Goal: Task Accomplishment & Management: Manage account settings

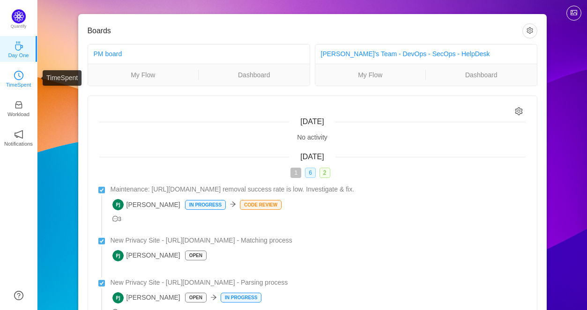
click at [12, 83] on p "TimeSpent" at bounding box center [18, 85] width 25 height 8
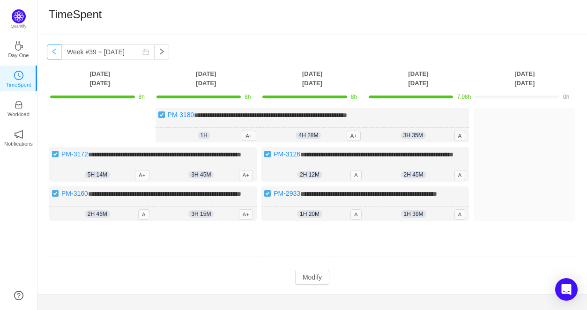
click at [54, 52] on button "button" at bounding box center [54, 51] width 15 height 15
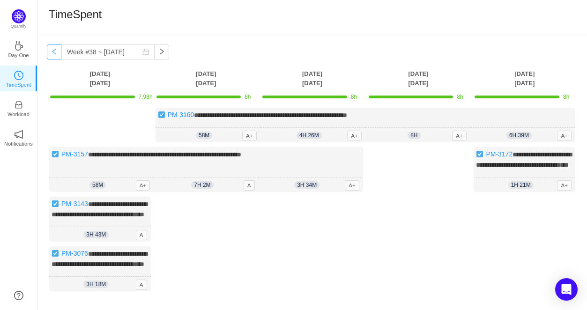
click at [54, 52] on button "button" at bounding box center [54, 51] width 15 height 15
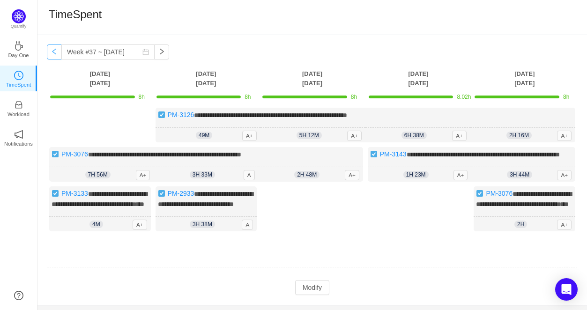
click at [54, 52] on button "button" at bounding box center [54, 51] width 15 height 15
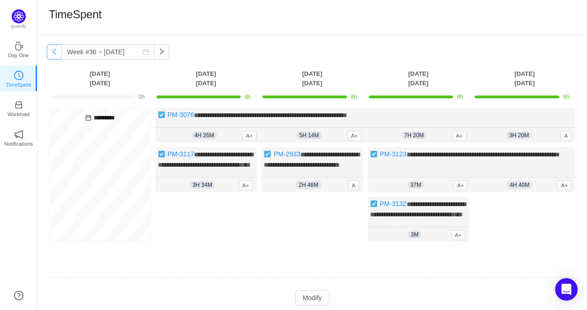
click at [54, 52] on button "button" at bounding box center [54, 51] width 15 height 15
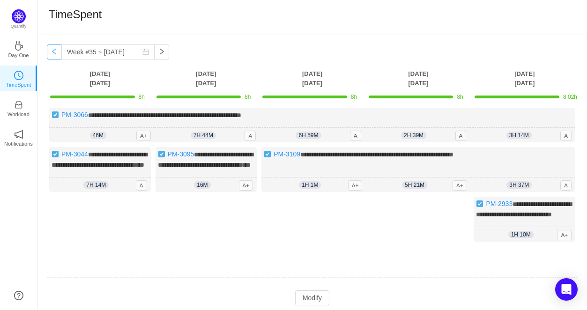
click at [54, 52] on button "button" at bounding box center [54, 51] width 15 height 15
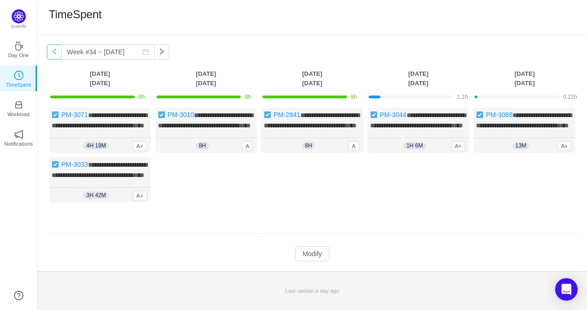
click at [54, 52] on button "button" at bounding box center [54, 51] width 15 height 15
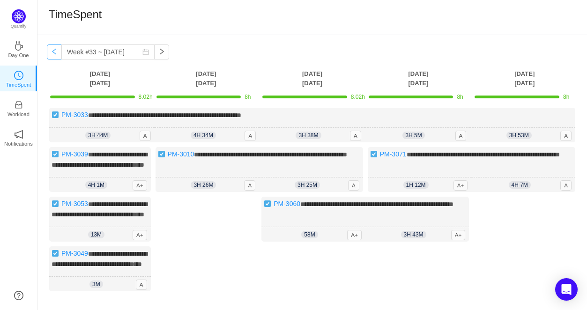
click at [56, 52] on button "button" at bounding box center [54, 51] width 15 height 15
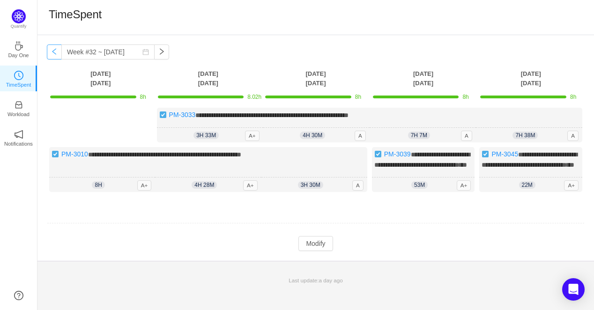
click at [56, 52] on button "button" at bounding box center [54, 51] width 15 height 15
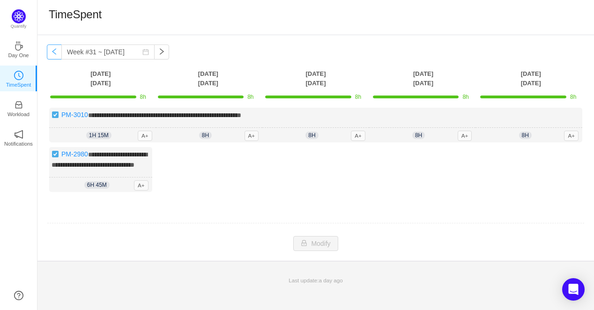
click at [56, 52] on button "button" at bounding box center [54, 51] width 15 height 15
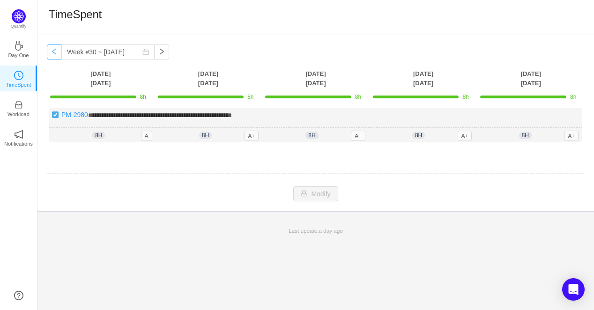
click at [56, 52] on button "button" at bounding box center [54, 51] width 15 height 15
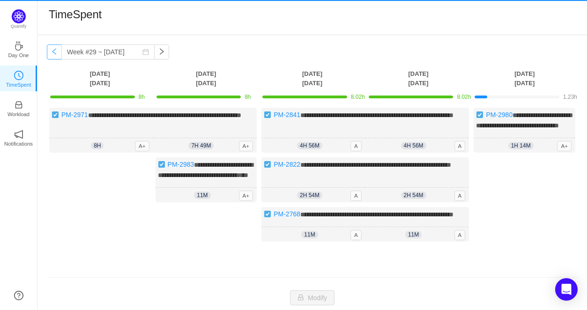
click at [56, 52] on button "button" at bounding box center [54, 51] width 15 height 15
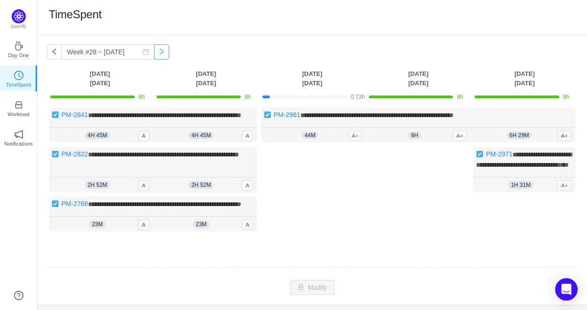
click at [154, 50] on button "button" at bounding box center [161, 51] width 15 height 15
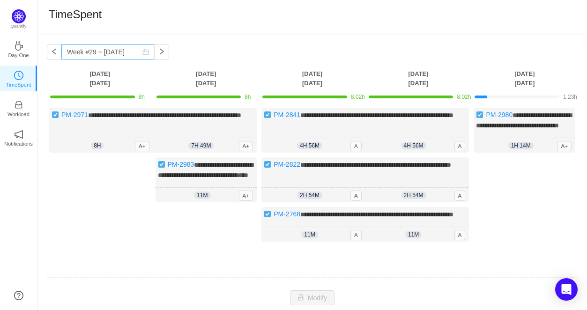
click at [142, 53] on icon "icon: calendar" at bounding box center [145, 52] width 7 height 7
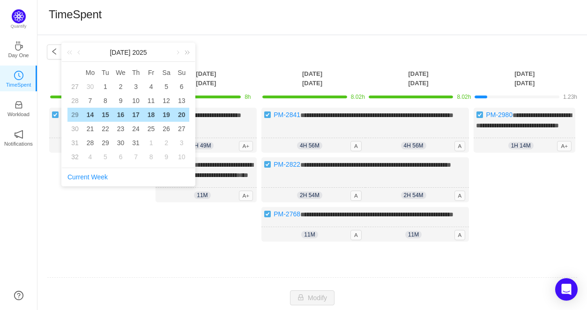
click at [184, 54] on link at bounding box center [185, 52] width 12 height 19
click at [79, 53] on link at bounding box center [79, 52] width 8 height 19
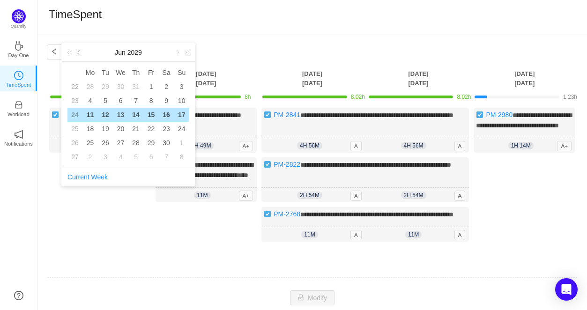
click at [79, 53] on link at bounding box center [79, 52] width 8 height 19
click at [71, 54] on link at bounding box center [71, 52] width 12 height 19
click at [70, 54] on link at bounding box center [71, 52] width 12 height 19
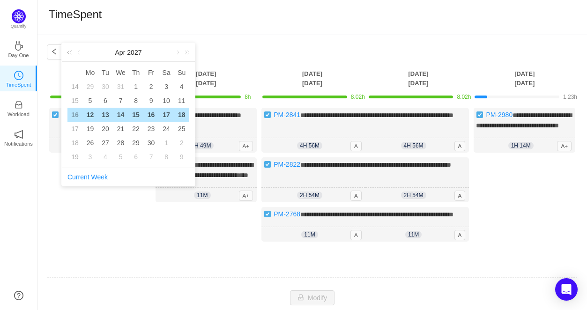
click at [70, 54] on link at bounding box center [71, 52] width 12 height 19
click at [178, 53] on link at bounding box center [177, 52] width 8 height 19
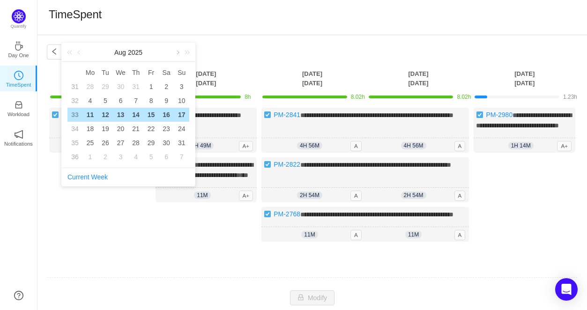
click at [178, 53] on link at bounding box center [177, 52] width 8 height 19
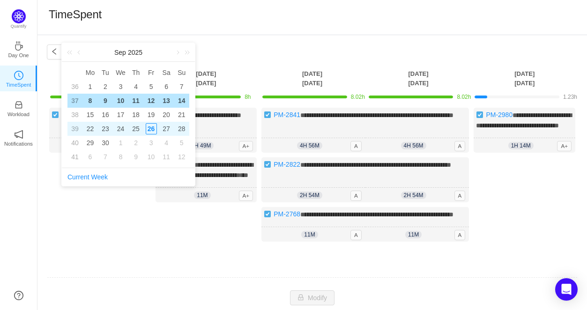
click at [139, 128] on div "25" at bounding box center [135, 128] width 11 height 11
type input "Week #39 ~ Sep 22"
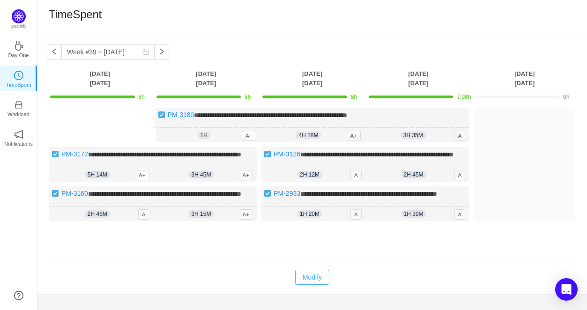
click at [313, 285] on button "Modify" at bounding box center [312, 277] width 34 height 15
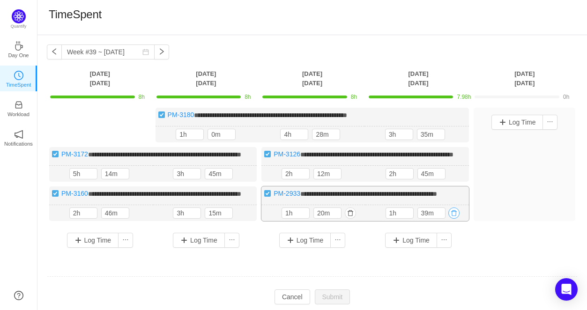
click at [451, 219] on button "button" at bounding box center [453, 213] width 11 height 11
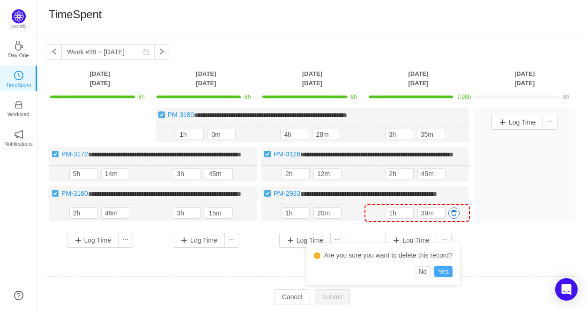
click at [447, 270] on button "Yes" at bounding box center [443, 271] width 18 height 11
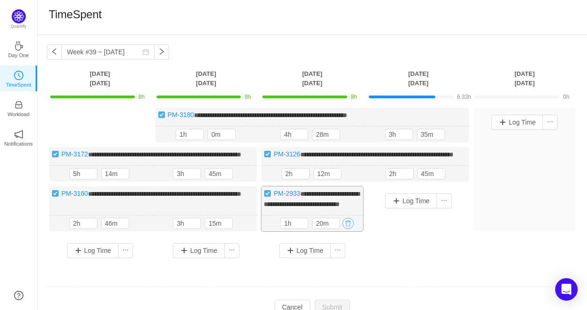
click at [349, 229] on button "button" at bounding box center [347, 223] width 11 height 11
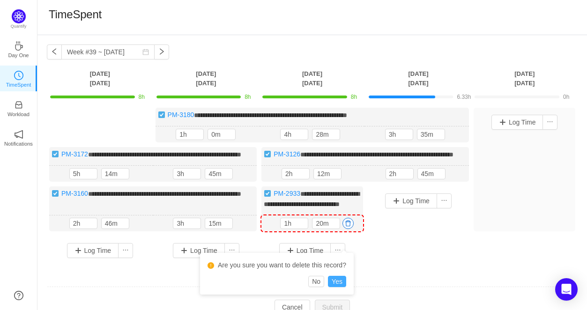
click at [336, 282] on button "Yes" at bounding box center [337, 281] width 18 height 11
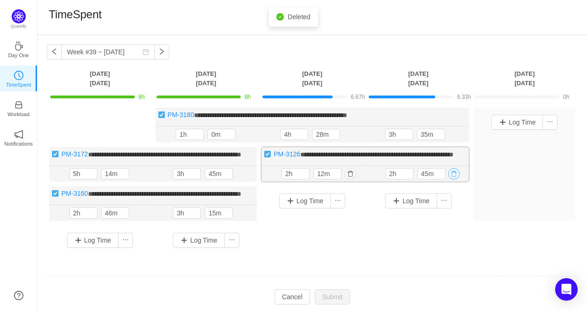
click at [453, 179] on button "button" at bounding box center [453, 173] width 11 height 11
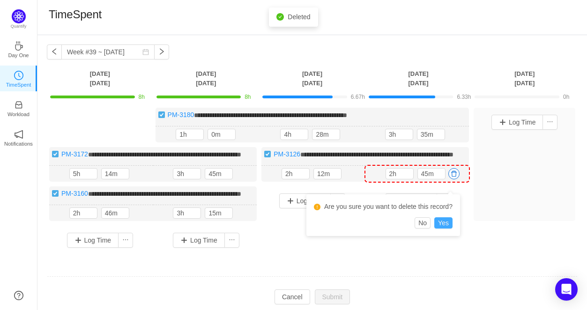
click at [445, 222] on button "Yes" at bounding box center [443, 222] width 18 height 11
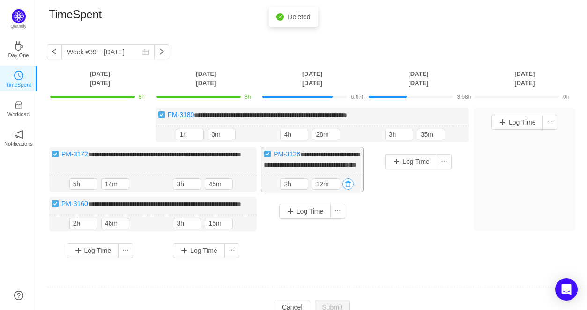
click at [348, 190] on button "button" at bounding box center [347, 183] width 11 height 11
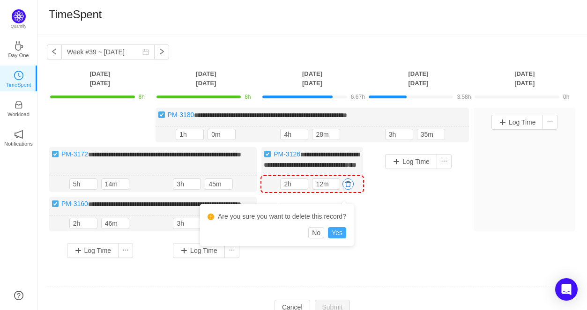
click at [334, 234] on button "Yes" at bounding box center [337, 232] width 18 height 11
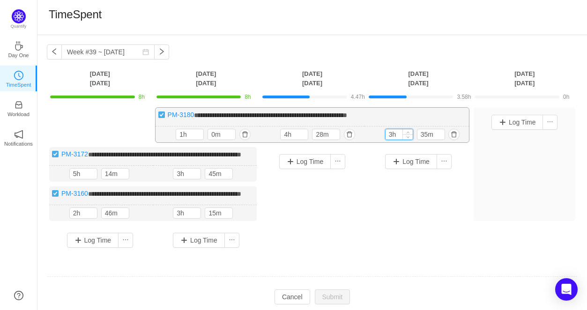
click at [392, 133] on input "3h" at bounding box center [398, 134] width 27 height 10
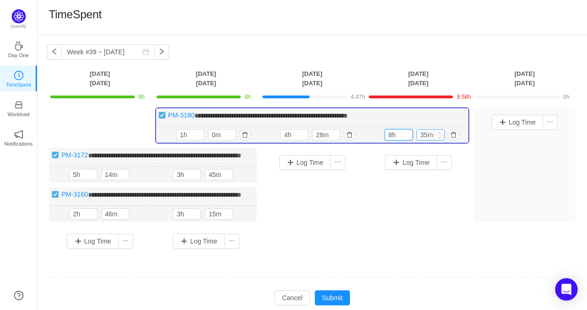
type input "8h"
drag, startPoint x: 426, startPoint y: 133, endPoint x: 417, endPoint y: 133, distance: 8.9
click at [417, 133] on input "35m" at bounding box center [430, 135] width 27 height 10
type input "0m"
click at [404, 187] on div "Log Time" at bounding box center [419, 190] width 102 height 85
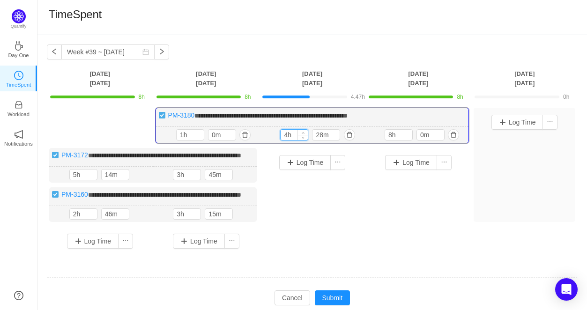
click at [283, 137] on input "4h" at bounding box center [294, 135] width 27 height 10
type input "8h"
drag, startPoint x: 323, startPoint y: 133, endPoint x: 315, endPoint y: 134, distance: 8.0
click at [315, 134] on input "28m" at bounding box center [325, 135] width 27 height 10
type input "0m"
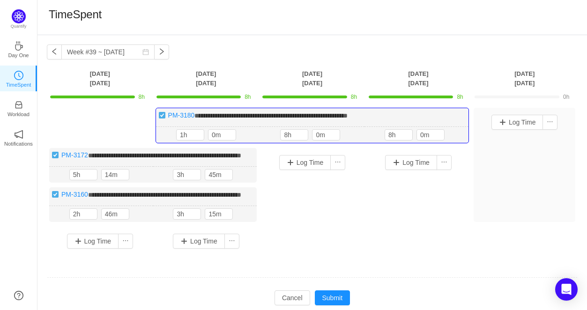
click at [420, 216] on div "Log Time" at bounding box center [419, 190] width 102 height 85
drag, startPoint x: 183, startPoint y: 133, endPoint x: 177, endPoint y: 134, distance: 6.6
click at [177, 134] on input "1h" at bounding box center [190, 135] width 27 height 10
type input "8h"
click at [244, 180] on button "button" at bounding box center [241, 174] width 11 height 11
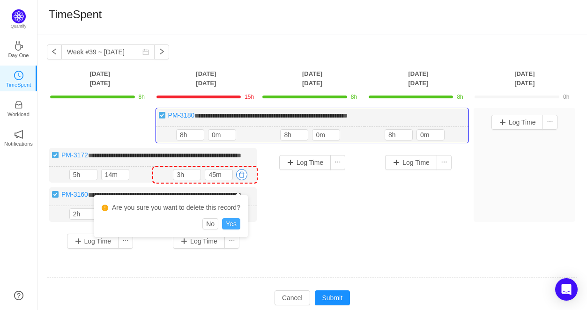
click at [234, 225] on button "Yes" at bounding box center [231, 223] width 18 height 11
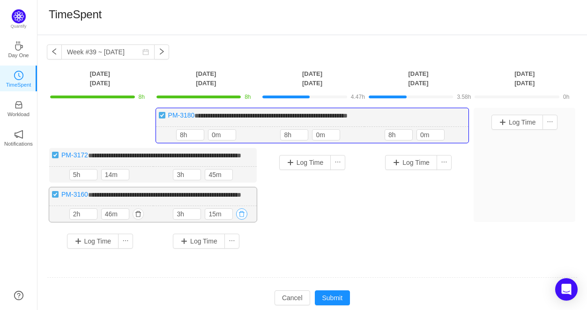
click at [242, 220] on button "button" at bounding box center [241, 213] width 11 height 11
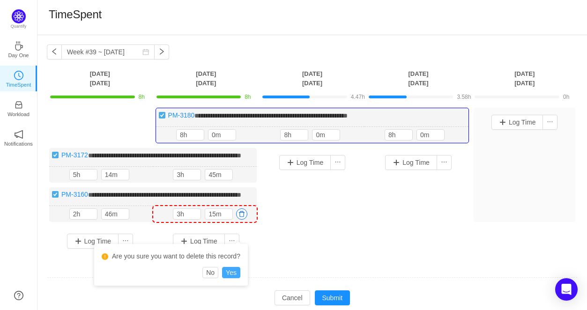
click at [237, 272] on button "Yes" at bounding box center [231, 272] width 18 height 11
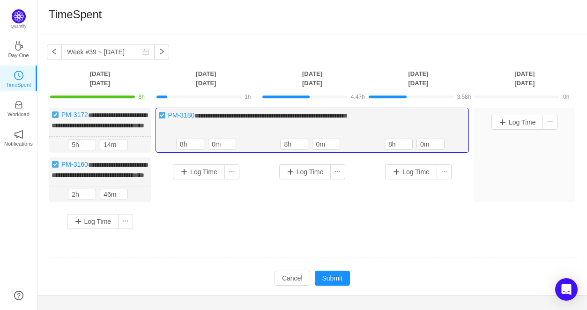
click at [280, 236] on div "**********" at bounding box center [312, 172] width 531 height 128
drag, startPoint x: 111, startPoint y: 151, endPoint x: 105, endPoint y: 151, distance: 6.1
click at [105, 150] on input "14m" at bounding box center [113, 145] width 27 height 10
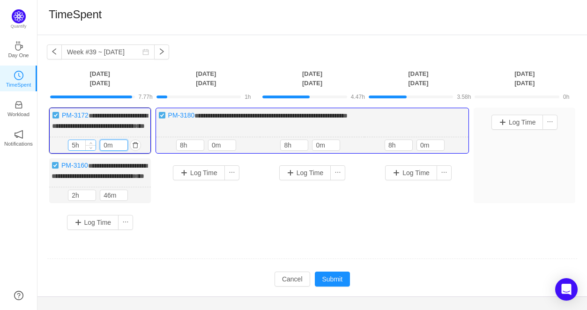
type input "0m"
click at [71, 150] on input "5h" at bounding box center [81, 145] width 27 height 10
type input "8h"
click at [138, 201] on button "button" at bounding box center [135, 195] width 11 height 11
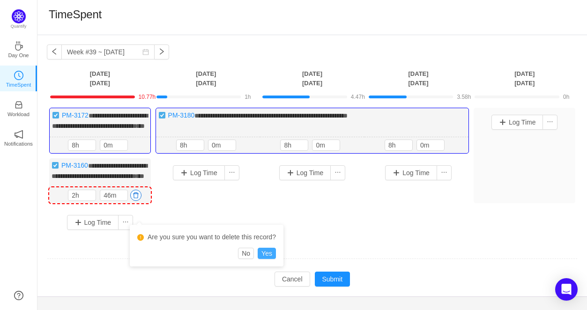
click at [268, 249] on button "Yes" at bounding box center [267, 253] width 18 height 11
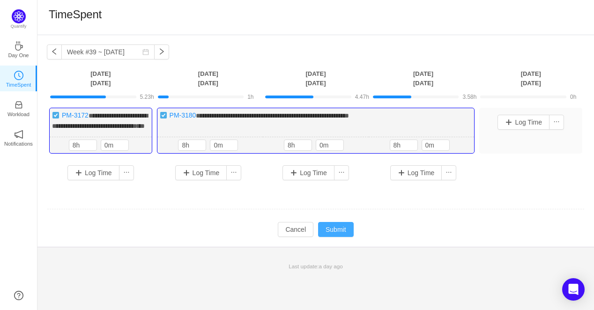
click at [343, 237] on button "Submit" at bounding box center [336, 229] width 36 height 15
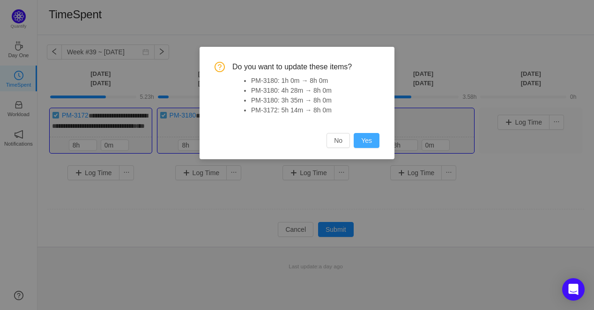
click at [370, 138] on button "Yes" at bounding box center [367, 140] width 26 height 15
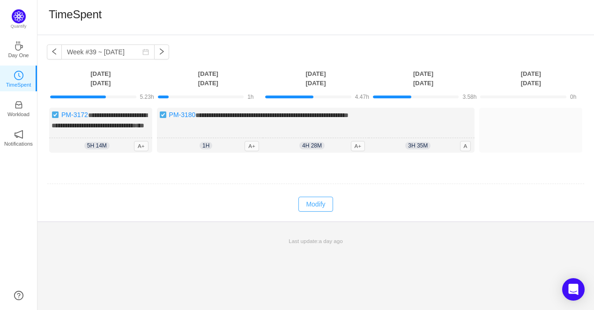
click at [318, 212] on button "Modify" at bounding box center [315, 204] width 34 height 15
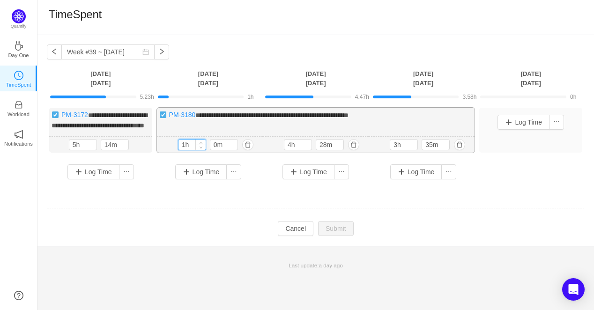
click at [182, 150] on input "1h" at bounding box center [191, 145] width 27 height 10
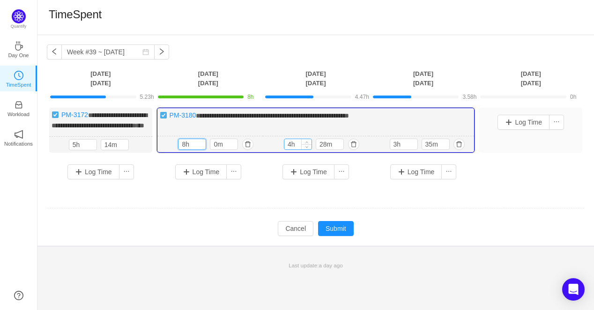
type input "8h"
click at [286, 149] on input "4h" at bounding box center [297, 144] width 27 height 10
type input "8h"
drag, startPoint x: 321, startPoint y: 150, endPoint x: 314, endPoint y: 148, distance: 7.1
click at [316, 149] on input "28m" at bounding box center [329, 144] width 27 height 10
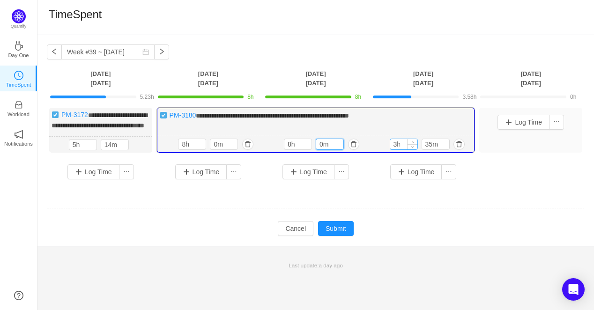
type input "0m"
click at [393, 149] on input "3h" at bounding box center [403, 144] width 27 height 10
type input "8h"
drag, startPoint x: 431, startPoint y: 151, endPoint x: 423, endPoint y: 153, distance: 9.0
click at [423, 149] on input "35m" at bounding box center [435, 144] width 27 height 10
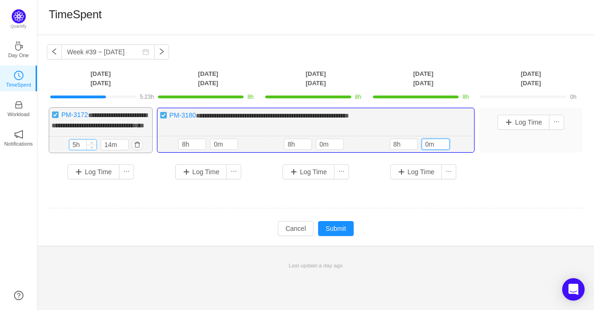
type input "0m"
drag, startPoint x: 76, startPoint y: 154, endPoint x: 70, endPoint y: 153, distance: 6.2
click at [70, 150] on input "5h" at bounding box center [82, 145] width 27 height 10
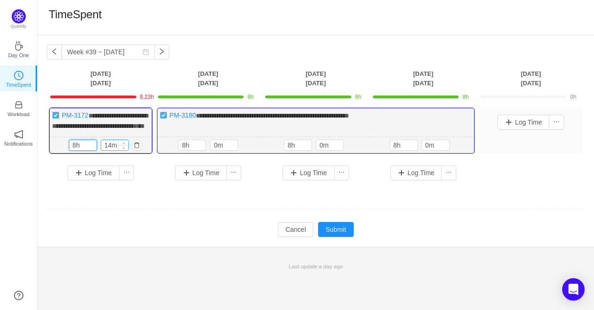
type input "8h"
click at [103, 150] on input "14m" at bounding box center [114, 145] width 27 height 10
type input "0m"
click at [258, 214] on td at bounding box center [316, 210] width 538 height 24
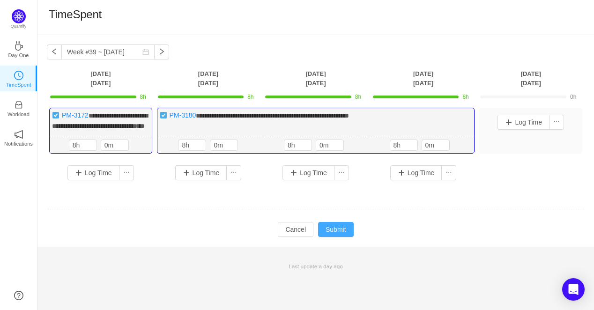
click at [345, 235] on button "Submit" at bounding box center [336, 229] width 36 height 15
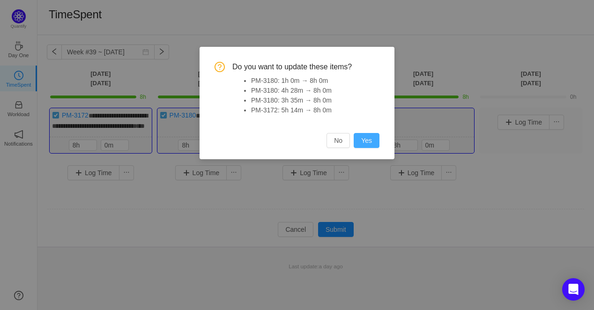
click at [362, 144] on button "Yes" at bounding box center [367, 140] width 26 height 15
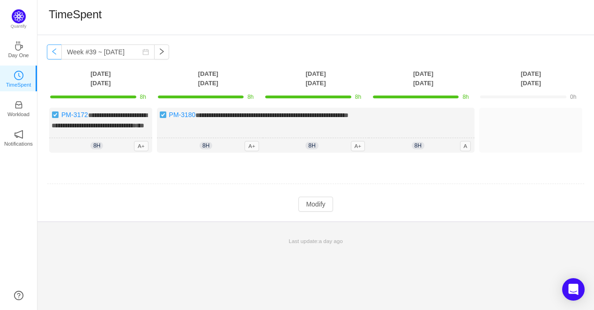
click at [55, 54] on button "button" at bounding box center [54, 51] width 15 height 15
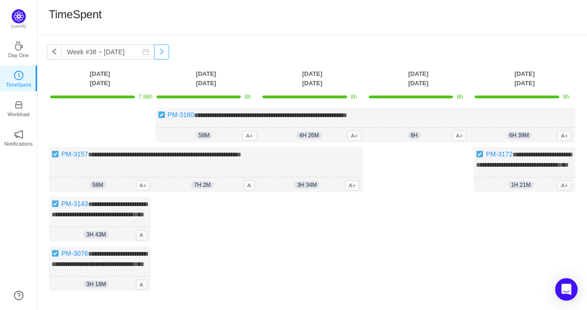
click at [154, 55] on button "button" at bounding box center [161, 51] width 15 height 15
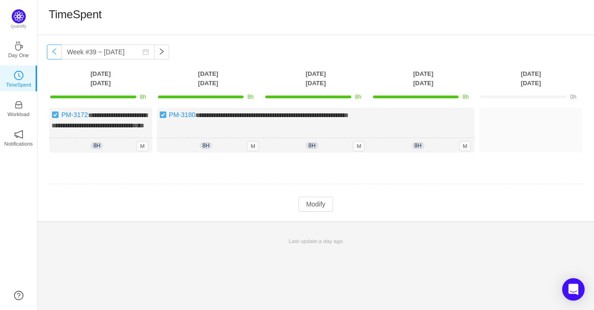
click at [54, 51] on button "button" at bounding box center [54, 51] width 15 height 15
type input "Week #38 ~ [DATE]"
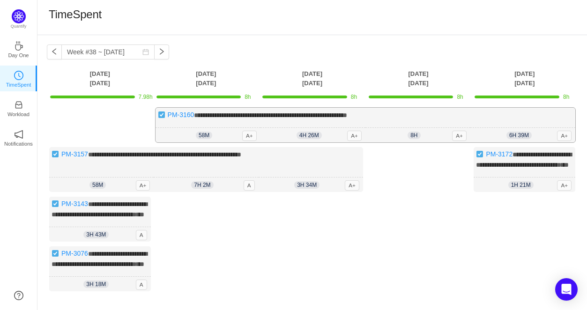
click at [540, 137] on div "6h 39m 6h 39m A+" at bounding box center [522, 135] width 105 height 15
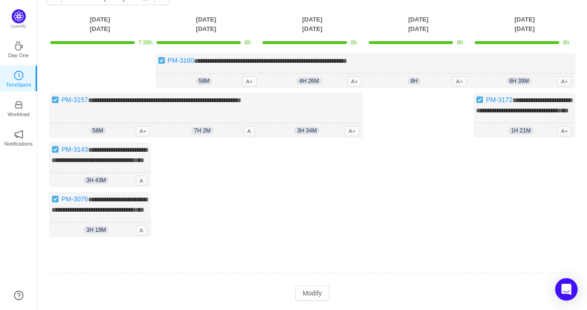
scroll to position [94, 0]
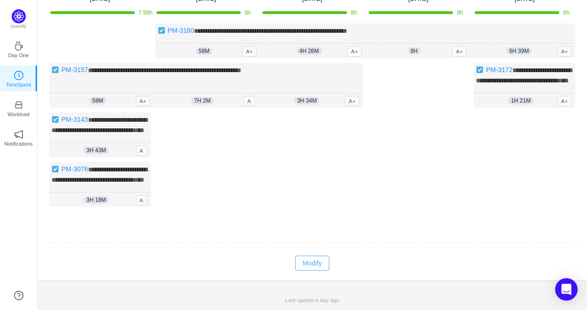
click at [314, 271] on button "Modify" at bounding box center [312, 263] width 34 height 15
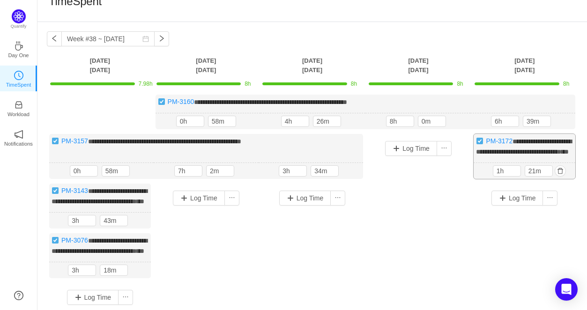
scroll to position [0, 0]
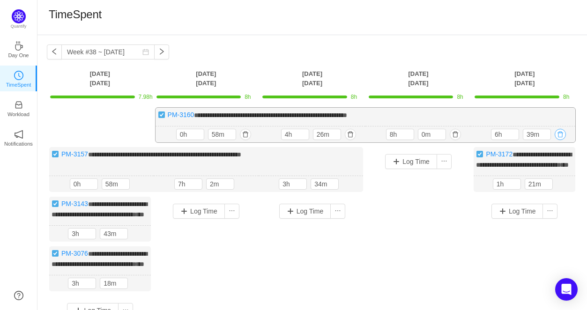
click at [556, 135] on button "button" at bounding box center [560, 134] width 11 height 11
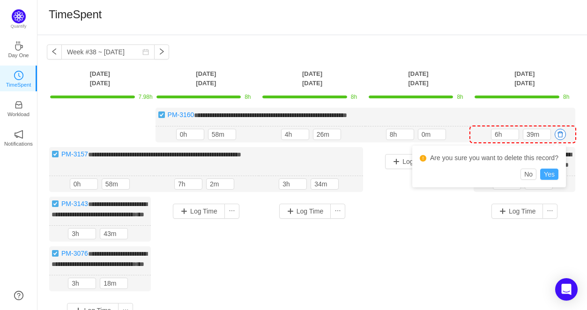
click at [551, 176] on button "Yes" at bounding box center [549, 174] width 18 height 11
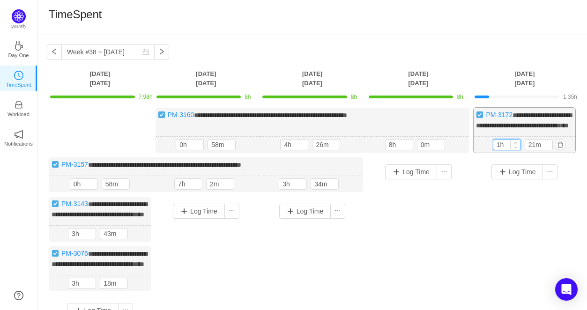
drag, startPoint x: 505, startPoint y: 152, endPoint x: 495, endPoint y: 150, distance: 10.5
click at [495, 150] on input "1h" at bounding box center [506, 145] width 27 height 10
click at [500, 150] on input "1h" at bounding box center [506, 145] width 27 height 10
click at [496, 150] on input "1h" at bounding box center [506, 145] width 27 height 10
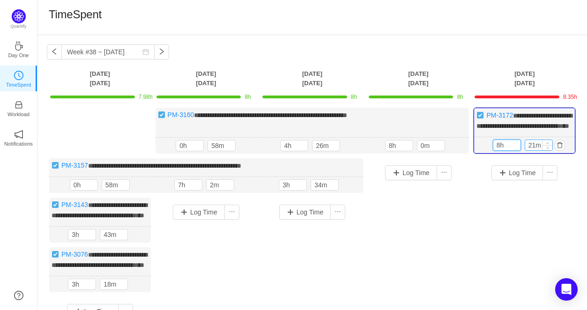
type input "8h"
drag, startPoint x: 534, startPoint y: 154, endPoint x: 526, endPoint y: 153, distance: 8.9
click at [526, 150] on input "21m" at bounding box center [538, 145] width 27 height 10
type input "0m"
click at [501, 229] on div "Log Time" at bounding box center [525, 225] width 102 height 134
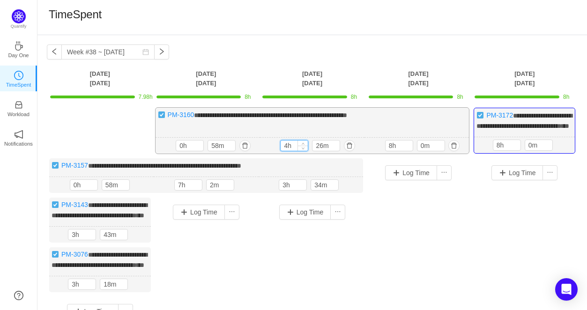
drag, startPoint x: 288, startPoint y: 155, endPoint x: 283, endPoint y: 154, distance: 5.2
click at [283, 151] on input "4h" at bounding box center [294, 146] width 27 height 10
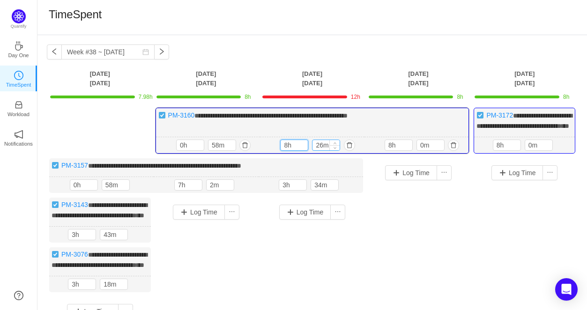
type input "8h"
drag, startPoint x: 321, startPoint y: 156, endPoint x: 314, endPoint y: 156, distance: 7.0
click at [314, 150] on input "26m" at bounding box center [325, 145] width 27 height 10
type input "0m"
click at [357, 187] on div "3h 34m 3h 34m" at bounding box center [311, 185] width 104 height 16
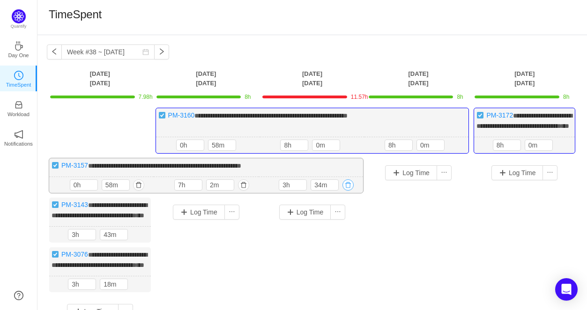
click at [348, 191] on button "button" at bounding box center [347, 184] width 11 height 11
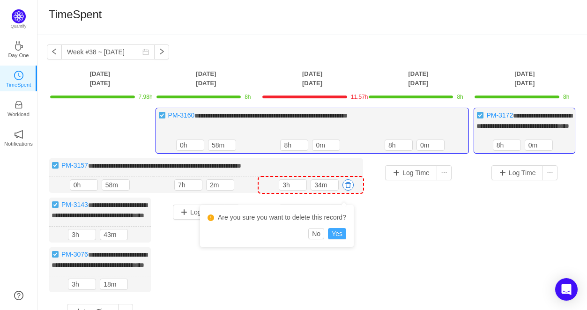
click at [340, 232] on button "Yes" at bounding box center [337, 233] width 18 height 11
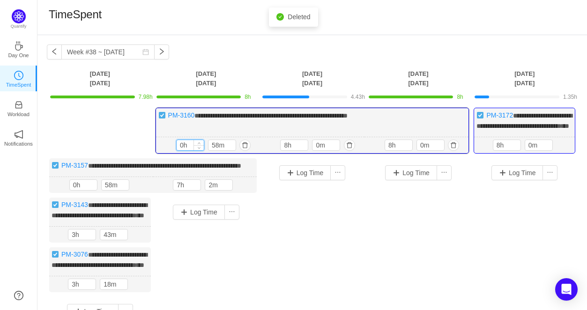
click at [178, 150] on input "0h" at bounding box center [190, 145] width 27 height 10
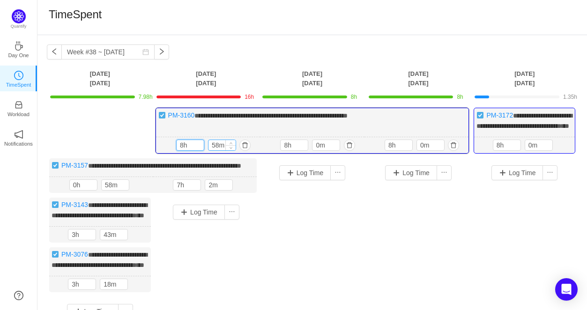
type input "8h"
drag, startPoint x: 217, startPoint y: 152, endPoint x: 206, endPoint y: 151, distance: 11.3
click at [207, 151] on div "8h 58m" at bounding box center [208, 145] width 64 height 11
type input "0m"
click at [255, 193] on div "7h 2m 7h 2m" at bounding box center [205, 185] width 104 height 16
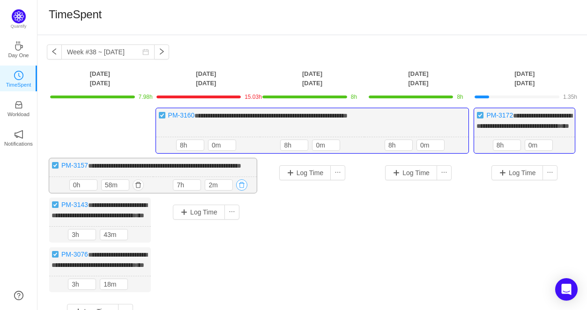
click at [240, 191] on button "button" at bounding box center [241, 184] width 11 height 11
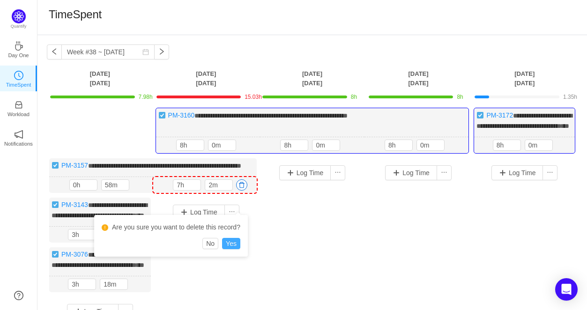
click at [230, 241] on button "Yes" at bounding box center [231, 243] width 18 height 11
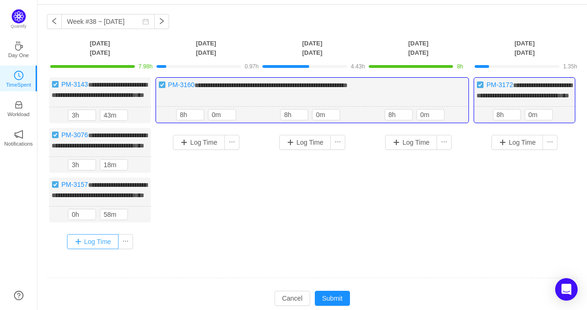
scroll to position [47, 0]
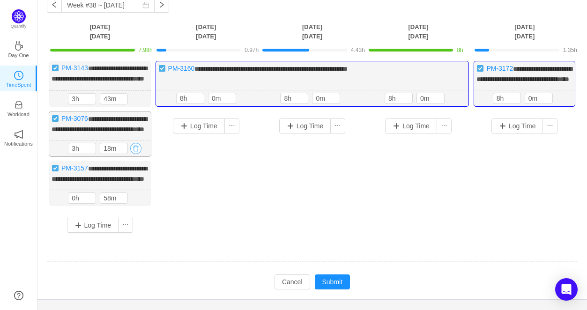
click at [137, 154] on button "button" at bounding box center [135, 148] width 11 height 11
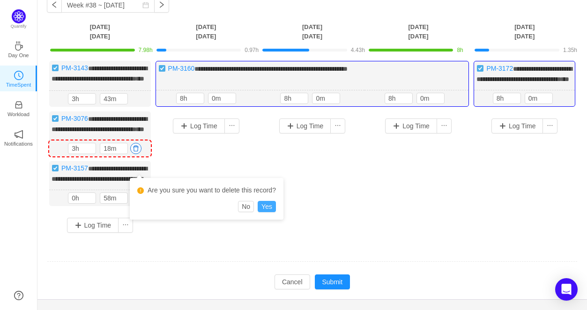
click at [267, 206] on button "Yes" at bounding box center [267, 206] width 18 height 11
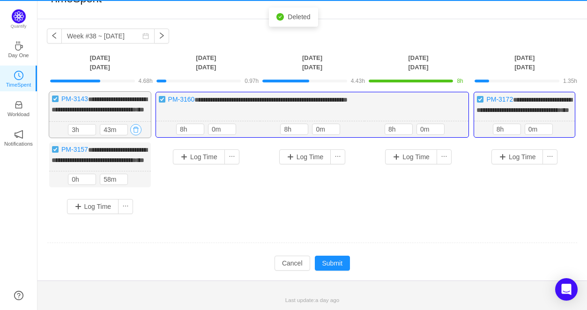
scroll to position [33, 0]
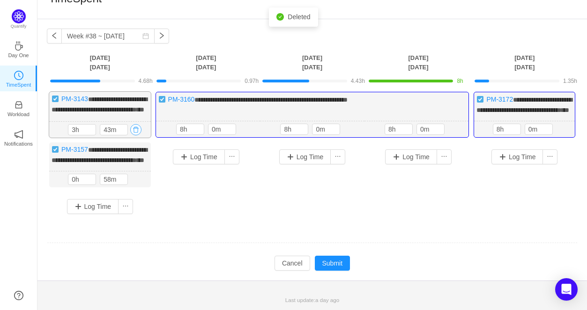
click at [134, 124] on button "button" at bounding box center [135, 129] width 11 height 11
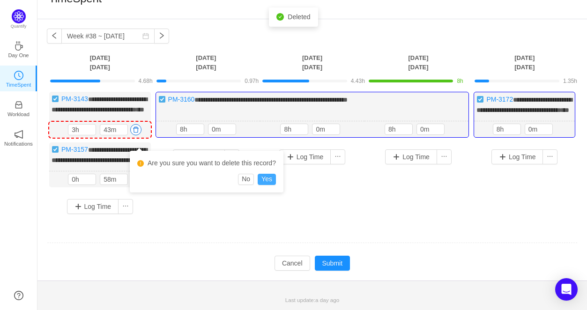
click at [261, 174] on button "Yes" at bounding box center [267, 179] width 18 height 11
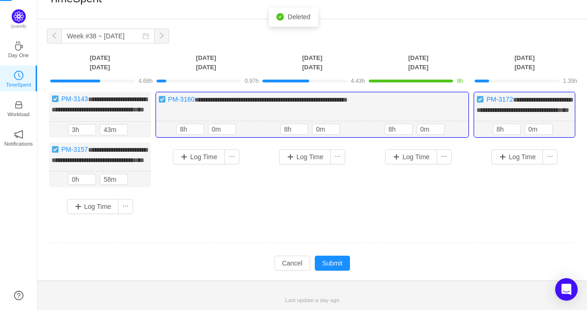
scroll to position [0, 0]
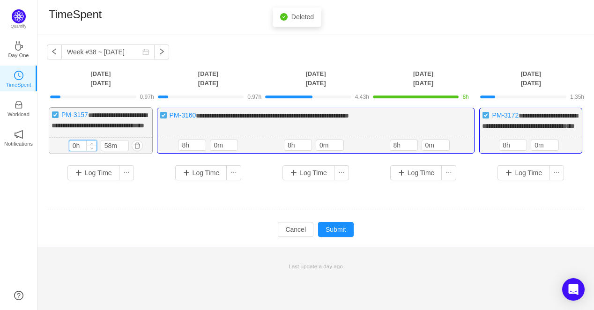
click at [75, 151] on input "0h" at bounding box center [82, 146] width 27 height 10
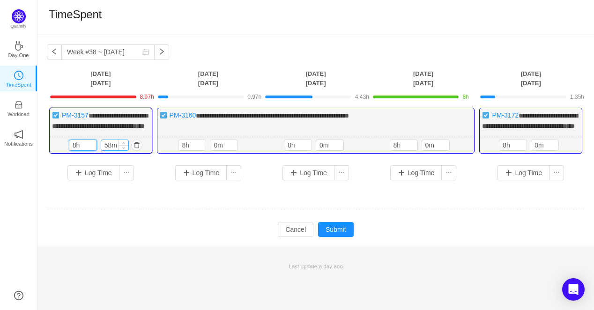
type input "8h"
drag, startPoint x: 111, startPoint y: 153, endPoint x: 99, endPoint y: 151, distance: 11.5
click at [100, 151] on div "8h 58m" at bounding box center [101, 145] width 64 height 11
type input "0m"
click at [266, 153] on div "4h 26m 8h 0m" at bounding box center [316, 145] width 106 height 16
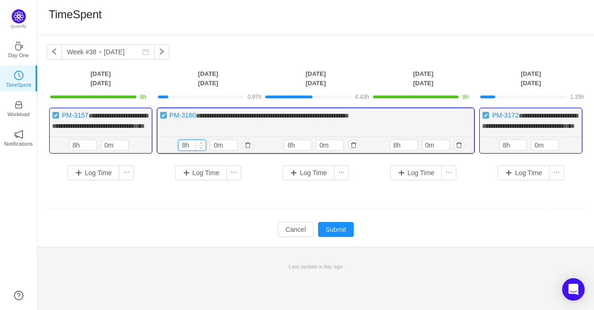
click at [189, 150] on input "8h" at bounding box center [191, 145] width 27 height 10
click at [185, 150] on input "8h" at bounding box center [191, 145] width 27 height 10
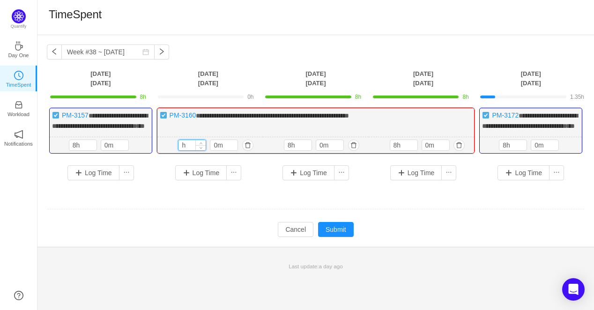
type input "8h"
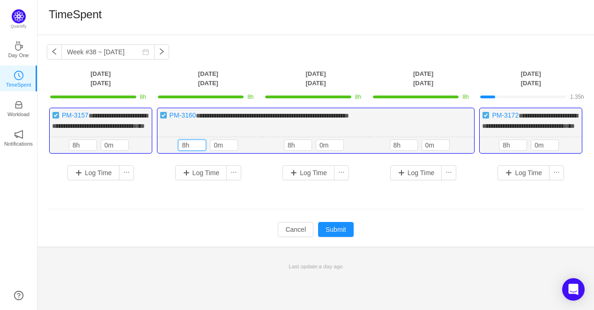
click at [208, 232] on td "Modify Cancel Submit" at bounding box center [316, 230] width 538 height 16
click at [511, 150] on input "8h" at bounding box center [512, 145] width 27 height 10
click at [506, 150] on input "8h" at bounding box center [512, 145] width 27 height 10
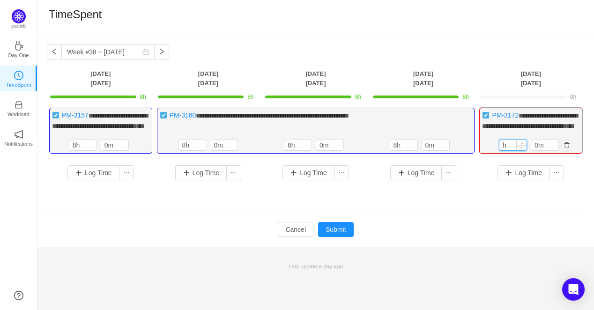
type input "8h"
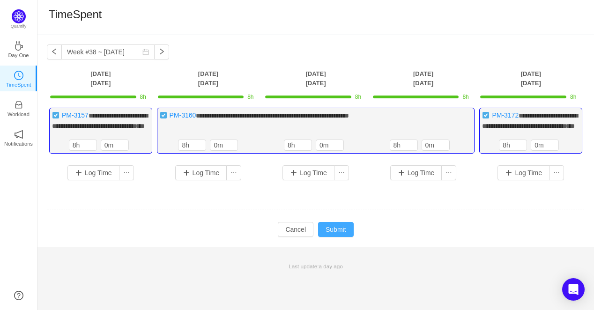
click at [344, 237] on button "Submit" at bounding box center [336, 229] width 36 height 15
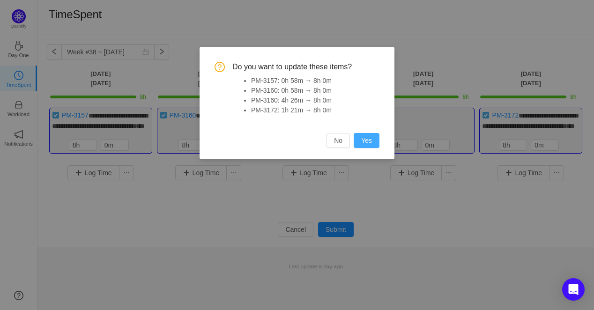
click at [363, 142] on button "Yes" at bounding box center [367, 140] width 26 height 15
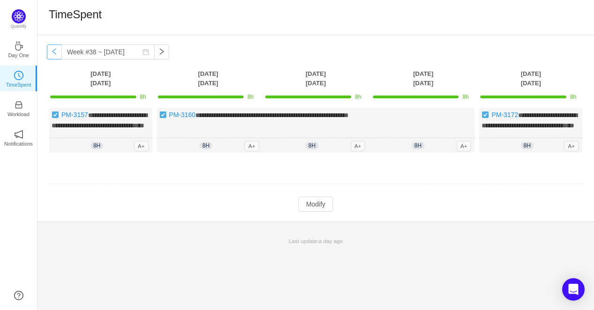
click at [58, 51] on button "button" at bounding box center [54, 51] width 15 height 15
type input "Week #37 ~ [DATE]"
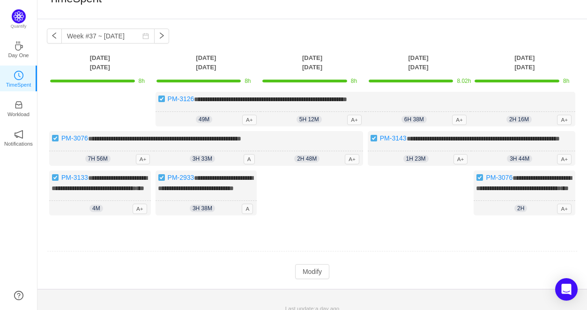
scroll to position [42, 0]
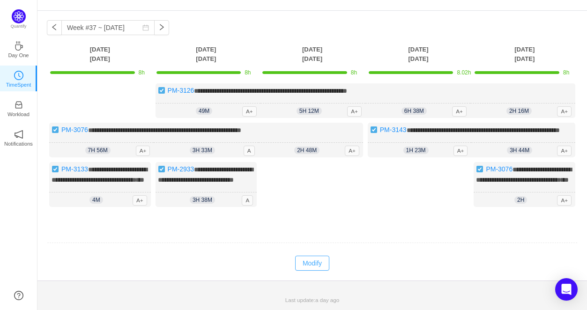
click at [324, 266] on button "Modify" at bounding box center [312, 263] width 34 height 15
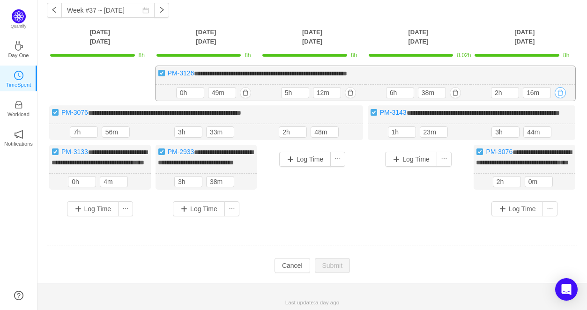
click at [562, 93] on button "button" at bounding box center [560, 92] width 11 height 11
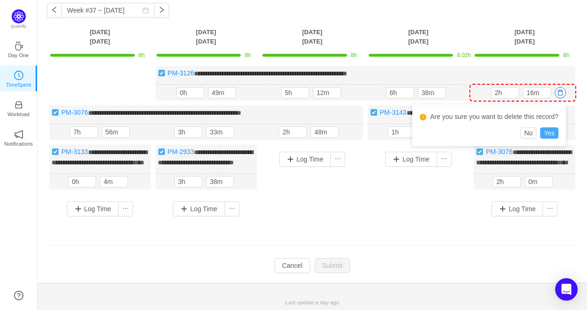
click at [545, 133] on button "Yes" at bounding box center [549, 132] width 18 height 11
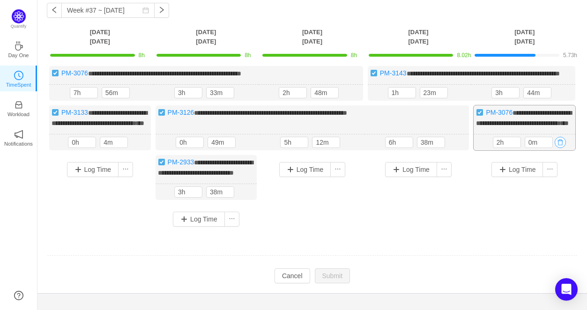
click at [563, 148] on button "button" at bounding box center [560, 142] width 11 height 11
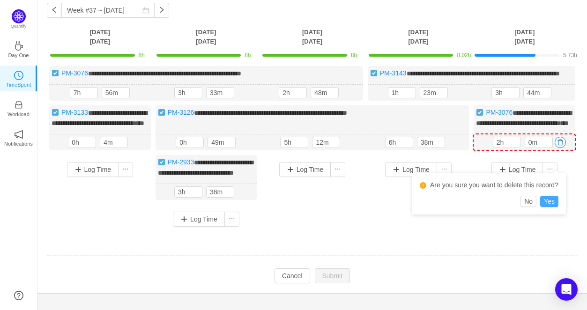
click at [544, 204] on button "Yes" at bounding box center [549, 201] width 18 height 11
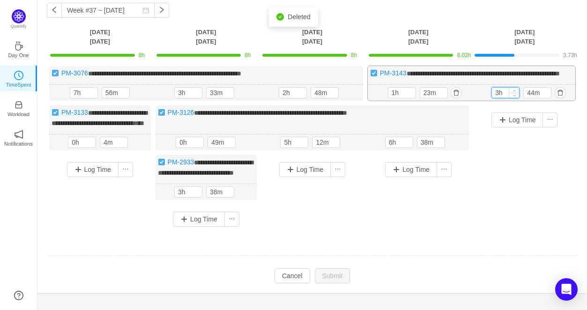
click at [496, 98] on input "3h" at bounding box center [505, 93] width 27 height 10
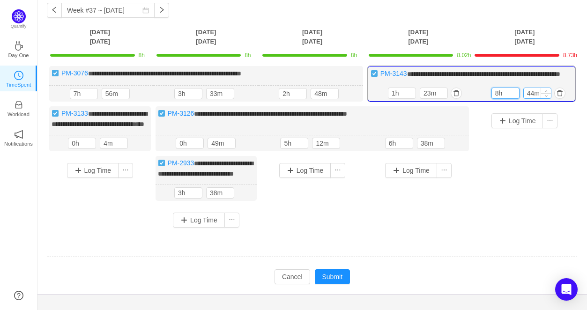
type input "8h"
drag, startPoint x: 526, startPoint y: 103, endPoint x: 534, endPoint y: 105, distance: 8.3
click at [534, 98] on input "44m" at bounding box center [537, 93] width 27 height 10
type input "0m"
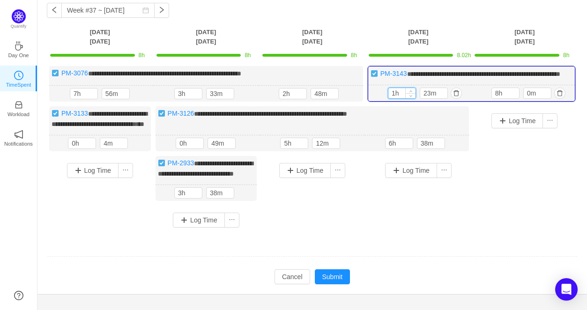
click at [399, 98] on input "1h" at bounding box center [401, 93] width 27 height 10
click at [454, 149] on button "button" at bounding box center [453, 143] width 11 height 11
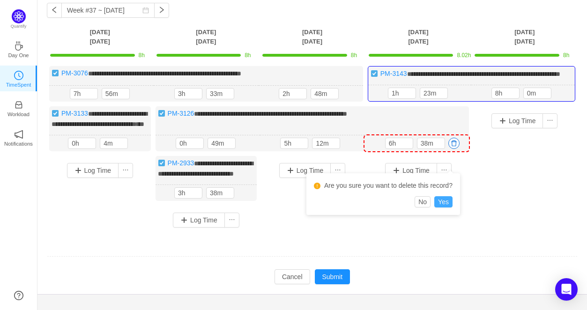
click at [445, 198] on button "Yes" at bounding box center [443, 201] width 18 height 11
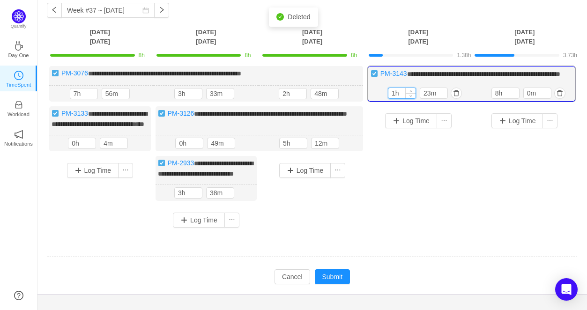
click at [392, 98] on input "1h" at bounding box center [401, 93] width 27 height 10
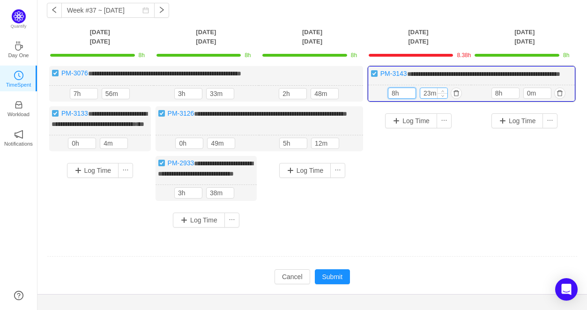
type input "8h"
drag, startPoint x: 429, startPoint y: 102, endPoint x: 422, endPoint y: 101, distance: 7.0
click at [422, 98] on input "23m" at bounding box center [433, 93] width 27 height 10
type input "0m"
click at [416, 208] on div "Log Time" at bounding box center [419, 159] width 102 height 106
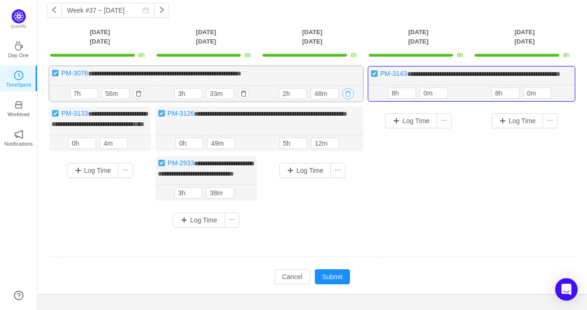
click at [352, 99] on button "button" at bounding box center [347, 93] width 11 height 11
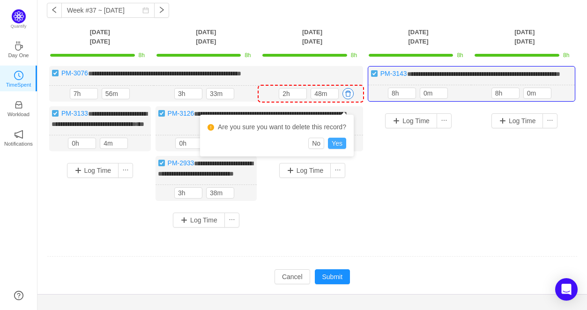
click at [336, 145] on button "Yes" at bounding box center [337, 143] width 18 height 11
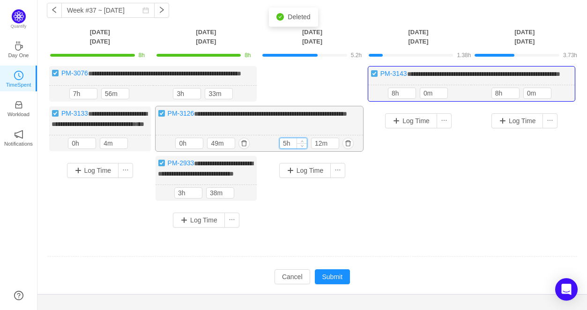
click at [283, 148] on input "5h" at bounding box center [293, 143] width 27 height 10
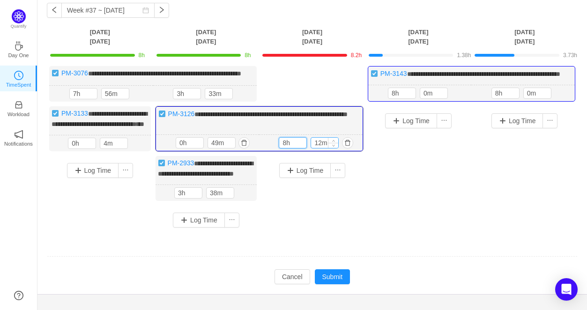
type input "8h"
drag, startPoint x: 320, startPoint y: 162, endPoint x: 314, endPoint y: 161, distance: 6.2
click at [314, 148] on input "12m" at bounding box center [324, 143] width 27 height 10
type input "0m"
click at [326, 220] on div "Log Time" at bounding box center [312, 189] width 102 height 67
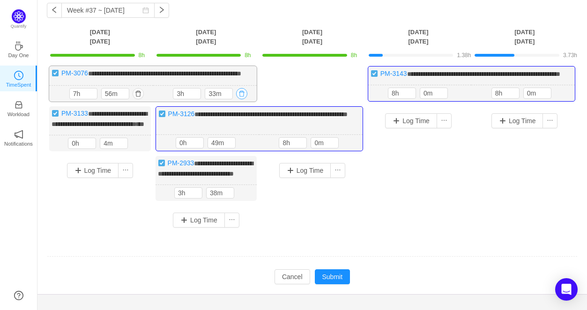
click at [243, 99] on button "button" at bounding box center [241, 93] width 11 height 11
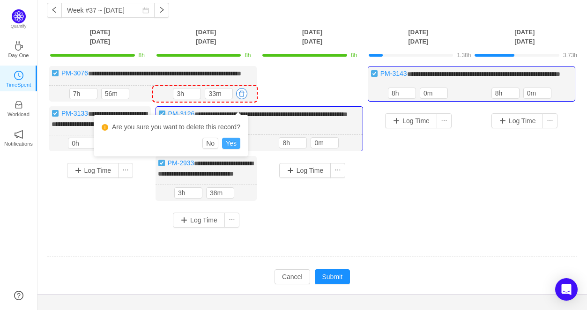
click at [234, 143] on button "Yes" at bounding box center [231, 143] width 18 height 11
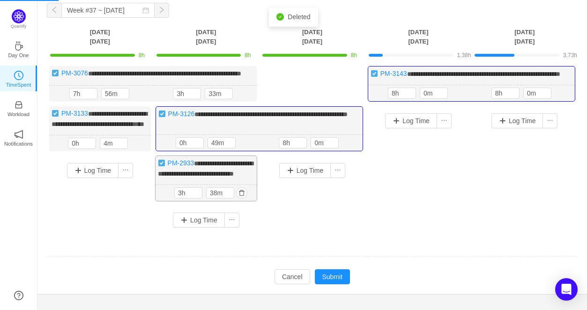
scroll to position [32, 0]
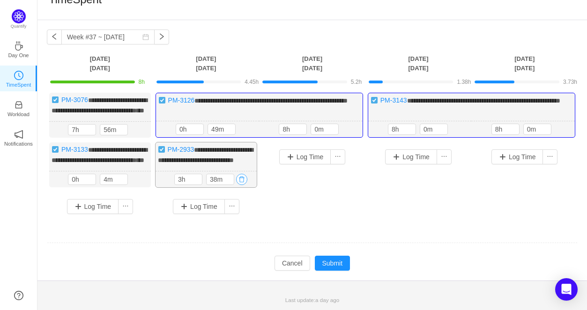
click at [241, 178] on button "button" at bounding box center [241, 179] width 11 height 11
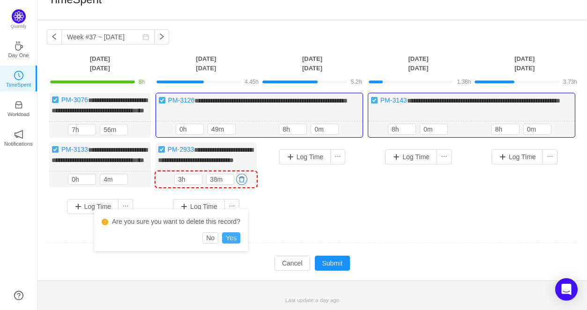
click at [229, 232] on button "Yes" at bounding box center [231, 237] width 18 height 11
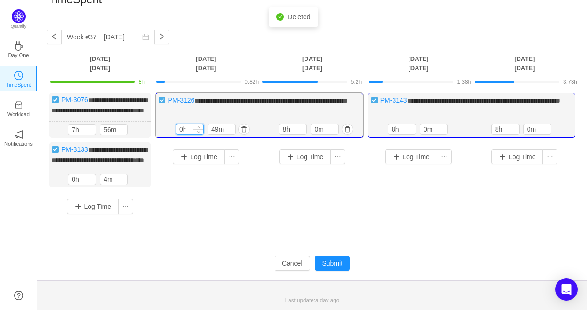
drag, startPoint x: 185, startPoint y: 121, endPoint x: 178, endPoint y: 122, distance: 6.7
click at [178, 124] on input "0h" at bounding box center [189, 129] width 27 height 10
click at [177, 124] on input "0h" at bounding box center [189, 129] width 27 height 10
drag, startPoint x: 183, startPoint y: 120, endPoint x: 176, endPoint y: 120, distance: 6.6
click at [176, 124] on input "0h" at bounding box center [189, 129] width 27 height 10
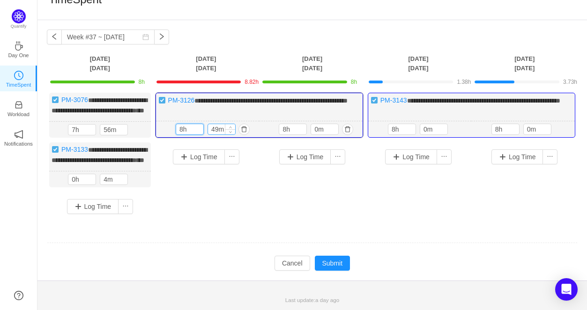
type input "8h"
drag, startPoint x: 219, startPoint y: 120, endPoint x: 210, endPoint y: 119, distance: 9.6
click at [210, 124] on input "49m" at bounding box center [221, 129] width 27 height 10
type input "0m"
click at [197, 174] on div "Log Time" at bounding box center [207, 173] width 102 height 62
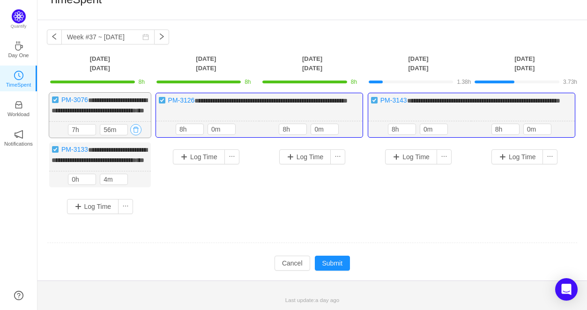
click at [136, 124] on button "button" at bounding box center [135, 129] width 11 height 11
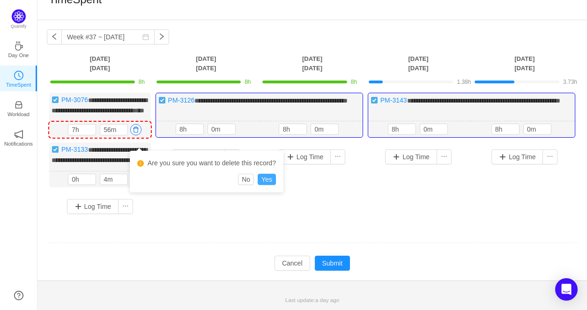
click at [264, 174] on button "Yes" at bounding box center [267, 179] width 18 height 11
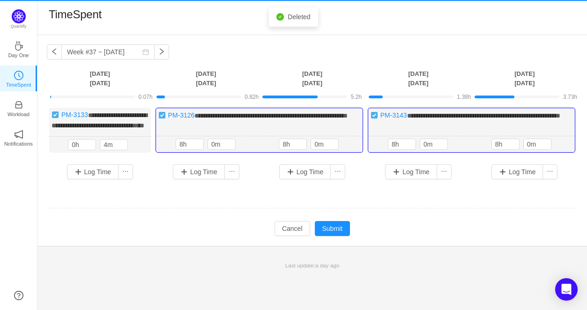
scroll to position [0, 0]
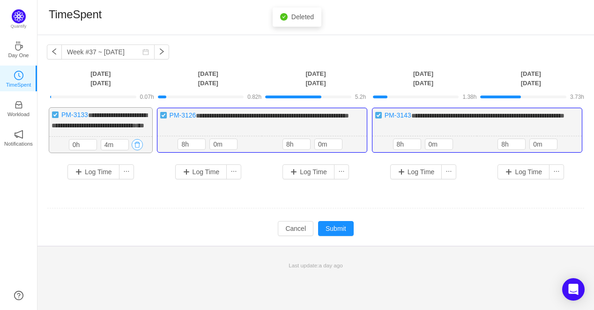
click at [139, 150] on button "button" at bounding box center [137, 144] width 11 height 11
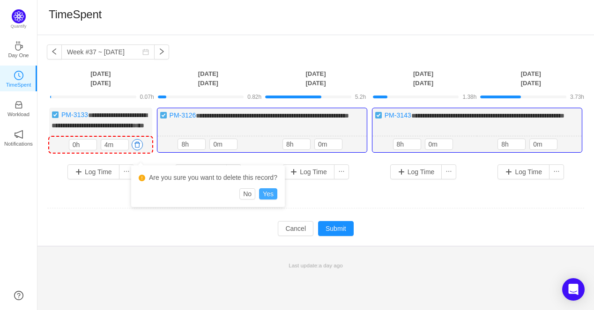
click at [274, 195] on button "Yes" at bounding box center [268, 193] width 18 height 11
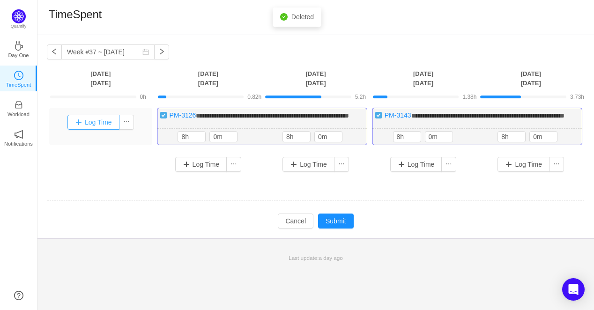
click at [97, 126] on button "Log Time" at bounding box center [93, 122] width 52 height 15
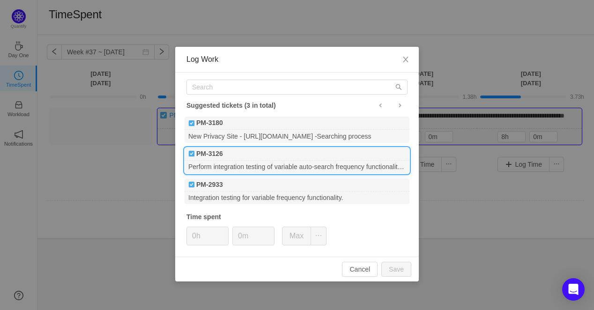
click at [234, 156] on div "PM-3126" at bounding box center [297, 154] width 225 height 13
click at [195, 236] on input "0h" at bounding box center [207, 236] width 41 height 18
click at [388, 266] on button "Save" at bounding box center [396, 269] width 30 height 15
type input "0h"
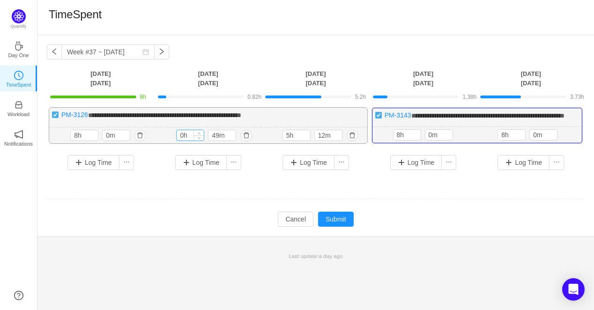
click at [187, 141] on input "0h" at bounding box center [190, 135] width 27 height 10
click at [181, 141] on input "0h" at bounding box center [190, 135] width 27 height 10
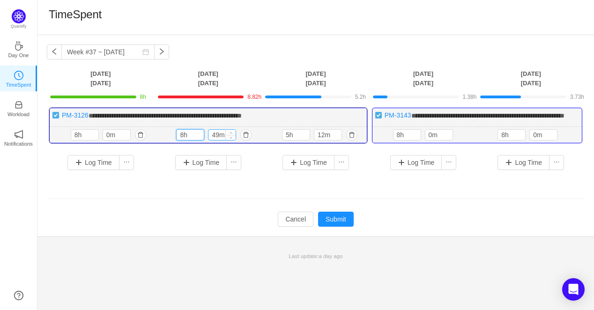
type input "8h"
drag, startPoint x: 220, startPoint y: 143, endPoint x: 210, endPoint y: 144, distance: 10.3
click at [210, 140] on input "49m" at bounding box center [221, 135] width 27 height 10
type input "0m"
drag, startPoint x: 289, startPoint y: 147, endPoint x: 283, endPoint y: 147, distance: 6.1
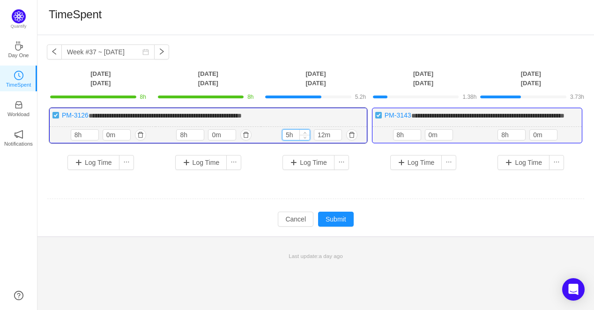
click at [283, 140] on input "5h" at bounding box center [295, 135] width 27 height 10
type input "8h"
drag, startPoint x: 324, startPoint y: 145, endPoint x: 313, endPoint y: 145, distance: 11.2
click at [313, 141] on div "8h 12m" at bounding box center [314, 134] width 64 height 11
type input "0m"
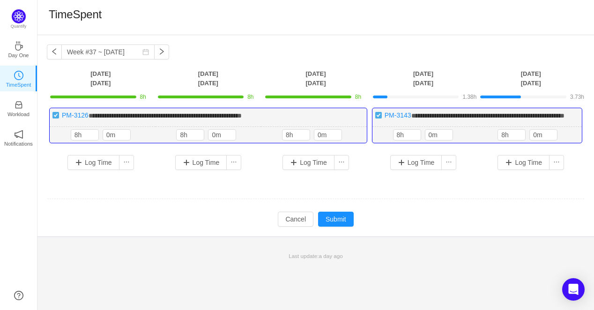
click at [261, 211] on td at bounding box center [316, 199] width 538 height 24
click at [403, 140] on input "8h" at bounding box center [406, 135] width 27 height 10
click at [397, 140] on input "8h" at bounding box center [406, 135] width 27 height 10
click at [441, 210] on td at bounding box center [316, 199] width 538 height 24
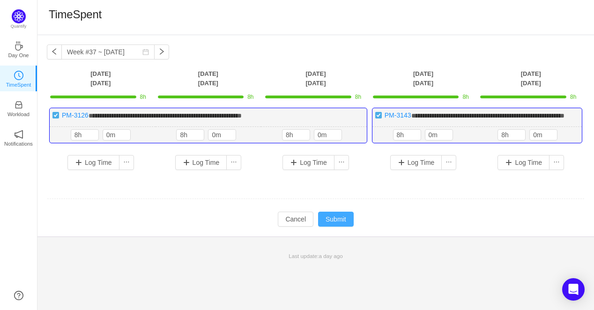
click at [334, 227] on button "Submit" at bounding box center [336, 219] width 36 height 15
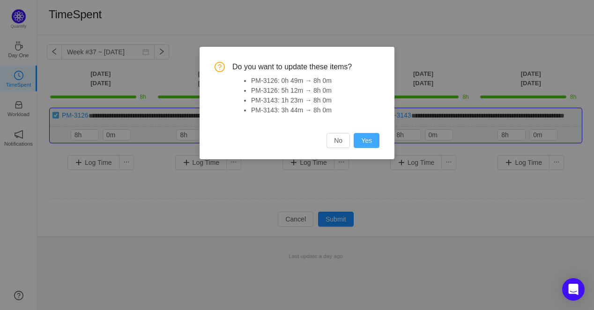
click at [367, 134] on button "Yes" at bounding box center [367, 140] width 26 height 15
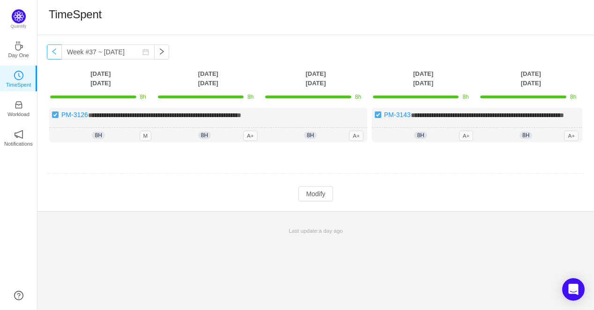
click at [54, 57] on button "button" at bounding box center [54, 51] width 15 height 15
type input "Week #36 ~ [DATE]"
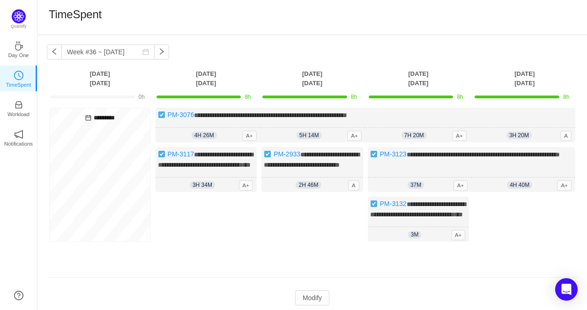
click at [534, 251] on div "Log Time" at bounding box center [525, 224] width 102 height 54
click at [529, 124] on div "**********" at bounding box center [366, 125] width 420 height 35
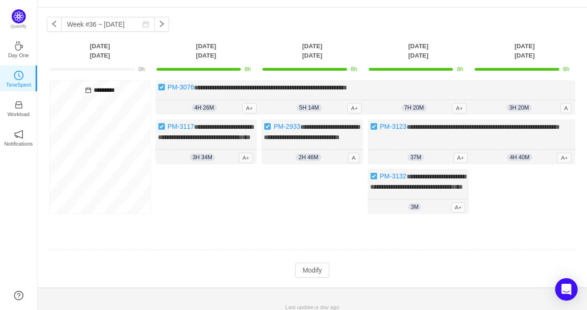
scroll to position [52, 0]
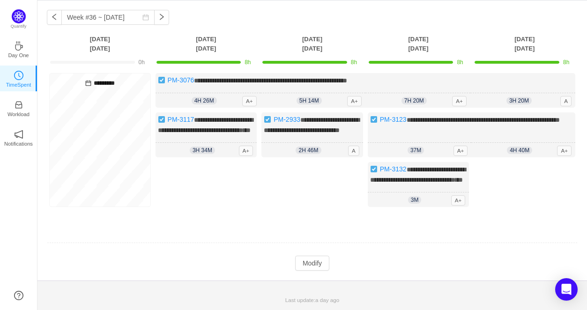
click at [315, 255] on td at bounding box center [312, 243] width 531 height 24
click at [311, 259] on button "Modify" at bounding box center [312, 263] width 34 height 15
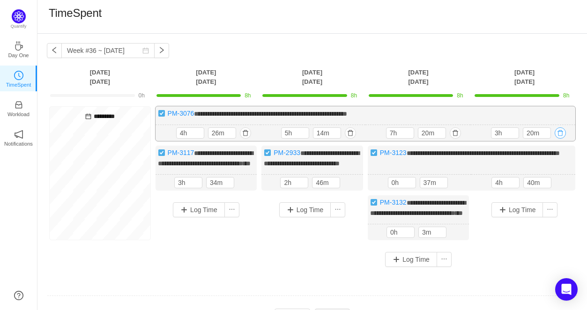
scroll to position [0, 0]
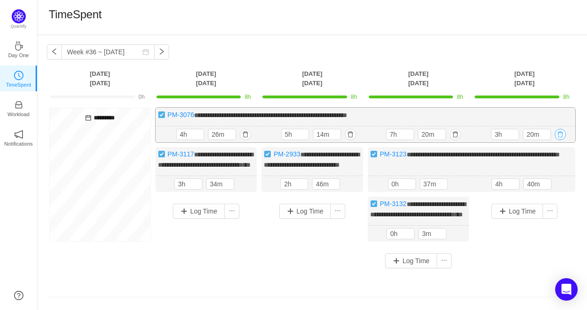
click at [560, 133] on button "button" at bounding box center [560, 134] width 11 height 11
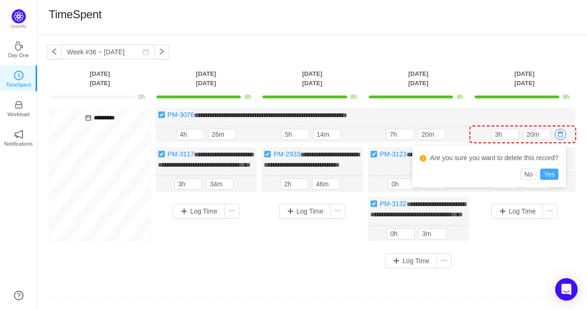
click at [545, 177] on button "Yes" at bounding box center [549, 174] width 18 height 11
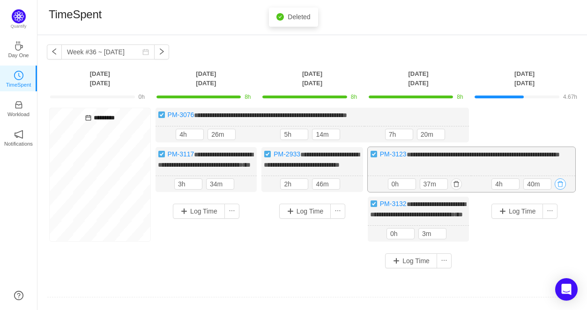
click at [556, 190] on button "button" at bounding box center [560, 183] width 11 height 11
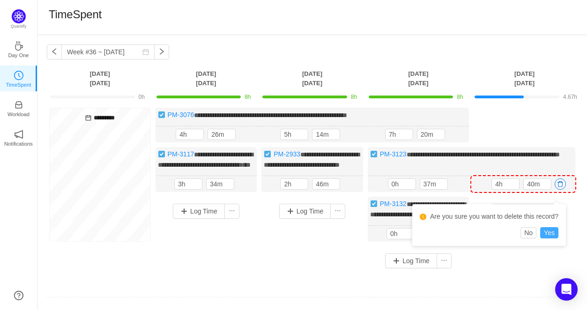
click at [547, 231] on button "Yes" at bounding box center [549, 232] width 18 height 11
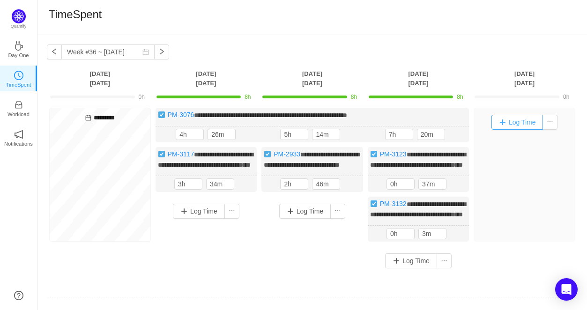
click at [508, 123] on button "Log Time" at bounding box center [517, 122] width 52 height 15
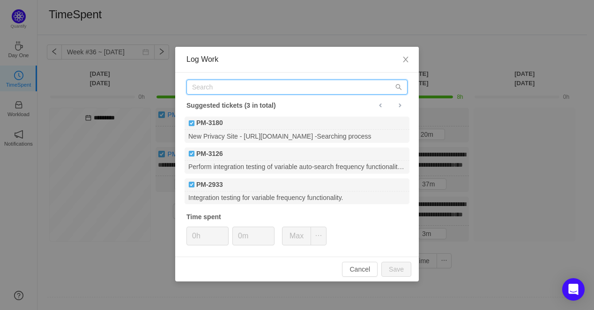
click at [215, 88] on input "text" at bounding box center [296, 87] width 221 height 15
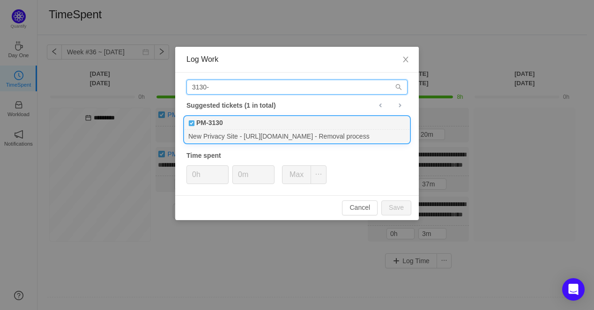
type input "3130-"
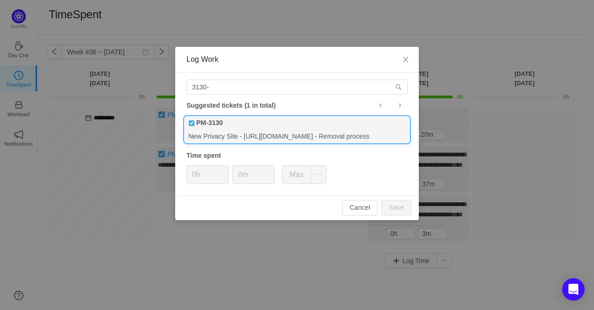
click at [208, 129] on div "PM-3130" at bounding box center [297, 123] width 225 height 13
click at [195, 173] on input "0h" at bounding box center [207, 175] width 41 height 18
click at [392, 208] on button "Save" at bounding box center [396, 207] width 30 height 15
type input "0h"
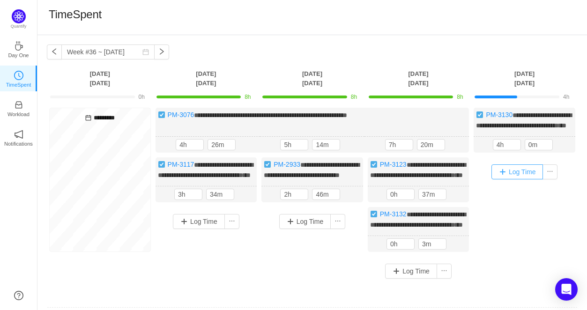
click at [516, 177] on button "Log Time" at bounding box center [517, 171] width 52 height 15
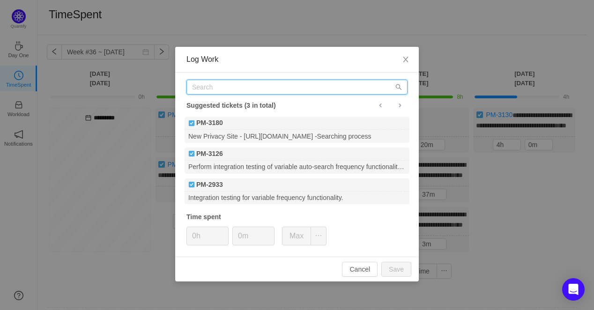
click at [231, 87] on input "text" at bounding box center [296, 87] width 221 height 15
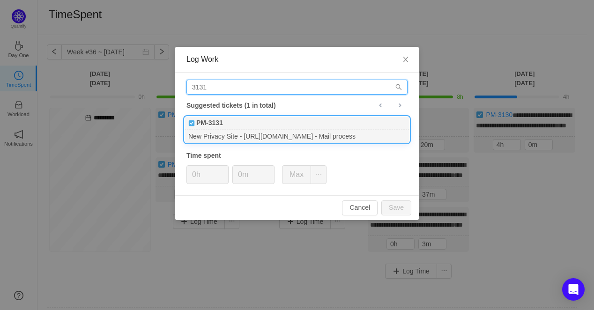
type input "3131"
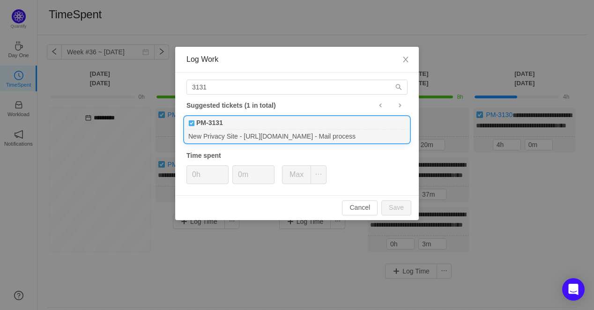
click at [231, 135] on div "New Privacy Site - https://nationalpublicdata.com - Mail process" at bounding box center [297, 136] width 225 height 13
click at [194, 169] on input "0h" at bounding box center [207, 175] width 41 height 18
click at [400, 207] on button "Save" at bounding box center [396, 207] width 30 height 15
type input "0h"
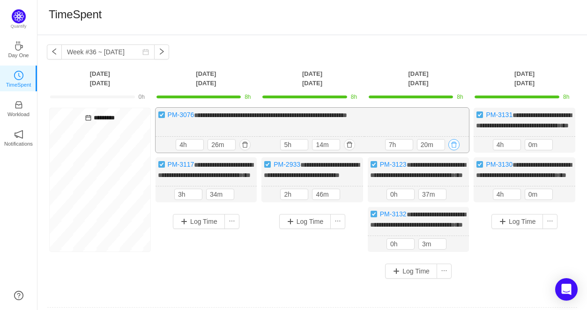
click at [455, 150] on button "button" at bounding box center [453, 144] width 11 height 11
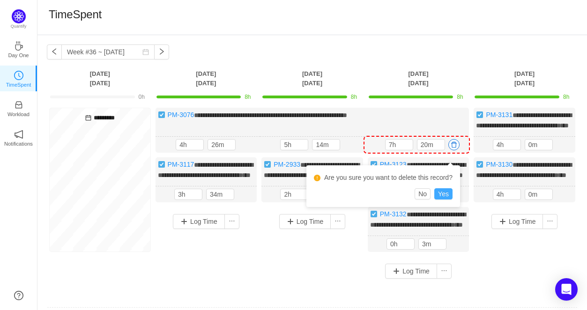
click at [447, 189] on button "Yes" at bounding box center [443, 193] width 18 height 11
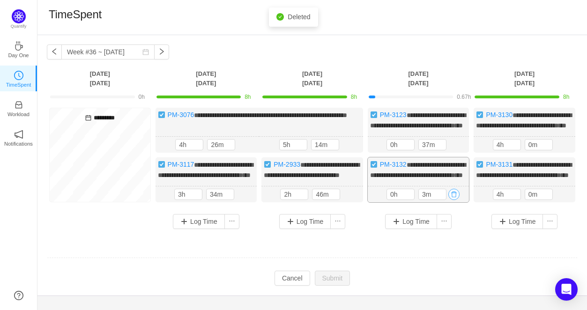
click at [453, 200] on button "button" at bounding box center [453, 194] width 11 height 11
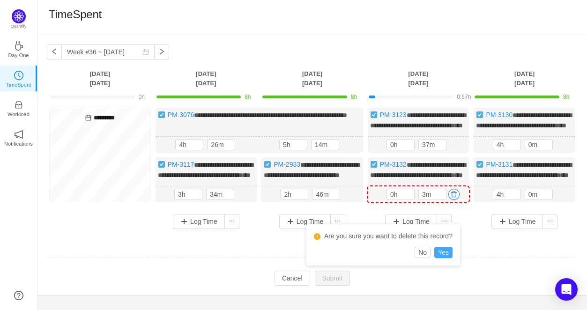
click at [437, 252] on button "Yes" at bounding box center [443, 252] width 18 height 11
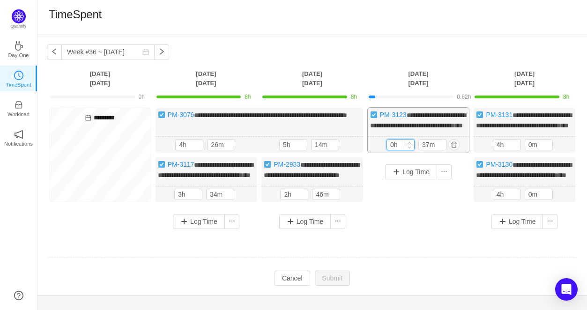
click at [390, 150] on input "0h" at bounding box center [400, 145] width 27 height 10
drag, startPoint x: 394, startPoint y: 154, endPoint x: 388, endPoint y: 155, distance: 6.1
click at [388, 150] on input "0h" at bounding box center [400, 145] width 27 height 10
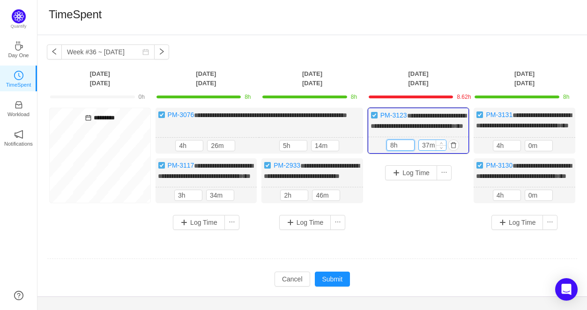
type input "8h"
drag, startPoint x: 429, startPoint y: 154, endPoint x: 414, endPoint y: 152, distance: 14.6
click at [414, 151] on div "8h 37m" at bounding box center [418, 145] width 64 height 11
type input "0m"
click at [386, 212] on div "Log Time" at bounding box center [419, 189] width 102 height 62
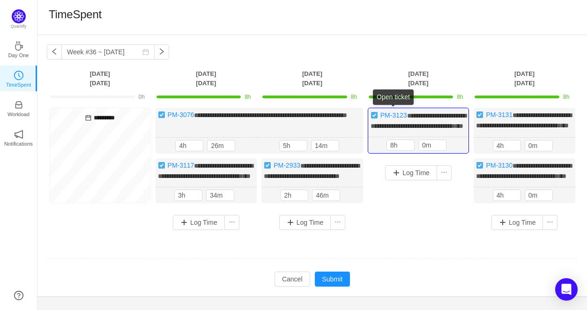
drag, startPoint x: 382, startPoint y: 114, endPoint x: 372, endPoint y: 193, distance: 79.8
click at [373, 195] on div "Log Time" at bounding box center [419, 189] width 102 height 62
click at [348, 151] on button "button" at bounding box center [347, 145] width 11 height 11
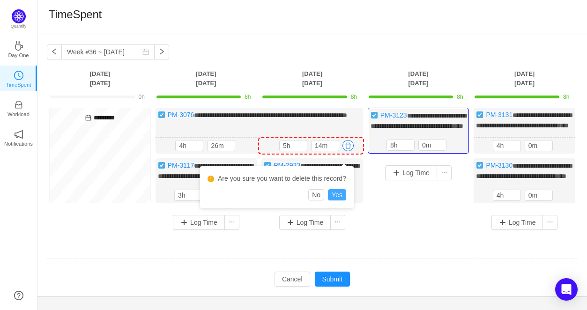
click at [336, 193] on button "Yes" at bounding box center [337, 194] width 18 height 11
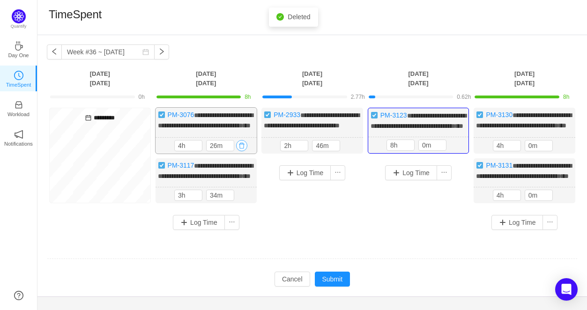
click at [242, 151] on button "button" at bounding box center [241, 145] width 11 height 11
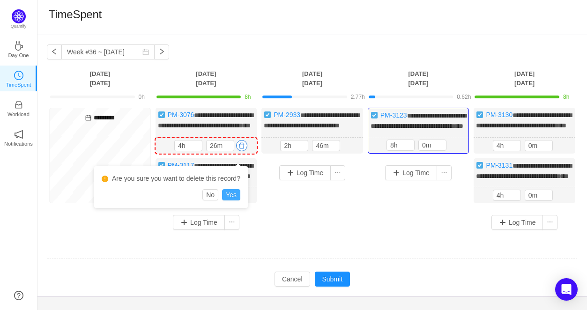
click at [235, 192] on button "Yes" at bounding box center [231, 194] width 18 height 11
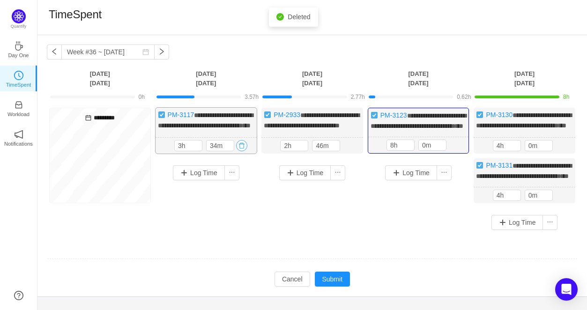
click at [245, 151] on button "button" at bounding box center [241, 145] width 11 height 11
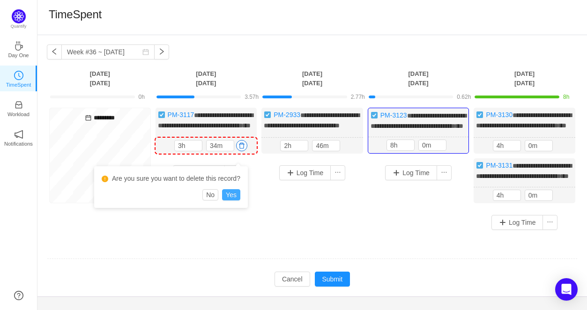
click at [234, 193] on button "Yes" at bounding box center [231, 194] width 18 height 11
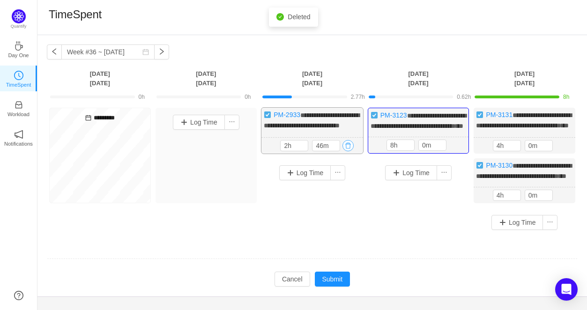
click at [350, 151] on button "button" at bounding box center [347, 145] width 11 height 11
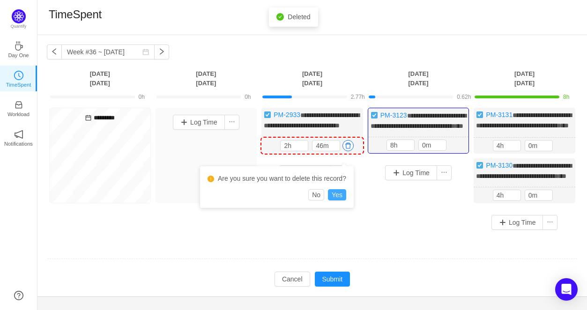
click at [334, 193] on button "Yes" at bounding box center [337, 194] width 18 height 11
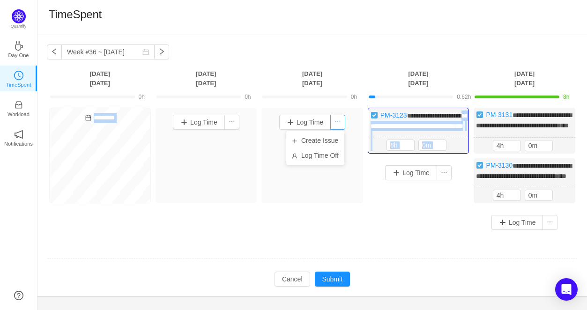
drag, startPoint x: 397, startPoint y: 120, endPoint x: 336, endPoint y: 127, distance: 61.3
click at [336, 127] on div "**********" at bounding box center [312, 172] width 531 height 129
drag, startPoint x: 417, startPoint y: 113, endPoint x: 363, endPoint y: 114, distance: 53.4
click at [308, 118] on div "**********" at bounding box center [312, 172] width 531 height 129
click at [404, 145] on div "**********" at bounding box center [419, 131] width 102 height 46
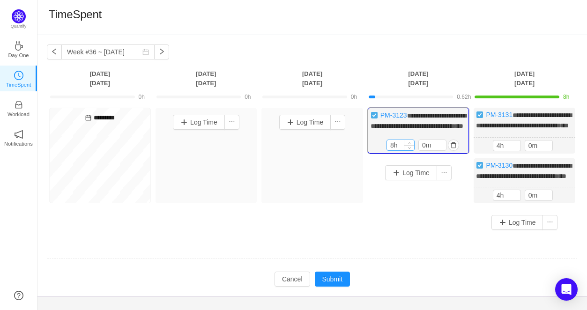
click at [395, 150] on input "8h" at bounding box center [400, 145] width 27 height 10
click at [421, 150] on input "0m" at bounding box center [432, 145] width 27 height 10
click at [420, 150] on input "0m" at bounding box center [432, 145] width 27 height 10
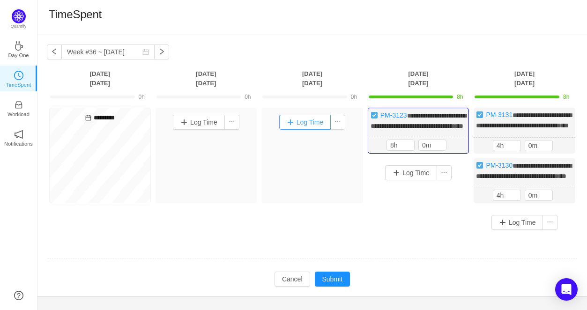
click at [297, 119] on button "Log Time" at bounding box center [305, 122] width 52 height 15
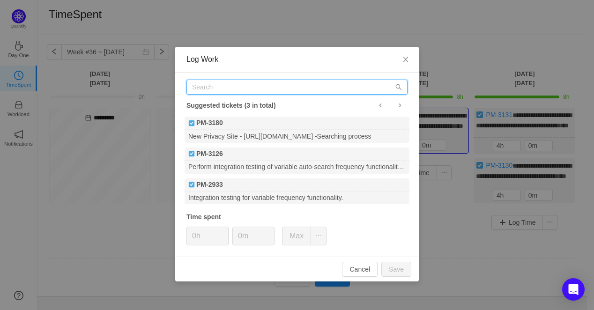
click at [268, 86] on input "text" at bounding box center [296, 87] width 221 height 15
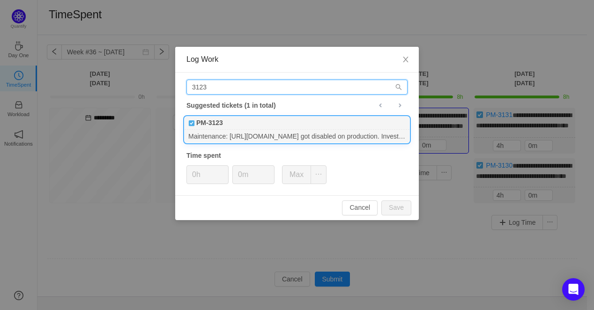
type input "3123"
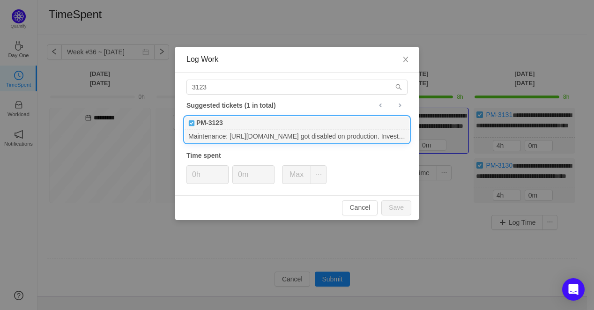
click at [259, 127] on div "PM-3123" at bounding box center [297, 123] width 225 height 13
click at [193, 172] on input "0h" at bounding box center [207, 175] width 41 height 18
drag, startPoint x: 195, startPoint y: 175, endPoint x: 190, endPoint y: 175, distance: 5.6
click at [190, 175] on input "0h" at bounding box center [207, 175] width 41 height 18
click at [393, 210] on button "Save" at bounding box center [396, 207] width 30 height 15
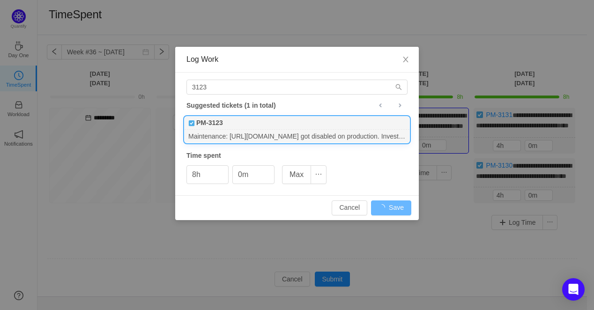
type input "0h"
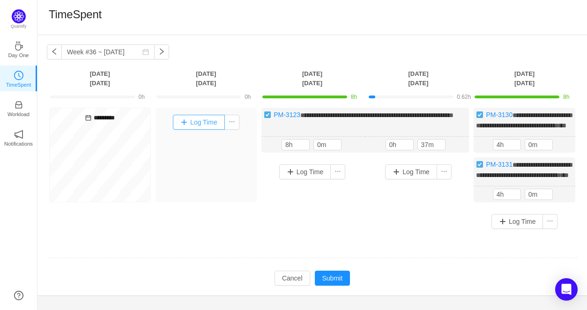
click at [199, 122] on button "Log Time" at bounding box center [199, 122] width 52 height 15
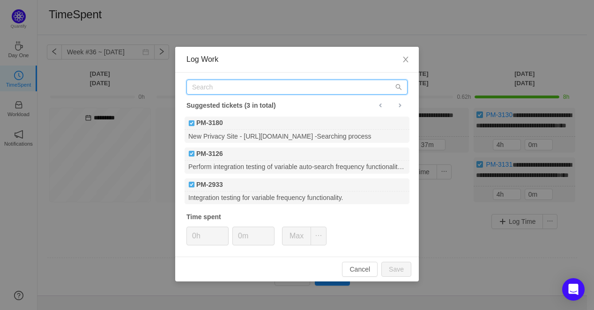
click at [202, 90] on input "text" at bounding box center [296, 87] width 221 height 15
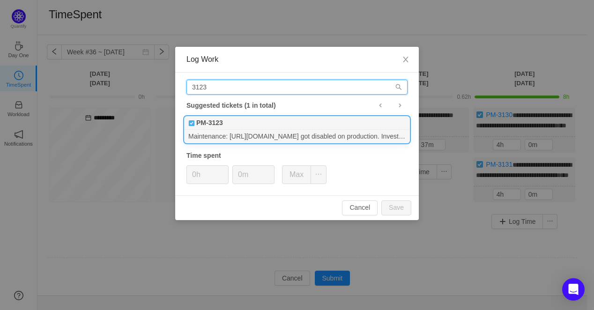
type input "3123"
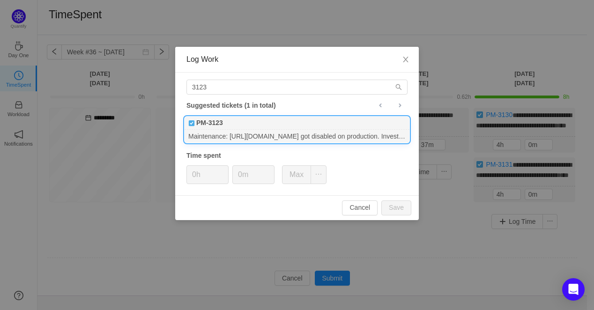
click at [236, 137] on div "Maintenance: https://www.oldphonebook.com/ got disabled on production. Investig…" at bounding box center [297, 136] width 225 height 13
click at [193, 175] on input "0h" at bounding box center [207, 175] width 41 height 18
click at [195, 174] on input "0h" at bounding box center [207, 175] width 41 height 18
click at [408, 212] on button "Save" at bounding box center [396, 207] width 30 height 15
type input "0h"
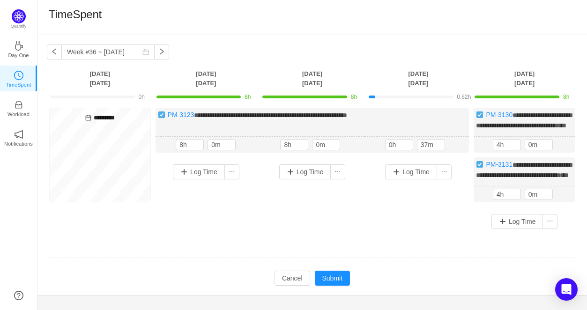
click at [103, 163] on div "*********" at bounding box center [100, 155] width 102 height 95
click at [98, 119] on h5 "*********" at bounding box center [100, 118] width 96 height 10
click at [87, 174] on div "*********" at bounding box center [100, 155] width 102 height 95
drag, startPoint x: 92, startPoint y: 154, endPoint x: 79, endPoint y: 187, distance: 35.6
click at [79, 187] on div "*********" at bounding box center [100, 155] width 102 height 95
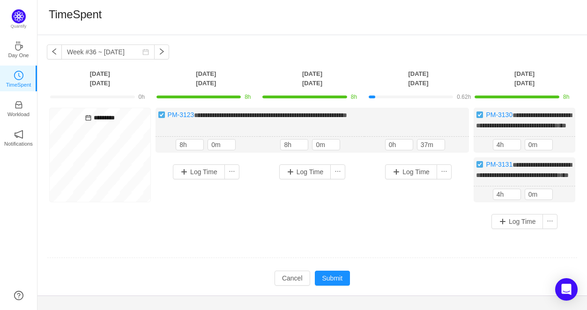
click at [109, 176] on div "*********" at bounding box center [100, 155] width 102 height 95
drag, startPoint x: 109, startPoint y: 176, endPoint x: 137, endPoint y: 233, distance: 63.7
click at [135, 233] on div "**********" at bounding box center [312, 172] width 531 height 128
click at [388, 149] on input "0h" at bounding box center [398, 145] width 27 height 10
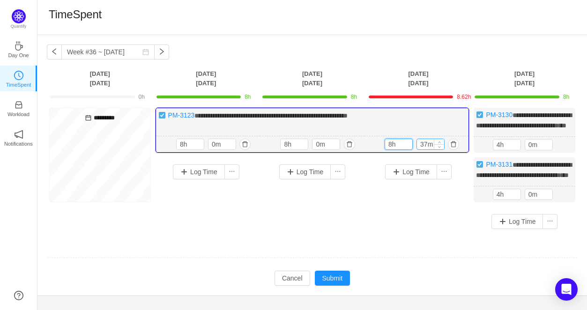
type input "8h"
drag, startPoint x: 426, startPoint y: 151, endPoint x: 415, endPoint y: 151, distance: 11.7
click at [417, 149] on input "37m" at bounding box center [430, 144] width 27 height 10
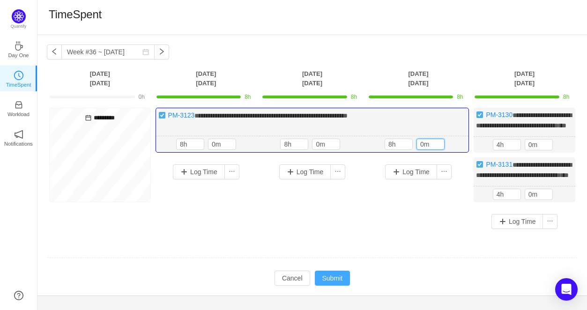
type input "0m"
click at [338, 286] on button "Submit" at bounding box center [333, 278] width 36 height 15
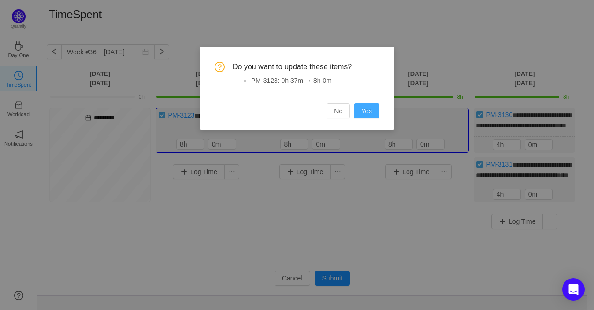
click at [369, 108] on button "Yes" at bounding box center [367, 111] width 26 height 15
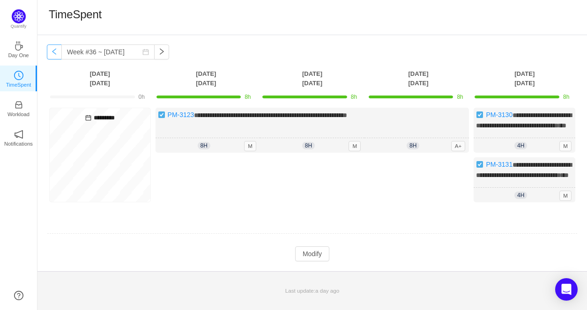
click at [56, 51] on button "button" at bounding box center [54, 51] width 15 height 15
type input "Week #35 ~ Aug 25"
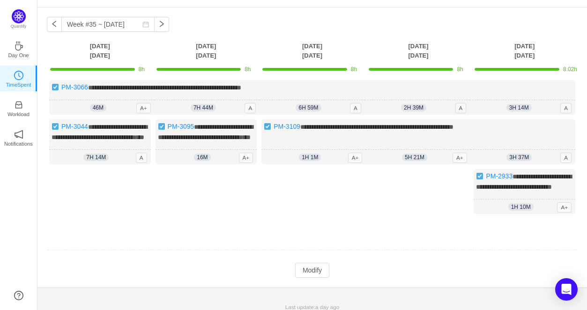
scroll to position [52, 0]
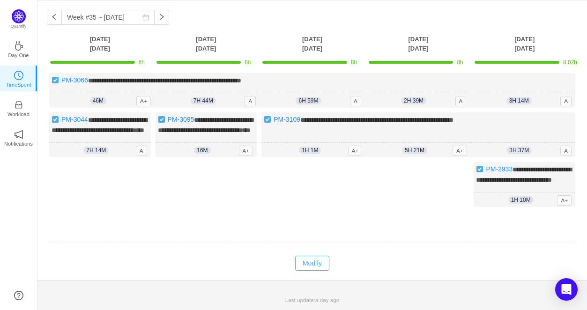
click at [307, 267] on button "Modify" at bounding box center [312, 263] width 34 height 15
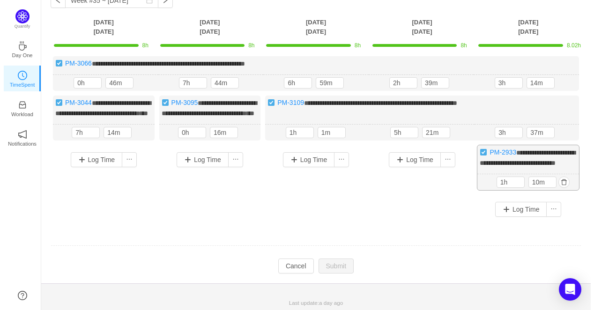
scroll to position [5, 0]
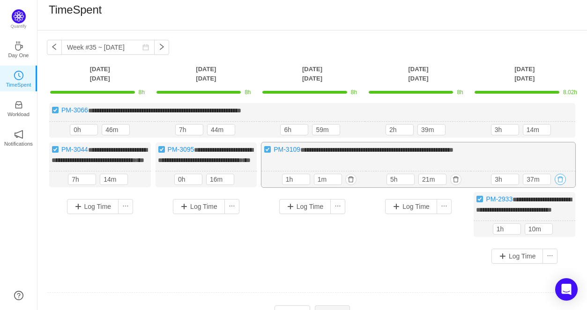
click at [562, 185] on button "button" at bounding box center [560, 179] width 11 height 11
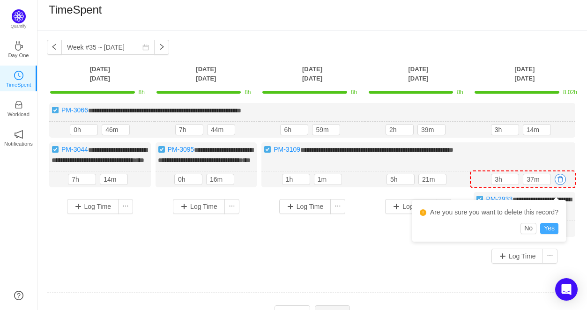
click at [554, 227] on button "Yes" at bounding box center [549, 228] width 18 height 11
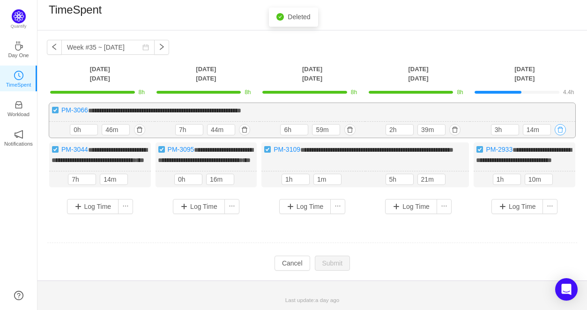
click at [562, 131] on button "button" at bounding box center [560, 129] width 11 height 11
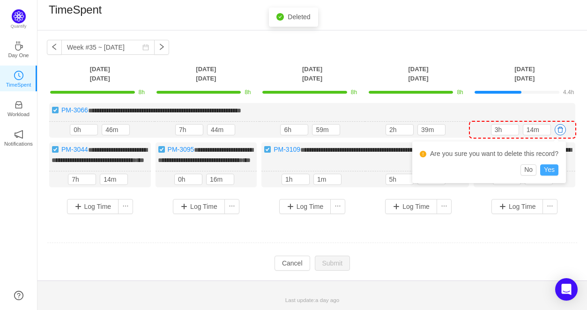
click at [543, 173] on button "Yes" at bounding box center [549, 169] width 18 height 11
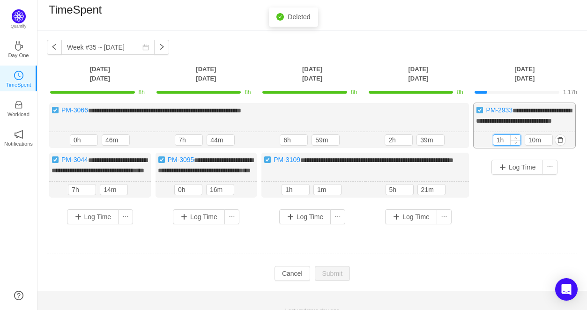
click at [497, 145] on input "1h" at bounding box center [506, 140] width 27 height 10
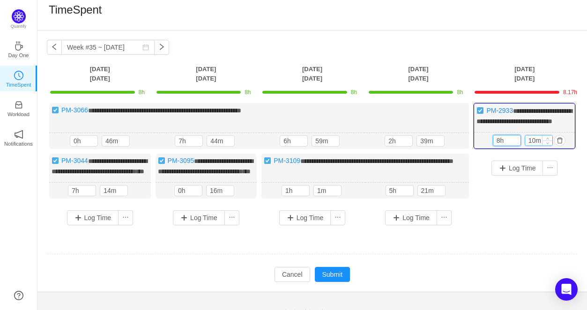
type input "8h"
drag, startPoint x: 535, startPoint y: 150, endPoint x: 526, endPoint y: 149, distance: 9.4
click at [526, 146] on input "10m" at bounding box center [538, 140] width 27 height 10
type input "0m"
click at [496, 232] on div "**********" at bounding box center [312, 167] width 531 height 129
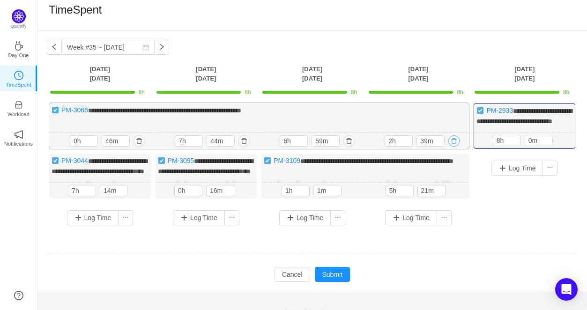
click at [455, 147] on button "button" at bounding box center [453, 140] width 11 height 11
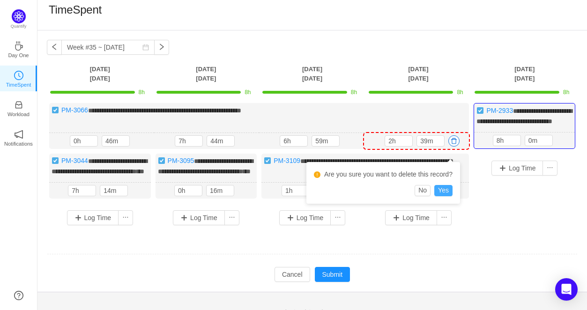
click at [444, 191] on button "Yes" at bounding box center [443, 190] width 18 height 11
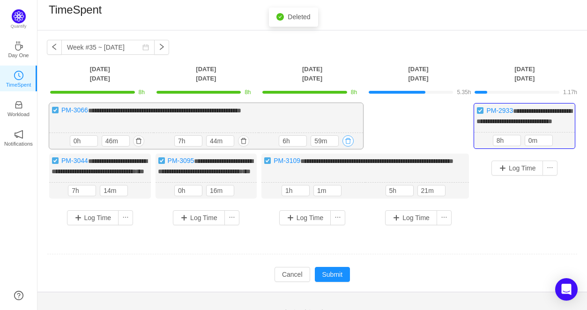
click at [349, 147] on button "button" at bounding box center [347, 140] width 11 height 11
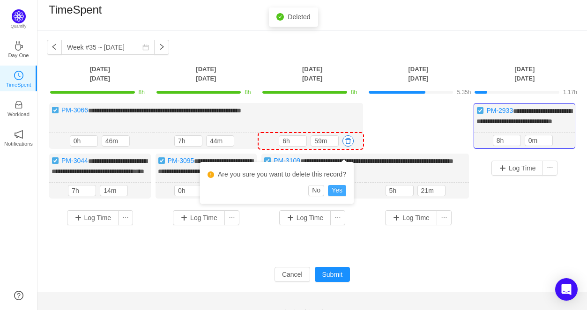
click at [340, 191] on button "Yes" at bounding box center [337, 190] width 18 height 11
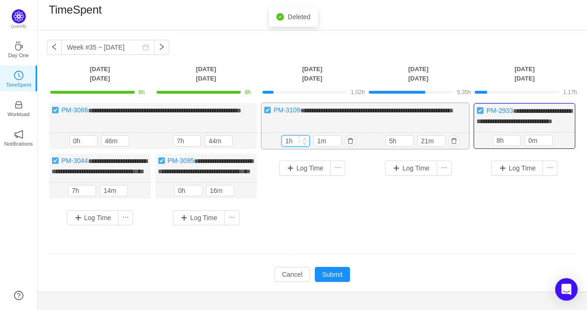
drag, startPoint x: 283, startPoint y: 149, endPoint x: 288, endPoint y: 152, distance: 5.1
click at [288, 146] on input "1h" at bounding box center [295, 141] width 27 height 10
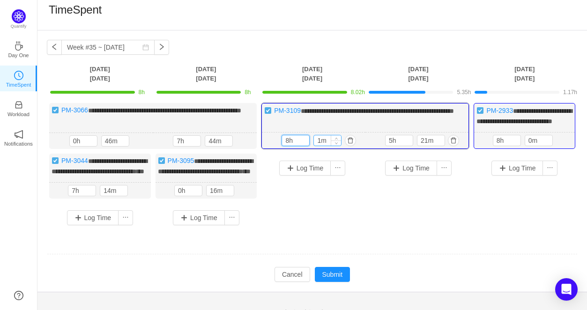
type input "8h"
drag, startPoint x: 322, startPoint y: 145, endPoint x: 317, endPoint y: 145, distance: 4.7
click at [317, 145] on input "1m" at bounding box center [327, 140] width 27 height 10
type input "0m"
click at [388, 146] on input "5h" at bounding box center [398, 140] width 27 height 10
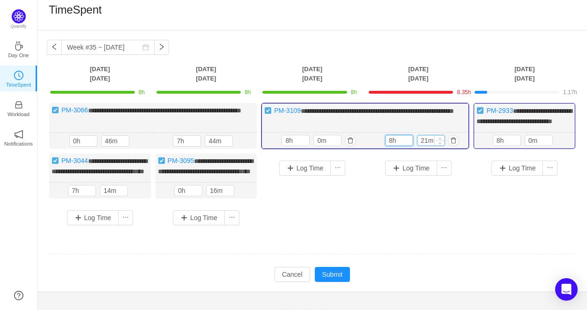
type input "8h"
drag, startPoint x: 428, startPoint y: 151, endPoint x: 411, endPoint y: 151, distance: 16.9
click at [411, 146] on div "8h 21m" at bounding box center [417, 140] width 64 height 11
type input "0m"
click at [384, 200] on div "Log Time" at bounding box center [419, 185] width 102 height 62
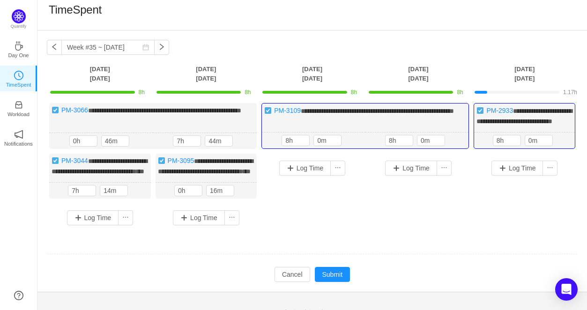
click at [270, 232] on div "**********" at bounding box center [312, 167] width 531 height 129
click at [241, 147] on button "button" at bounding box center [241, 140] width 11 height 11
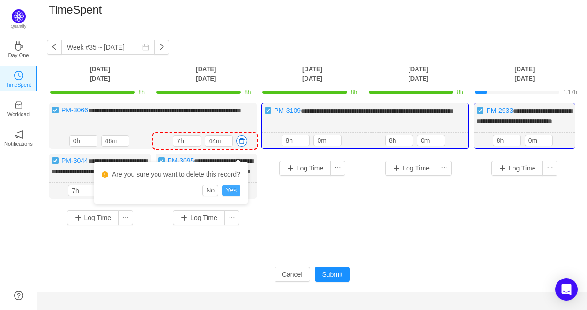
click at [237, 189] on button "Yes" at bounding box center [231, 190] width 18 height 11
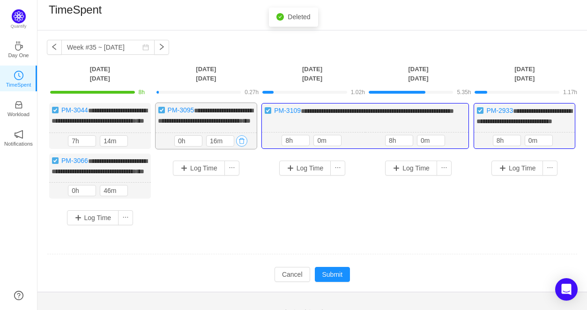
click at [244, 147] on button "button" at bounding box center [241, 140] width 11 height 11
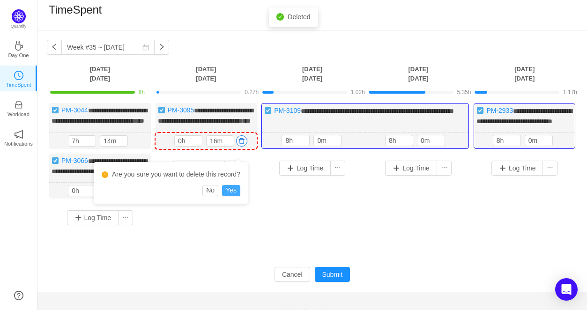
click at [227, 192] on button "Yes" at bounding box center [231, 190] width 18 height 11
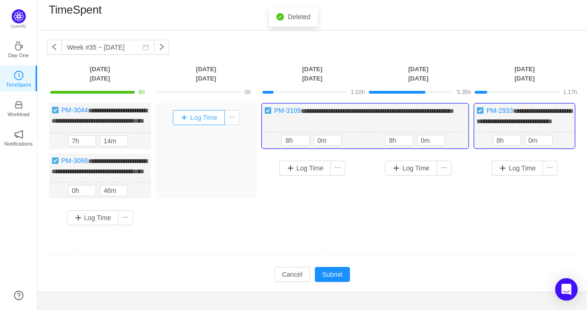
click at [201, 120] on button "Log Time" at bounding box center [199, 117] width 52 height 15
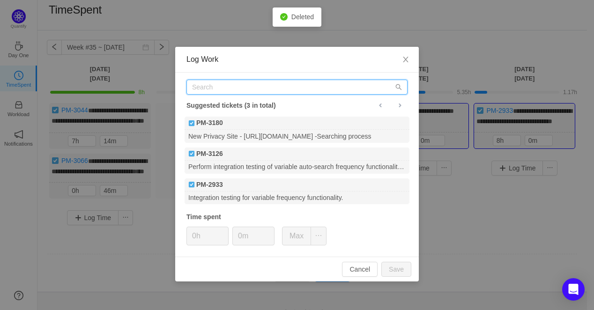
click at [214, 92] on input "text" at bounding box center [296, 87] width 221 height 15
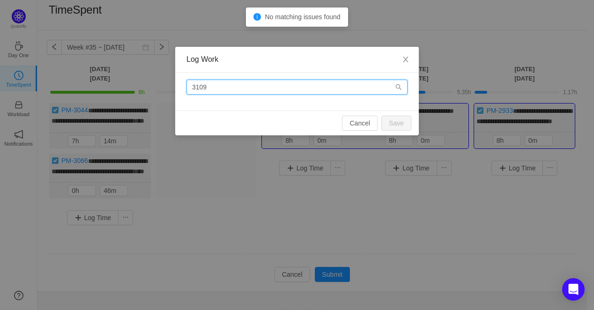
click at [277, 90] on input "3109" at bounding box center [296, 87] width 221 height 15
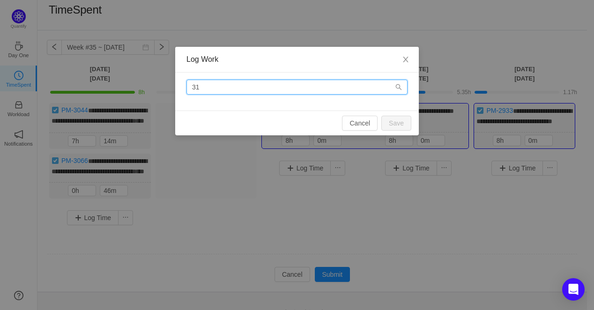
type input "3"
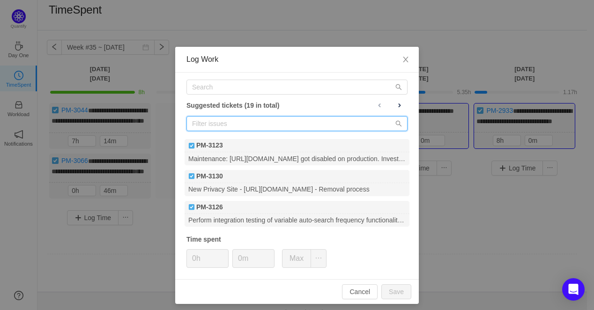
click at [253, 127] on input "text" at bounding box center [296, 123] width 221 height 15
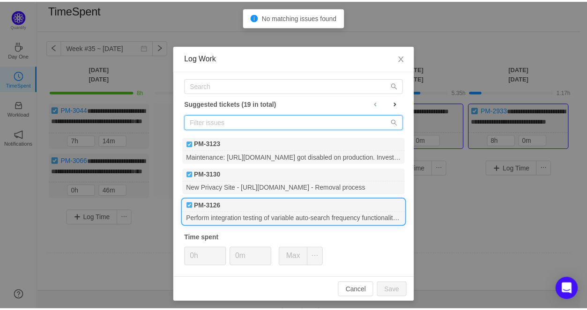
scroll to position [0, 0]
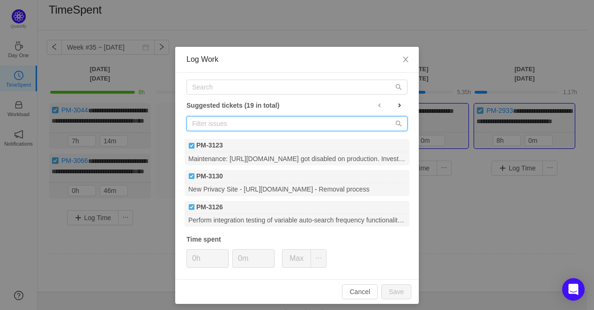
click at [211, 121] on input "text" at bounding box center [296, 123] width 221 height 15
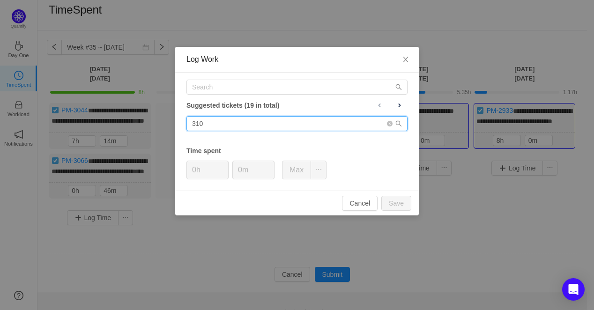
drag, startPoint x: 214, startPoint y: 130, endPoint x: 193, endPoint y: 126, distance: 21.3
click at [194, 127] on input "310" at bounding box center [296, 123] width 221 height 15
type input "3"
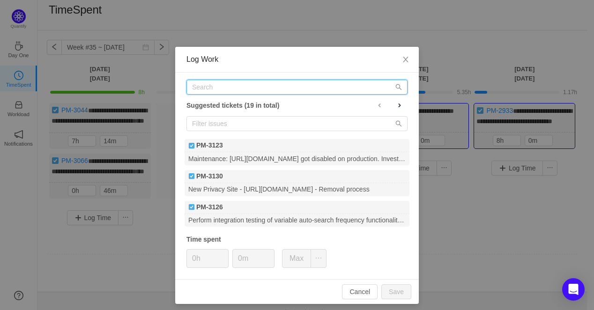
click at [214, 84] on input "text" at bounding box center [296, 87] width 221 height 15
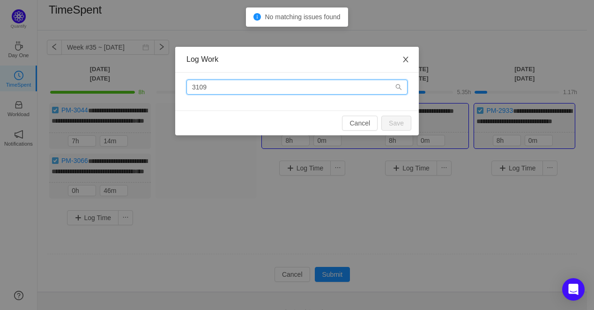
type input "3109"
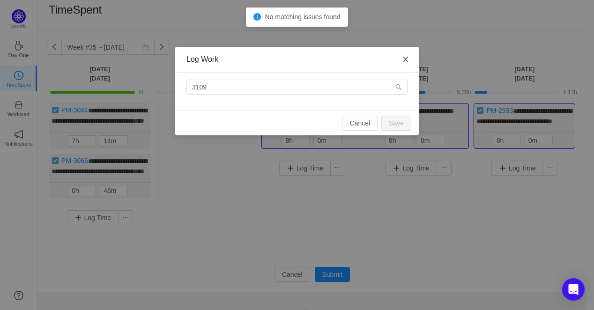
click at [401, 63] on span "Close" at bounding box center [406, 60] width 26 height 26
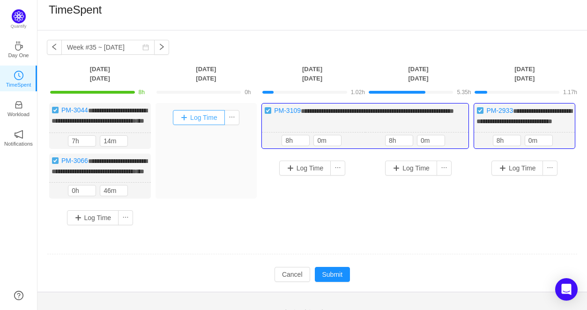
click at [210, 117] on button "Log Time" at bounding box center [199, 117] width 52 height 15
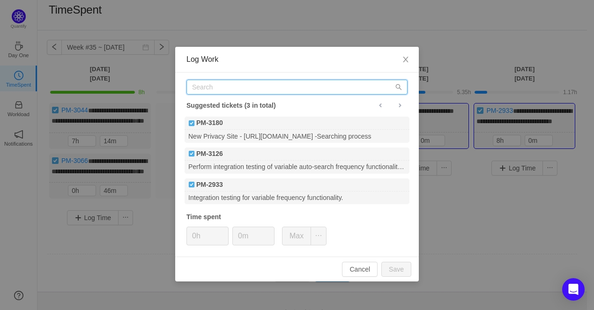
click at [220, 83] on input "text" at bounding box center [296, 87] width 221 height 15
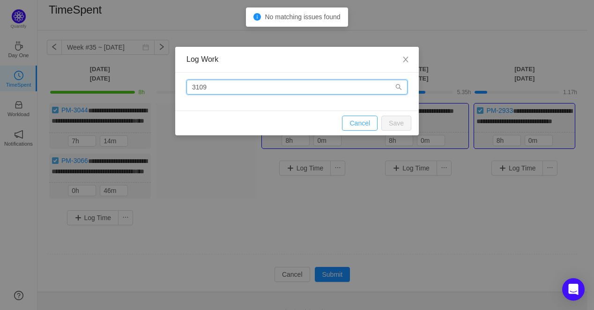
type input "3109"
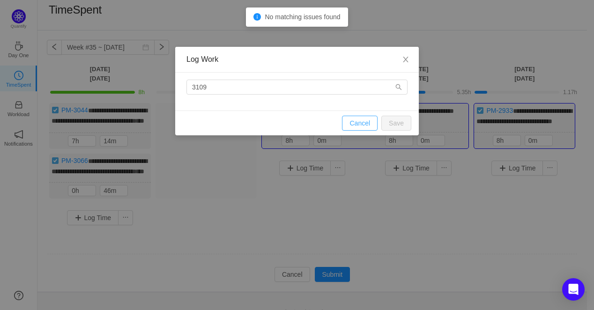
click at [362, 119] on button "Cancel" at bounding box center [360, 123] width 36 height 15
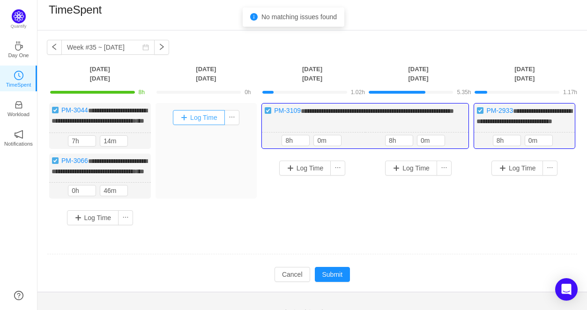
click at [211, 114] on button "Log Time" at bounding box center [199, 117] width 52 height 15
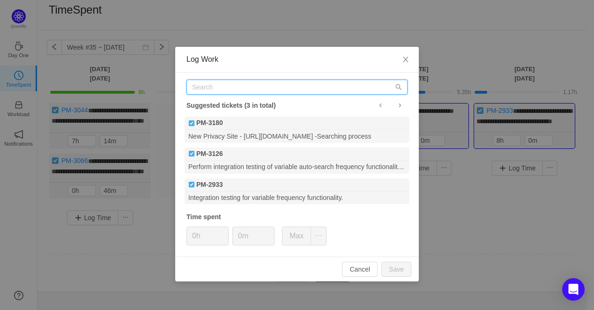
click at [217, 89] on input "text" at bounding box center [296, 87] width 221 height 15
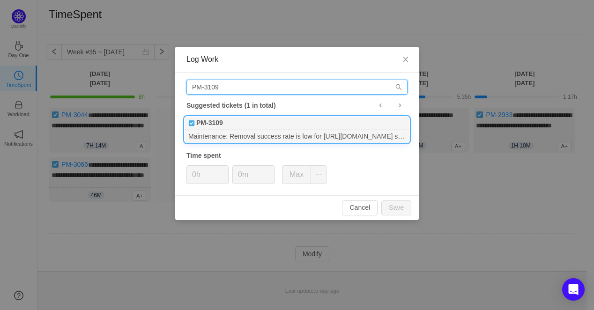
type input "PM-3109"
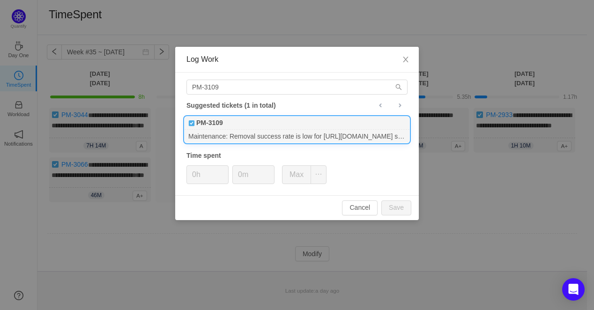
click at [255, 125] on div "PM-3109" at bounding box center [297, 123] width 225 height 13
click at [206, 172] on input "0h" at bounding box center [207, 175] width 41 height 18
drag, startPoint x: 197, startPoint y: 175, endPoint x: 188, endPoint y: 176, distance: 8.5
click at [188, 176] on input "0h" at bounding box center [207, 175] width 41 height 18
click at [387, 206] on button "Save" at bounding box center [396, 207] width 30 height 15
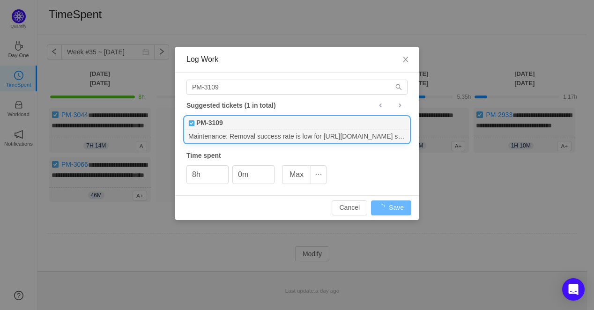
type input "0h"
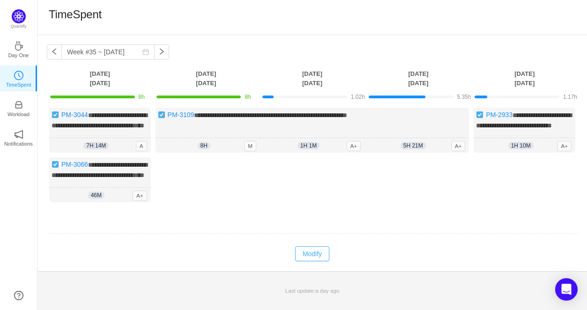
click at [309, 261] on button "Modify" at bounding box center [312, 253] width 34 height 15
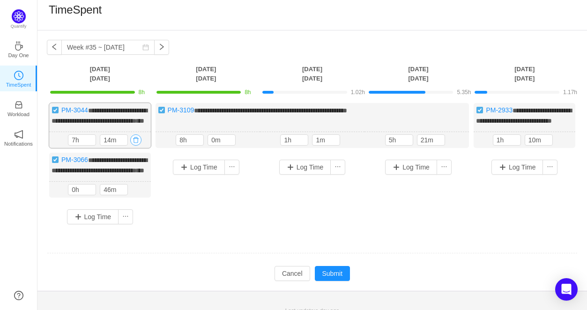
click at [134, 146] on button "button" at bounding box center [135, 139] width 11 height 11
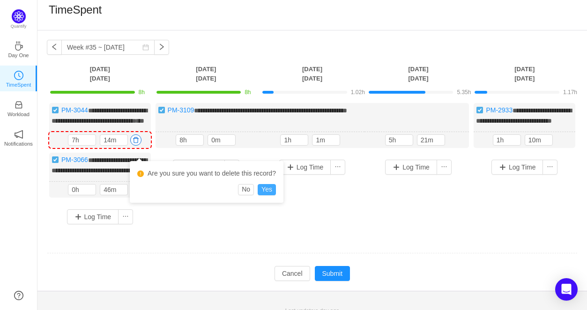
click at [265, 188] on button "Yes" at bounding box center [267, 189] width 18 height 11
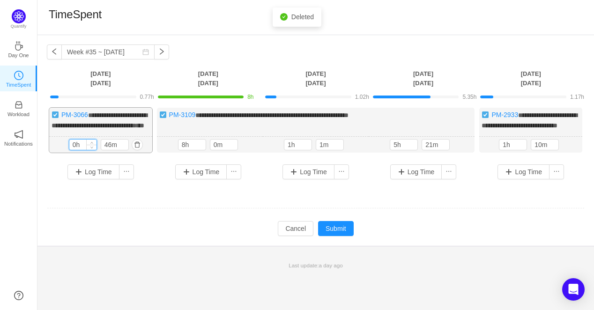
click at [74, 150] on input "0h" at bounding box center [82, 145] width 27 height 10
drag, startPoint x: 76, startPoint y: 154, endPoint x: 68, endPoint y: 154, distance: 8.4
click at [68, 153] on div "46m 0h 46m" at bounding box center [100, 145] width 103 height 16
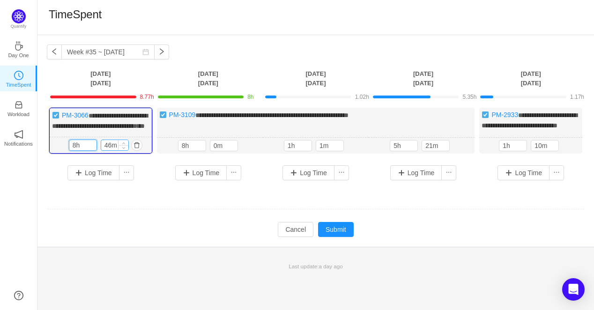
type input "8h"
click at [108, 150] on input "46m" at bounding box center [114, 145] width 27 height 10
drag, startPoint x: 111, startPoint y: 154, endPoint x: 103, endPoint y: 154, distance: 8.4
click at [103, 150] on input "46m" at bounding box center [114, 145] width 27 height 10
type input "0m"
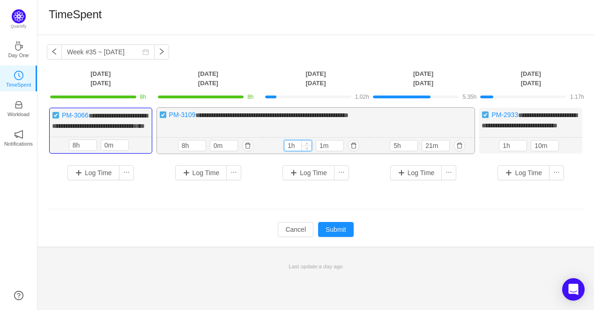
drag, startPoint x: 292, startPoint y: 153, endPoint x: 288, endPoint y: 154, distance: 4.8
click at [288, 151] on input "1h" at bounding box center [297, 146] width 27 height 10
drag, startPoint x: 290, startPoint y: 155, endPoint x: 284, endPoint y: 154, distance: 6.6
click at [284, 151] on input "1h" at bounding box center [297, 146] width 27 height 10
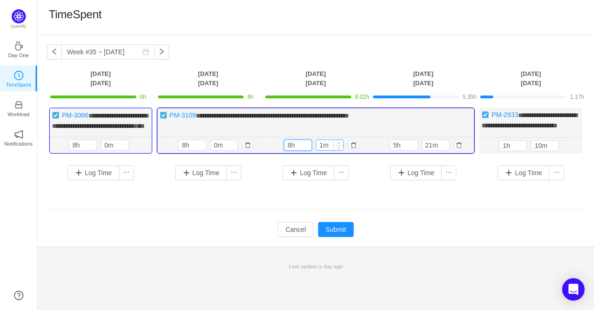
type input "8h"
click at [319, 150] on input "1m" at bounding box center [329, 145] width 27 height 10
type input "0m"
click at [393, 150] on input "5h" at bounding box center [403, 145] width 27 height 10
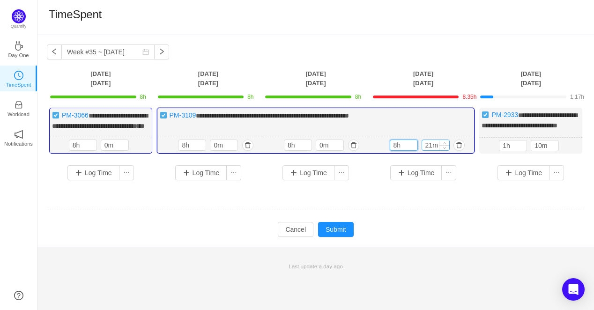
type input "8h"
drag, startPoint x: 433, startPoint y: 155, endPoint x: 418, endPoint y: 154, distance: 15.0
click at [419, 151] on div "8h 21m" at bounding box center [422, 145] width 64 height 11
type input "0m"
click at [224, 209] on td at bounding box center [316, 210] width 538 height 24
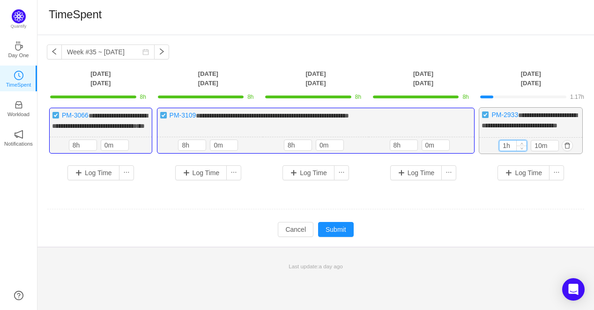
click at [502, 151] on input "1h" at bounding box center [512, 146] width 27 height 10
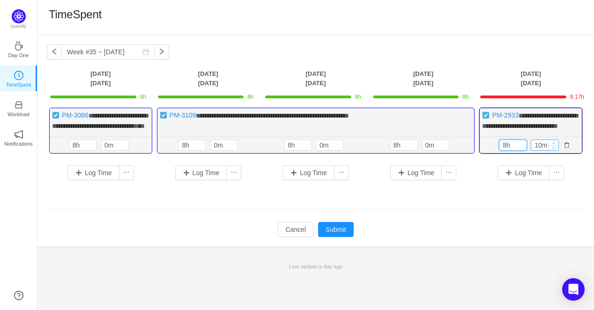
type input "8h"
drag, startPoint x: 543, startPoint y: 152, endPoint x: 527, endPoint y: 152, distance: 15.9
click at [527, 151] on div "8h 10m" at bounding box center [531, 145] width 64 height 11
type input "0m"
drag, startPoint x: 393, startPoint y: 243, endPoint x: 363, endPoint y: 236, distance: 30.2
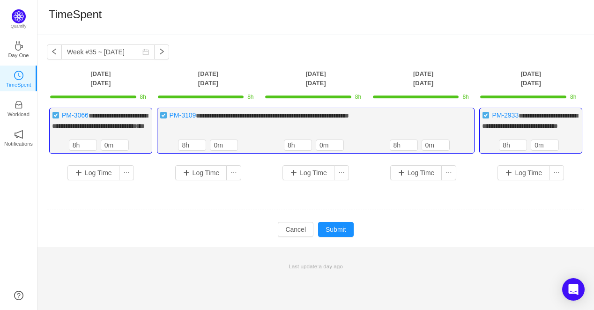
click at [393, 237] on td "Modify Cancel Submit" at bounding box center [316, 230] width 538 height 16
click at [333, 237] on button "Submit" at bounding box center [336, 229] width 36 height 15
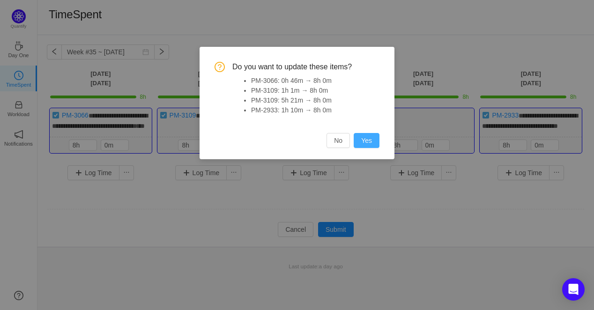
click at [363, 139] on button "Yes" at bounding box center [367, 140] width 26 height 15
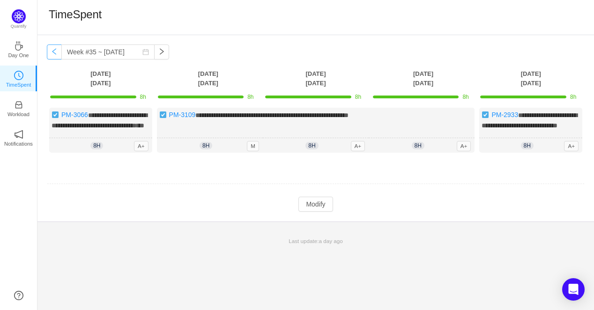
click at [55, 55] on button "button" at bounding box center [54, 51] width 15 height 15
type input "Week #34 ~ Aug 18"
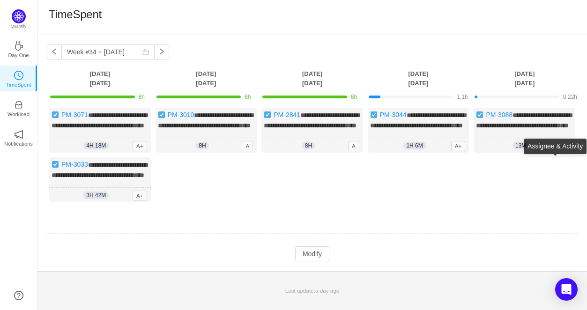
click at [535, 139] on div "Assignee & Activity" at bounding box center [555, 146] width 63 height 15
click at [512, 129] on span "**********" at bounding box center [524, 120] width 96 height 17
click at [319, 261] on button "Modify" at bounding box center [312, 253] width 34 height 15
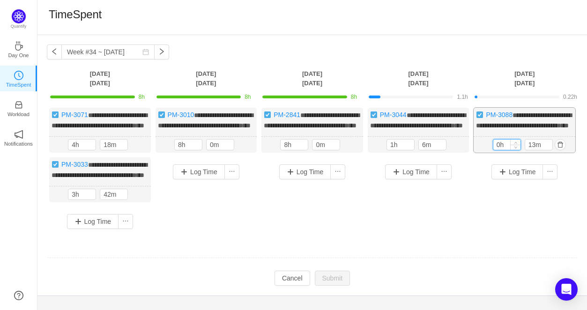
drag, startPoint x: 499, startPoint y: 162, endPoint x: 495, endPoint y: 162, distance: 4.7
click at [495, 150] on input "0h" at bounding box center [506, 145] width 27 height 10
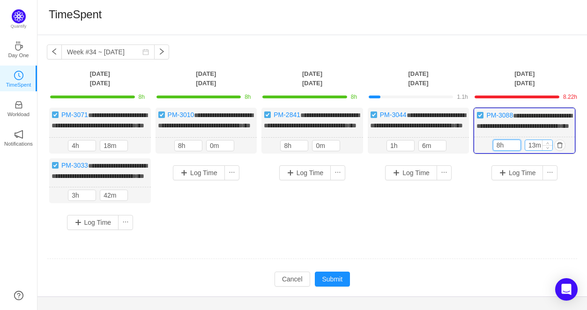
type input "8h"
drag, startPoint x: 536, startPoint y: 160, endPoint x: 526, endPoint y: 160, distance: 9.8
click at [526, 150] on input "13m" at bounding box center [538, 145] width 27 height 10
type input "0m"
click at [413, 220] on div "Log Time" at bounding box center [419, 189] width 102 height 62
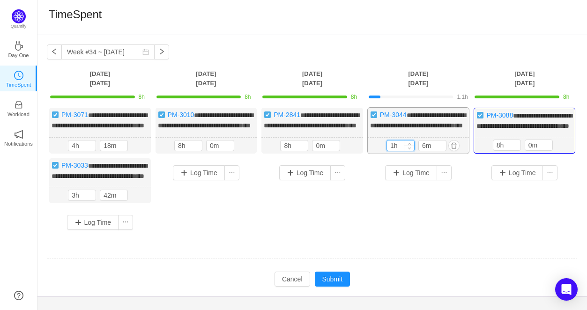
click at [388, 151] on input "1h" at bounding box center [400, 146] width 27 height 10
click at [393, 151] on input "1h" at bounding box center [400, 146] width 27 height 10
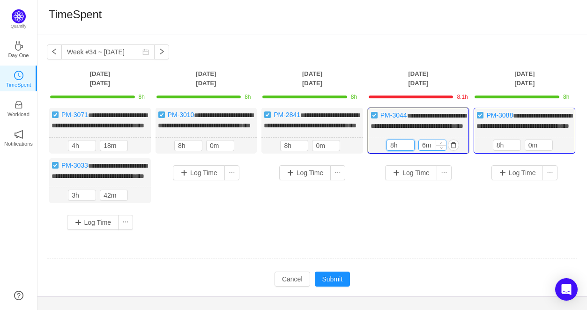
type input "8h"
click at [421, 150] on input "6m" at bounding box center [432, 145] width 27 height 10
type input "0m"
drag, startPoint x: 412, startPoint y: 256, endPoint x: 403, endPoint y: 238, distance: 19.7
click at [407, 237] on div "**********" at bounding box center [312, 172] width 531 height 129
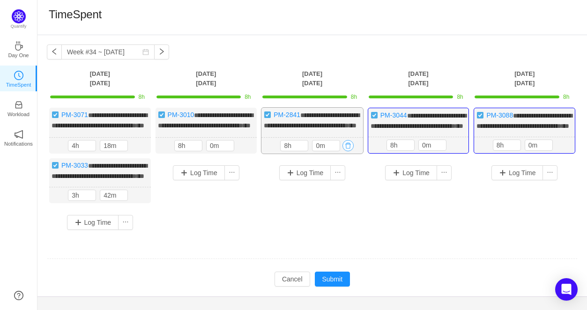
click at [348, 151] on button "button" at bounding box center [347, 145] width 11 height 11
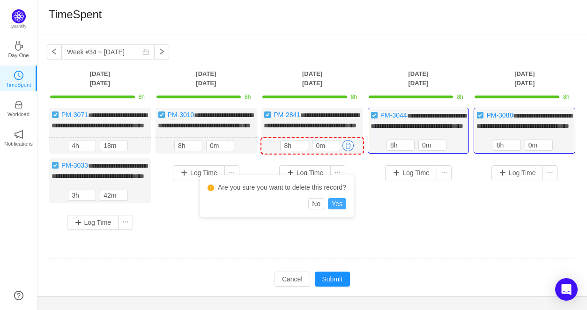
click at [334, 204] on button "Yes" at bounding box center [337, 203] width 18 height 11
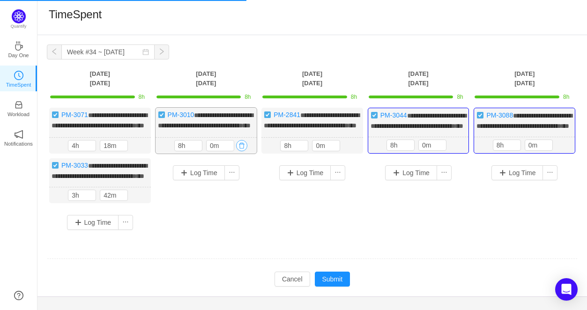
click at [243, 151] on button "button" at bounding box center [241, 145] width 11 height 11
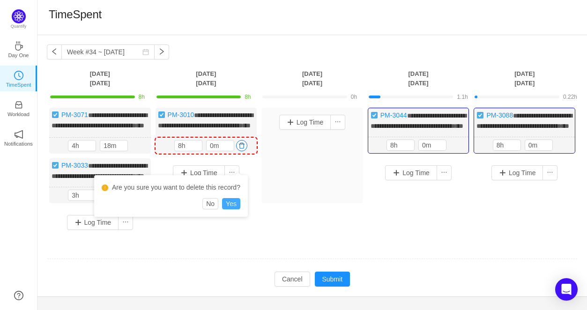
click at [227, 204] on button "Yes" at bounding box center [231, 203] width 18 height 11
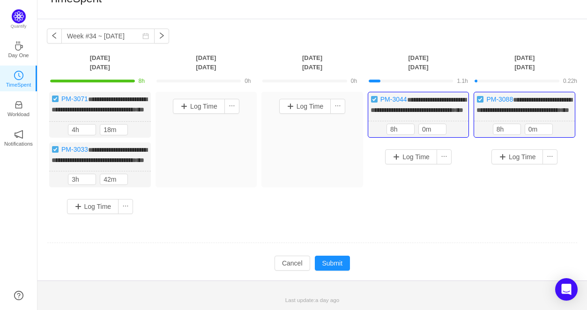
scroll to position [42, 0]
click at [138, 178] on button "button" at bounding box center [135, 179] width 11 height 11
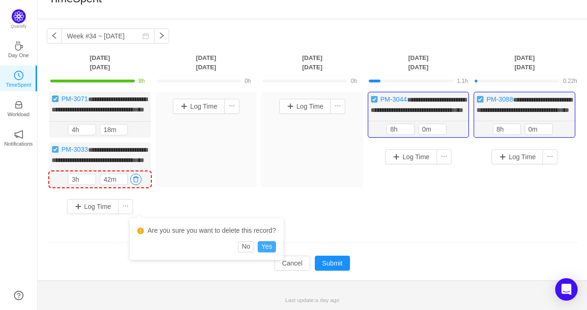
click at [265, 241] on button "Yes" at bounding box center [267, 246] width 18 height 11
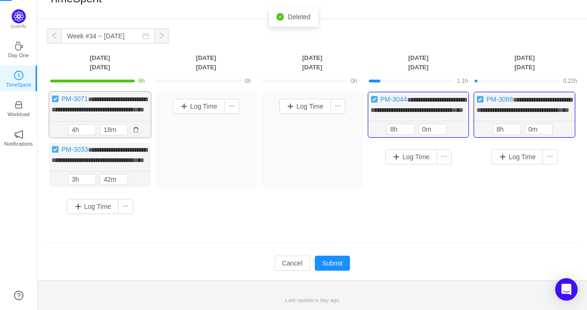
scroll to position [0, 0]
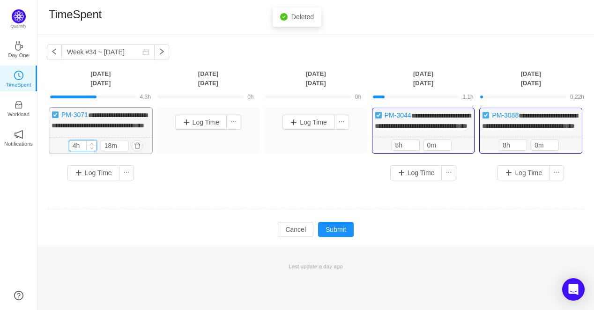
drag, startPoint x: 77, startPoint y: 162, endPoint x: 69, endPoint y: 159, distance: 8.4
click at [70, 151] on input "4h" at bounding box center [82, 146] width 27 height 10
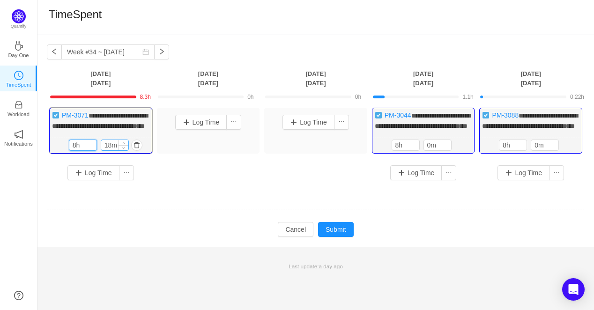
type input "8h"
drag, startPoint x: 111, startPoint y: 164, endPoint x: 105, endPoint y: 161, distance: 6.1
click at [105, 150] on input "18m" at bounding box center [114, 145] width 27 height 10
type input "0m"
click at [245, 187] on div "**********" at bounding box center [316, 148] width 538 height 80
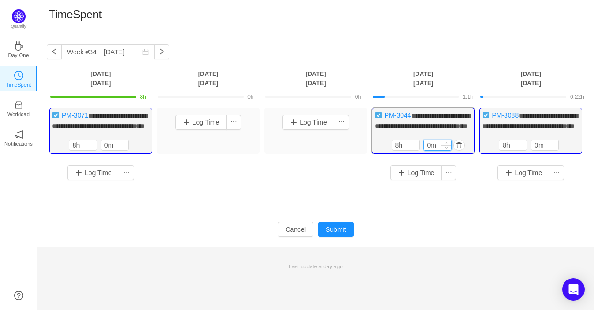
click at [427, 150] on input "0m" at bounding box center [437, 145] width 27 height 10
click at [541, 150] on input "0m" at bounding box center [544, 145] width 27 height 10
click at [535, 150] on input "0m" at bounding box center [544, 145] width 27 height 10
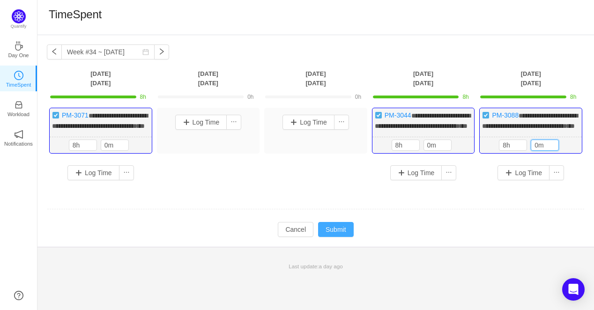
click at [328, 237] on button "Submit" at bounding box center [336, 229] width 36 height 15
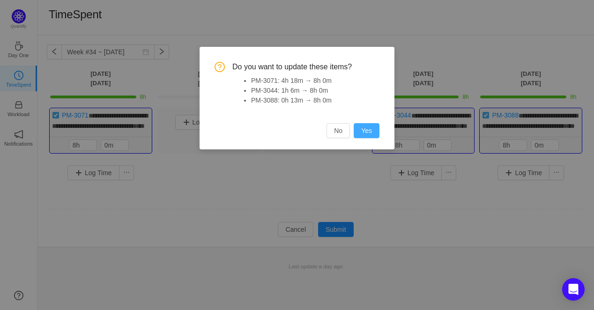
click at [365, 134] on button "Yes" at bounding box center [367, 130] width 26 height 15
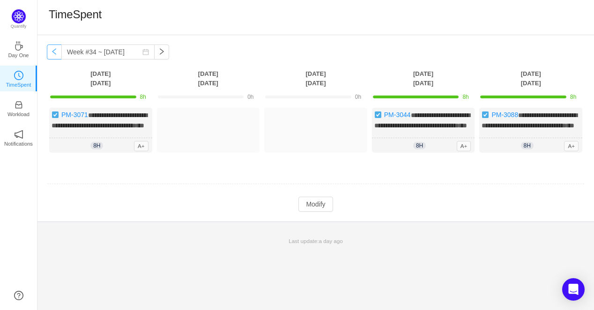
click at [57, 52] on button "button" at bounding box center [54, 51] width 15 height 15
type input "Week #33 ~ [DATE]"
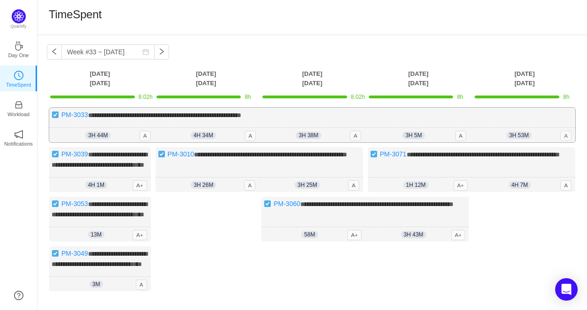
click at [566, 132] on span "A" at bounding box center [565, 136] width 11 height 10
drag, startPoint x: 541, startPoint y: 119, endPoint x: 287, endPoint y: 289, distance: 306.1
click at [286, 290] on div "Log Time" at bounding box center [312, 275] width 102 height 59
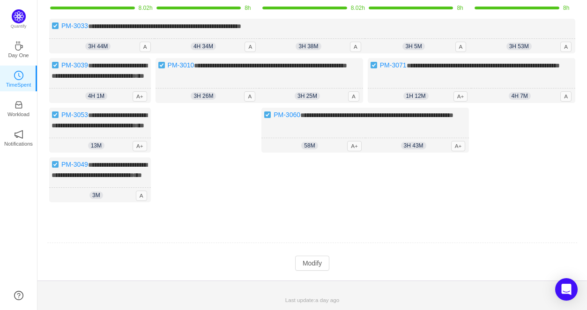
scroll to position [115, 0]
click at [314, 264] on button "Modify" at bounding box center [312, 263] width 34 height 15
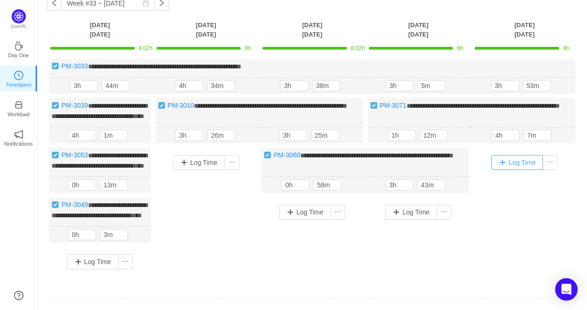
scroll to position [21, 0]
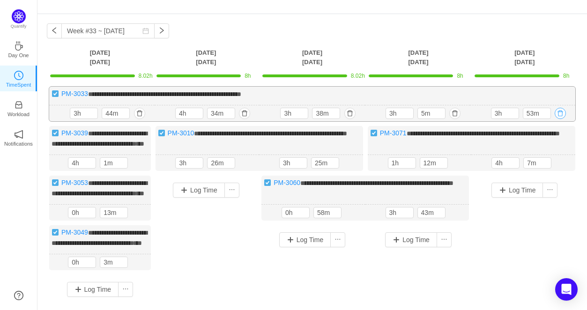
click at [564, 113] on button "button" at bounding box center [560, 113] width 11 height 11
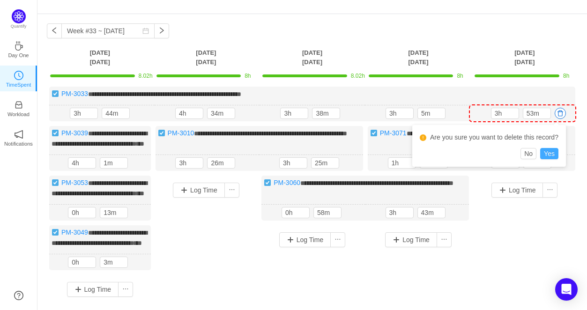
click at [549, 153] on button "Yes" at bounding box center [549, 153] width 18 height 11
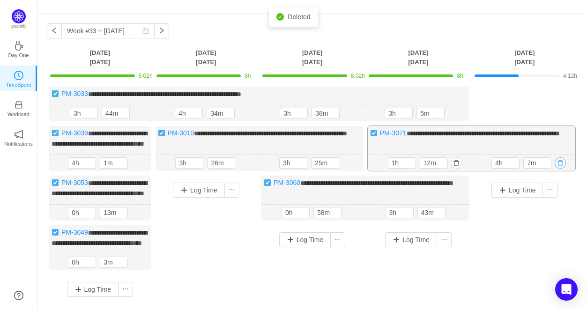
click at [558, 169] on button "button" at bounding box center [560, 162] width 11 height 11
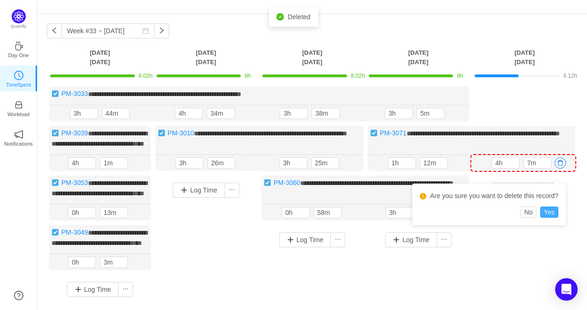
click at [548, 208] on button "Yes" at bounding box center [549, 212] width 18 height 11
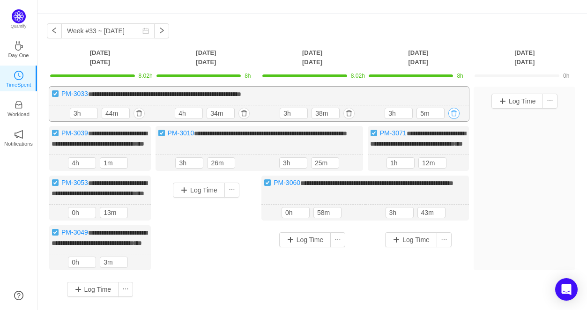
click at [452, 114] on button "button" at bounding box center [453, 113] width 11 height 11
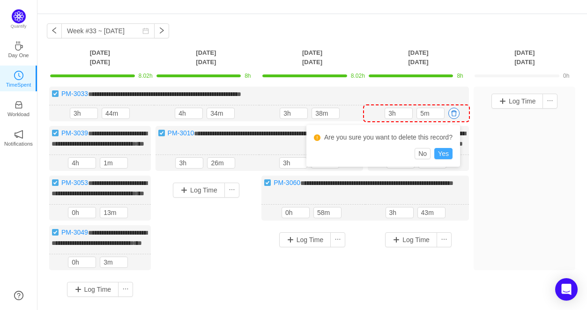
click at [441, 154] on button "Yes" at bounding box center [443, 153] width 18 height 11
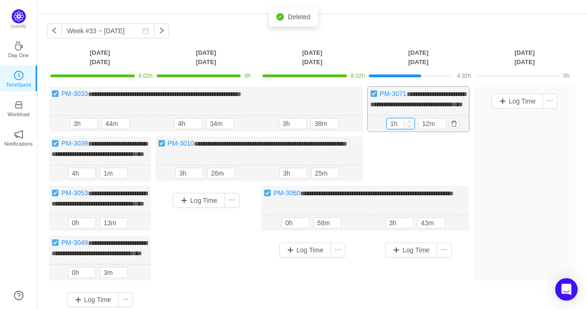
click at [390, 129] on input "1h" at bounding box center [400, 124] width 27 height 10
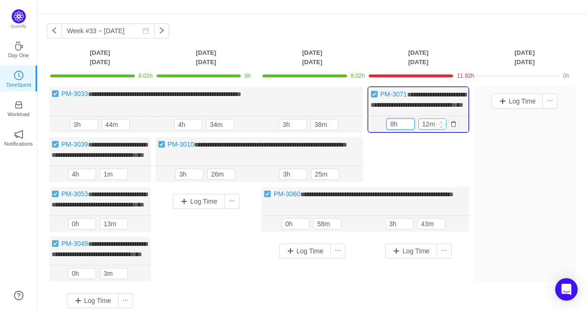
type input "8h"
drag, startPoint x: 428, startPoint y: 139, endPoint x: 422, endPoint y: 139, distance: 6.1
click at [422, 129] on input "12m" at bounding box center [432, 124] width 27 height 10
type input "0m"
click at [446, 186] on div "**********" at bounding box center [312, 201] width 531 height 229
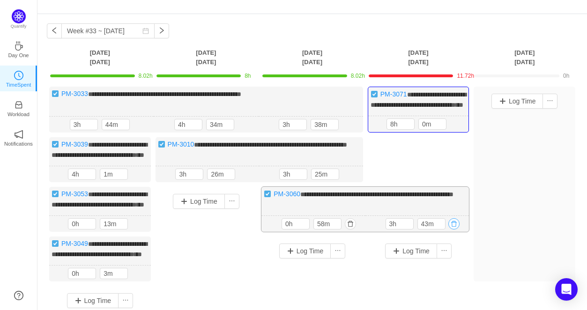
click at [457, 230] on button "button" at bounding box center [453, 223] width 11 height 11
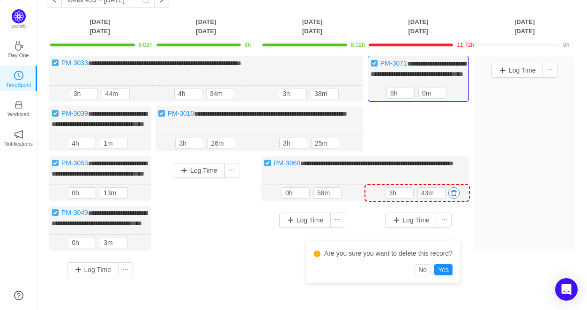
scroll to position [68, 0]
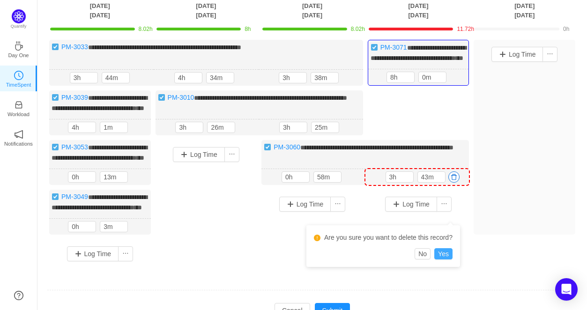
click at [447, 256] on button "Yes" at bounding box center [443, 253] width 18 height 11
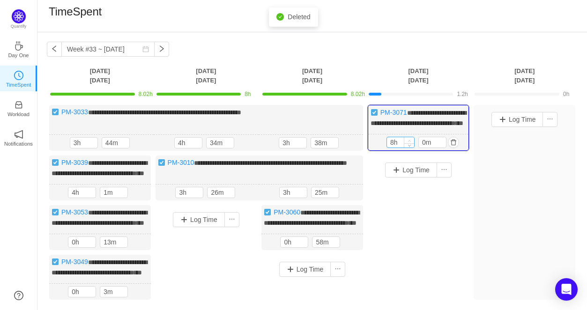
scroll to position [0, 0]
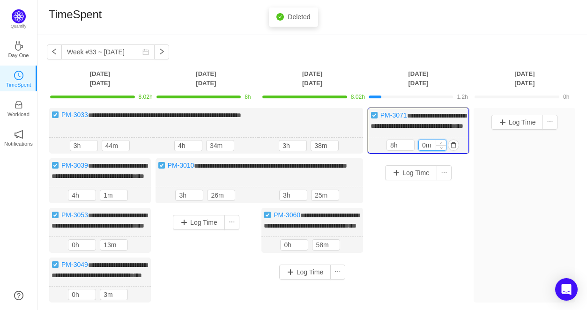
click at [423, 150] on input "0m" at bounding box center [432, 145] width 27 height 10
click at [414, 276] on div "Log Time" at bounding box center [419, 234] width 102 height 153
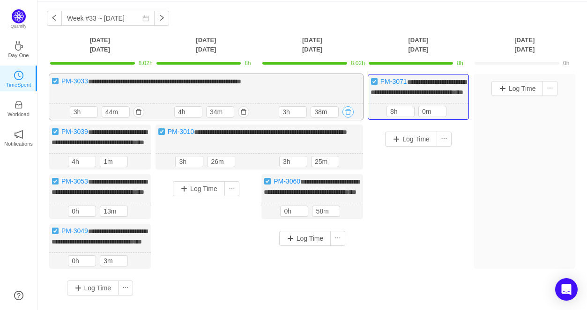
scroll to position [47, 0]
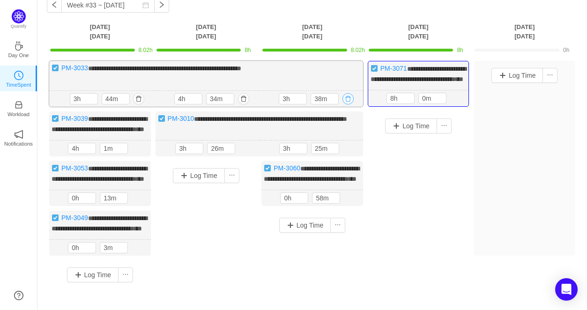
click at [348, 104] on button "button" at bounding box center [347, 98] width 11 height 11
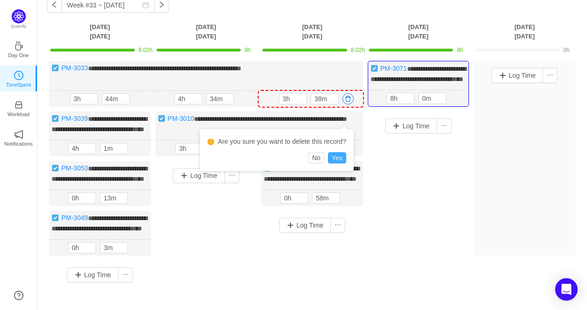
click at [337, 156] on button "Yes" at bounding box center [337, 157] width 18 height 11
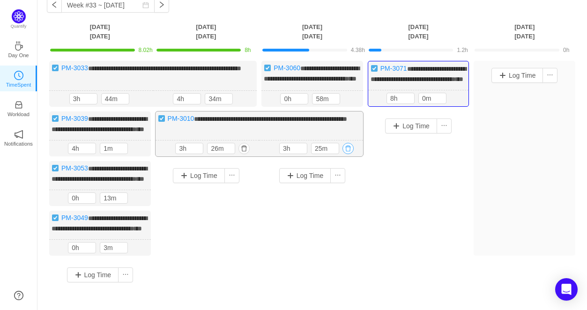
click at [352, 154] on button "button" at bounding box center [347, 148] width 11 height 11
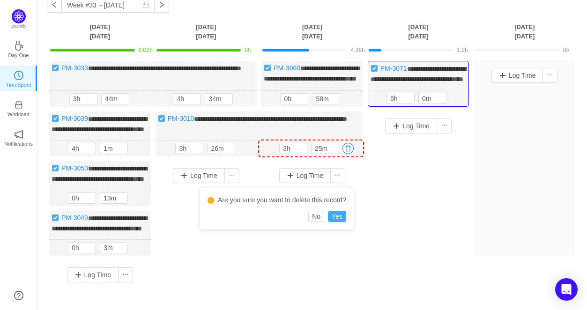
click at [338, 215] on button "Yes" at bounding box center [337, 216] width 18 height 11
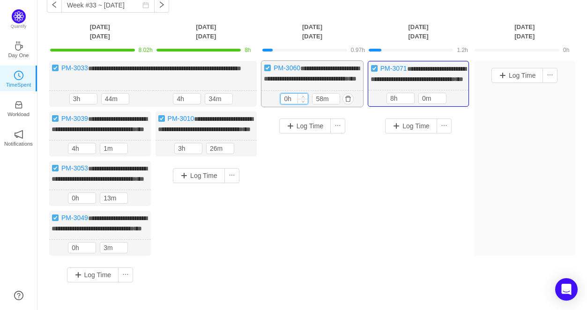
drag, startPoint x: 288, startPoint y: 116, endPoint x: 281, endPoint y: 116, distance: 6.6
click at [281, 104] on input "0h" at bounding box center [294, 99] width 27 height 10
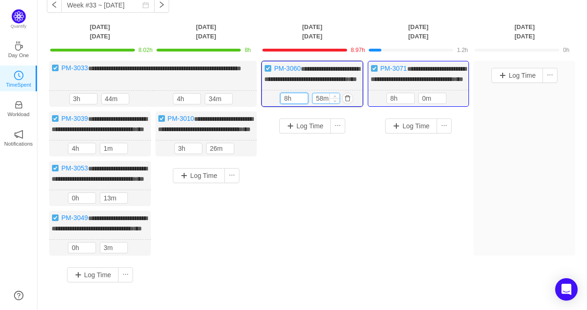
type input "8h"
drag, startPoint x: 322, startPoint y: 115, endPoint x: 312, endPoint y: 115, distance: 10.3
click at [312, 104] on input "58m" at bounding box center [325, 98] width 27 height 10
type input "0m"
click at [392, 104] on input "8h" at bounding box center [400, 98] width 27 height 10
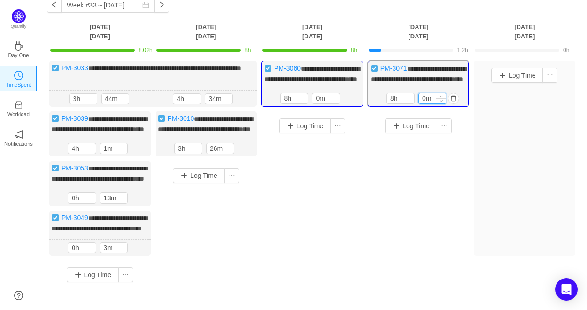
drag, startPoint x: 427, startPoint y: 112, endPoint x: 420, endPoint y: 112, distance: 7.0
click at [420, 104] on input "0m" at bounding box center [432, 98] width 27 height 10
click at [380, 205] on div "Log Time" at bounding box center [419, 187] width 102 height 153
click at [242, 154] on button "button" at bounding box center [241, 148] width 11 height 11
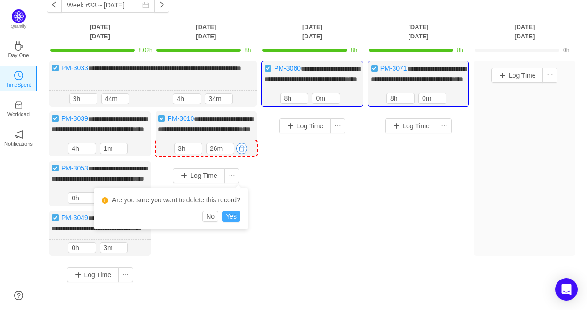
click at [225, 216] on button "Yes" at bounding box center [231, 216] width 18 height 11
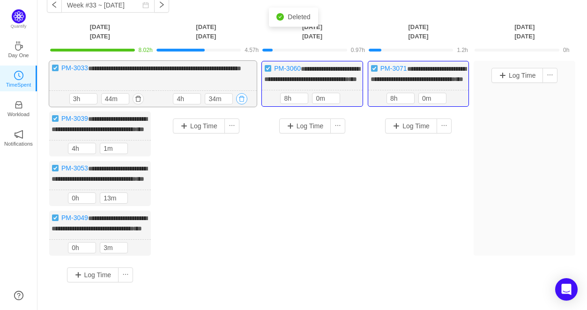
click at [241, 104] on button "button" at bounding box center [241, 98] width 11 height 11
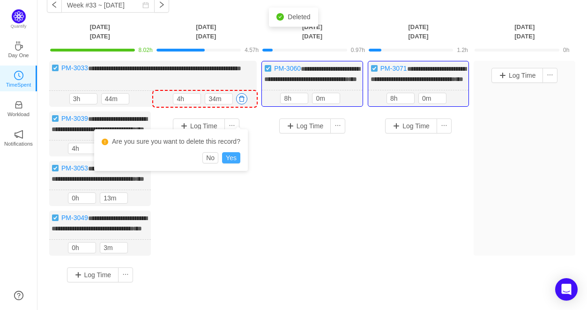
click at [233, 158] on button "Yes" at bounding box center [231, 157] width 18 height 11
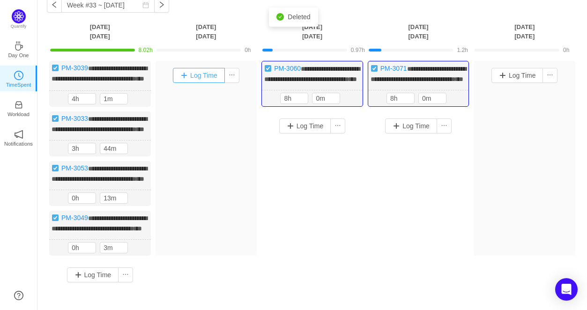
click at [208, 78] on button "Log Time" at bounding box center [199, 75] width 52 height 15
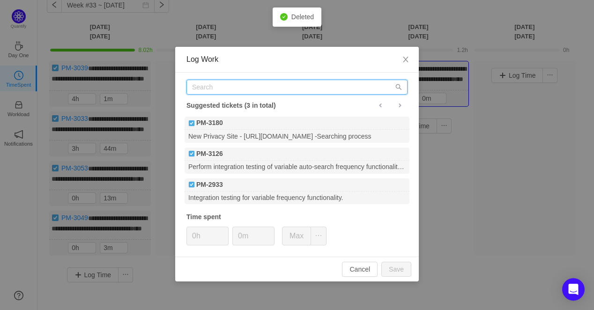
click at [207, 85] on input "text" at bounding box center [296, 87] width 221 height 15
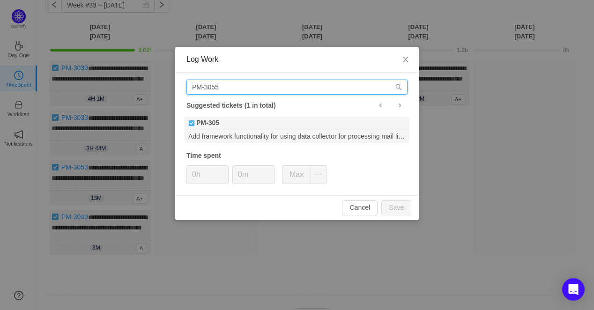
click at [243, 92] on input "PM-3055" at bounding box center [296, 87] width 221 height 15
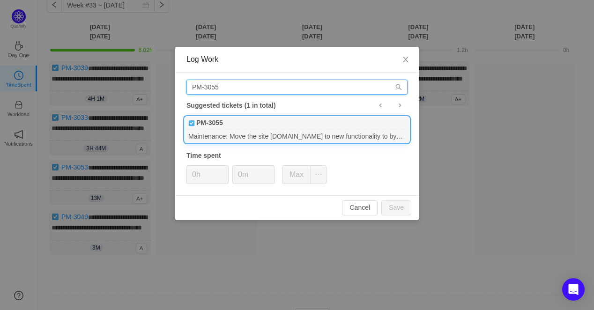
type input "PM-3055"
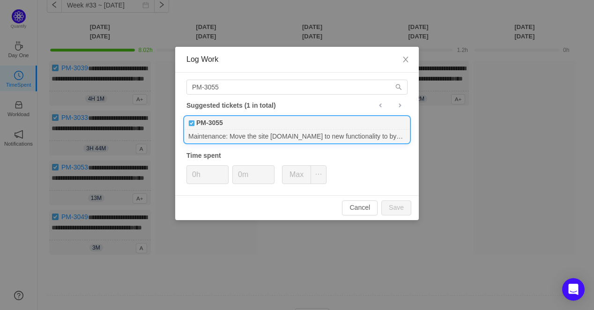
click at [222, 130] on div "Maintenance: Move the site secretinfo.org to new functionality to bypass Cloudf…" at bounding box center [297, 136] width 225 height 13
click at [193, 176] on input "0h" at bounding box center [207, 175] width 41 height 18
click at [194, 176] on input "0h" at bounding box center [207, 175] width 41 height 18
click at [388, 211] on button "Save" at bounding box center [396, 207] width 30 height 15
type input "0h"
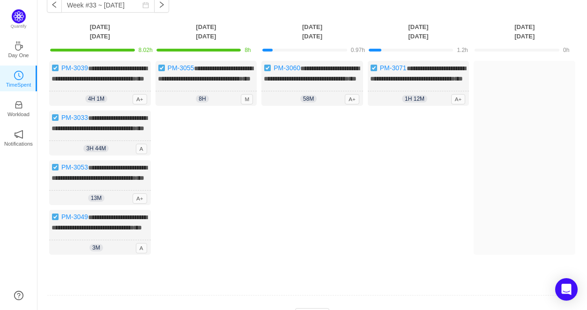
click at [297, 125] on div "**********" at bounding box center [312, 167] width 531 height 213
click at [313, 103] on span "58m" at bounding box center [308, 98] width 16 height 7
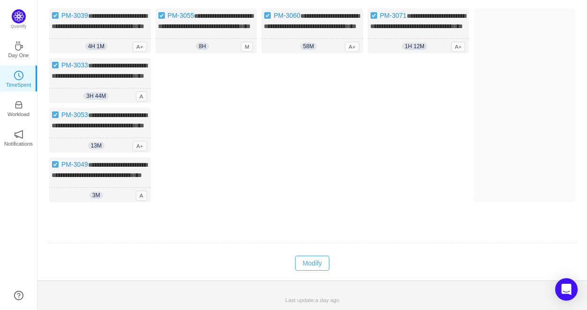
click at [317, 266] on button "Modify" at bounding box center [312, 263] width 34 height 15
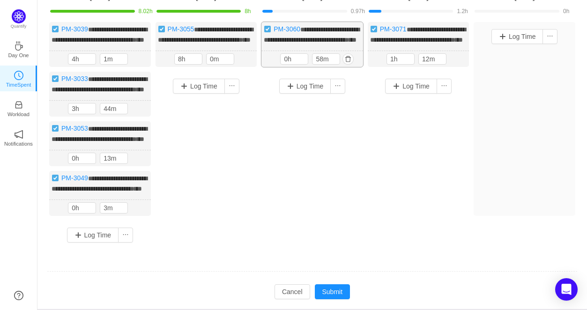
scroll to position [45, 0]
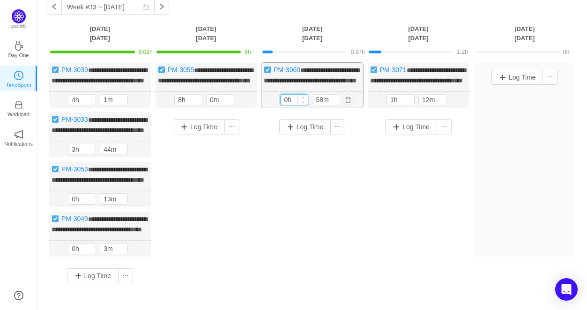
click at [283, 105] on input "0h" at bounding box center [294, 100] width 27 height 10
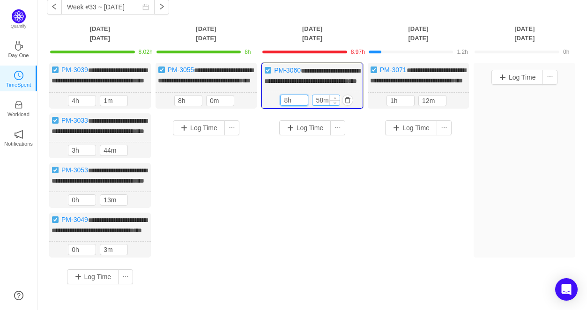
type input "8h"
drag, startPoint x: 324, startPoint y: 119, endPoint x: 313, endPoint y: 115, distance: 11.8
click at [314, 105] on input "58m" at bounding box center [325, 100] width 27 height 10
type input "0m"
click at [393, 106] on input "1h" at bounding box center [400, 101] width 27 height 10
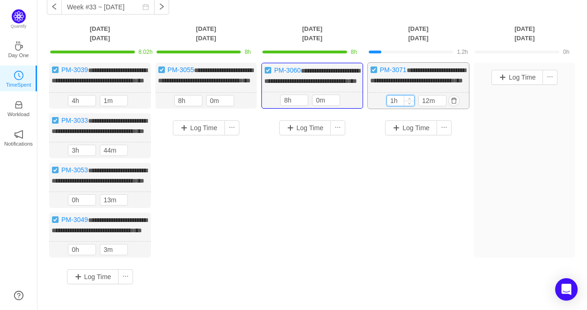
click at [393, 106] on input "1h" at bounding box center [400, 101] width 27 height 10
click at [389, 106] on input "1h" at bounding box center [400, 101] width 27 height 10
type input "8h"
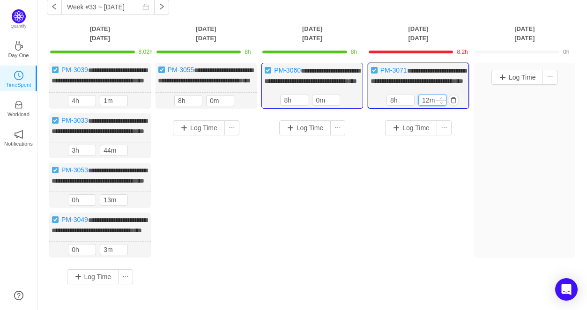
drag, startPoint x: 429, startPoint y: 119, endPoint x: 418, endPoint y: 117, distance: 11.5
click at [419, 105] on input "12m" at bounding box center [432, 100] width 27 height 10
type input "0m"
click at [332, 219] on div "Log Time" at bounding box center [312, 189] width 102 height 153
click at [139, 156] on button "button" at bounding box center [135, 150] width 11 height 11
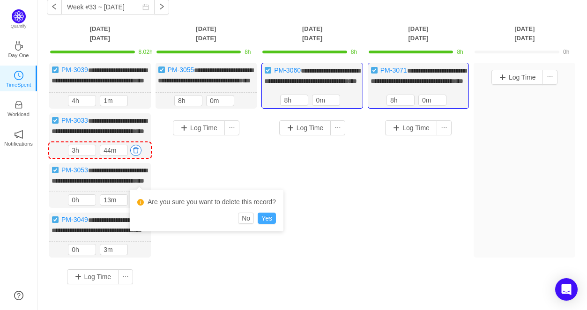
click at [262, 216] on button "Yes" at bounding box center [267, 218] width 18 height 11
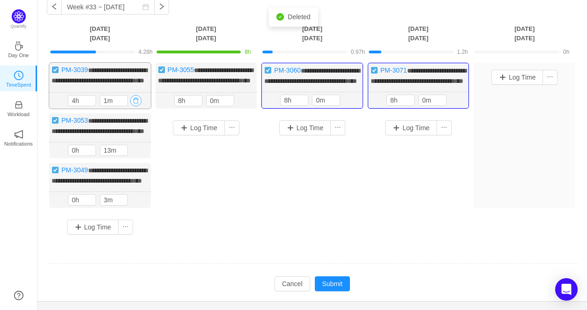
click at [135, 106] on button "button" at bounding box center [135, 100] width 11 height 11
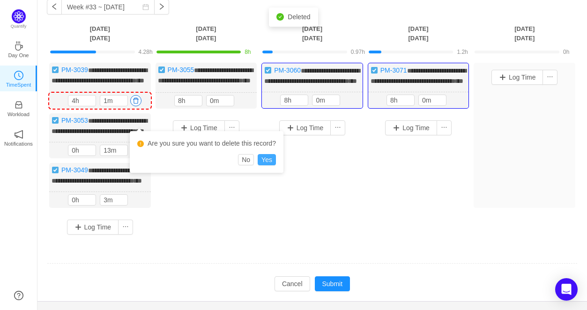
click at [268, 155] on button "Yes" at bounding box center [267, 159] width 18 height 11
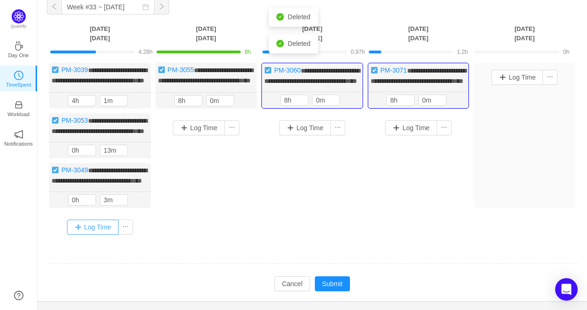
scroll to position [43, 0]
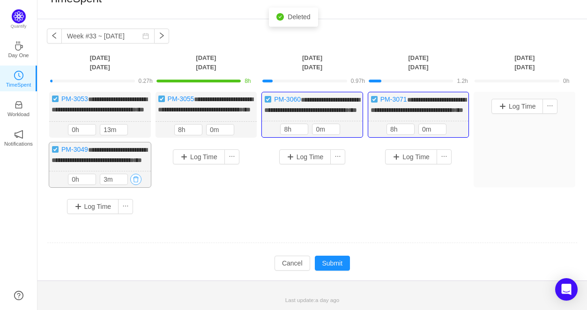
click at [135, 179] on button "button" at bounding box center [135, 179] width 11 height 11
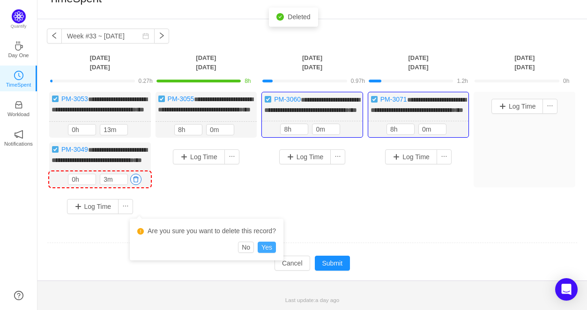
click at [271, 242] on button "Yes" at bounding box center [267, 247] width 18 height 11
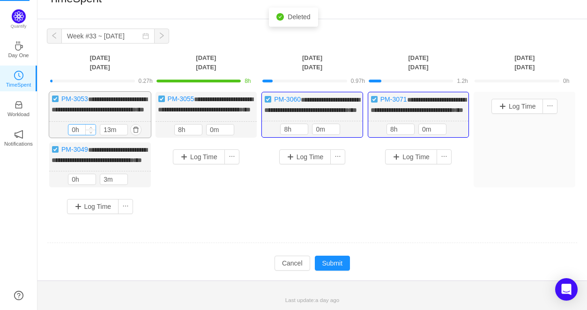
scroll to position [0, 0]
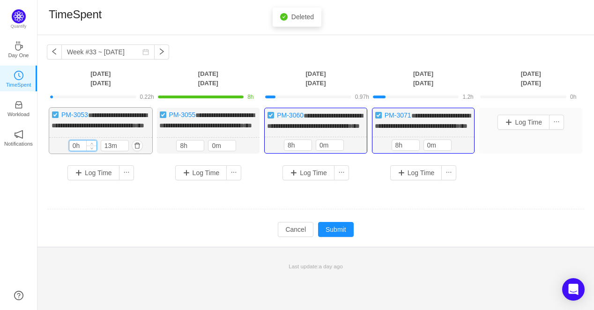
click at [71, 151] on input "0h" at bounding box center [82, 146] width 27 height 10
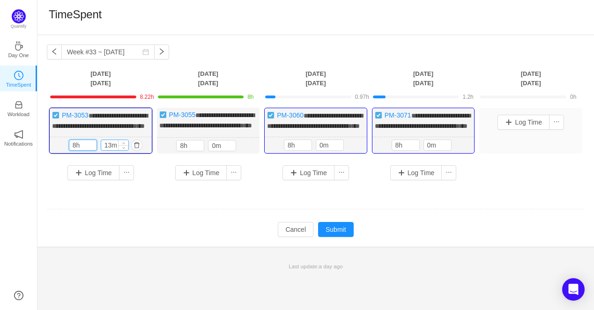
type input "8h"
drag, startPoint x: 110, startPoint y: 163, endPoint x: 102, endPoint y: 161, distance: 8.3
click at [102, 150] on input "13m" at bounding box center [114, 145] width 27 height 10
type input "0m"
click at [135, 237] on td "Modify Cancel Submit" at bounding box center [316, 230] width 538 height 16
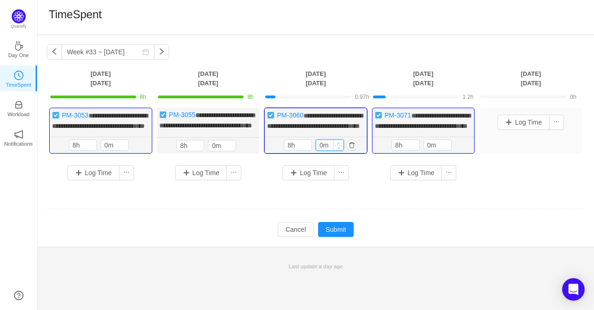
drag, startPoint x: 321, startPoint y: 164, endPoint x: 315, endPoint y: 162, distance: 6.1
click at [317, 150] on input "0m" at bounding box center [329, 145] width 27 height 10
drag, startPoint x: 431, startPoint y: 163, endPoint x: 425, endPoint y: 163, distance: 5.6
click at [425, 150] on input "0m" at bounding box center [437, 145] width 27 height 10
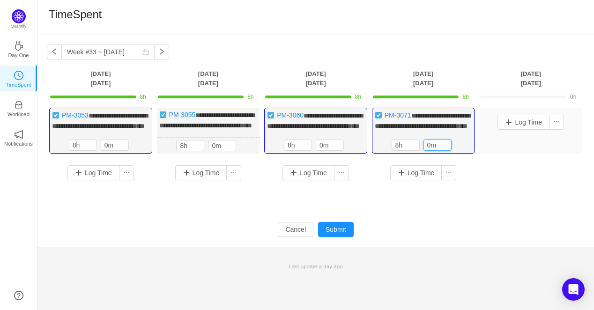
click at [390, 237] on td "Modify Cancel Submit" at bounding box center [316, 230] width 538 height 16
click at [332, 237] on button "Submit" at bounding box center [336, 229] width 36 height 15
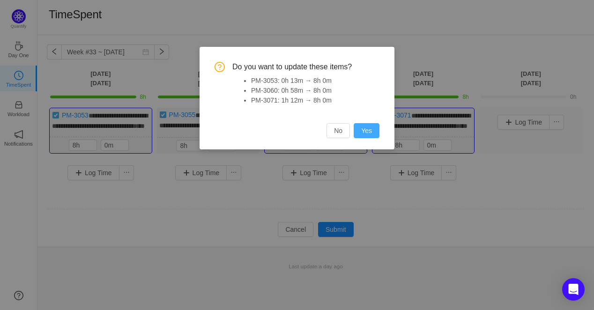
click at [369, 134] on button "Yes" at bounding box center [367, 130] width 26 height 15
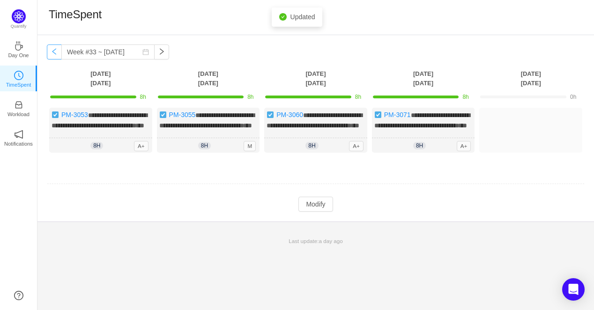
click at [52, 53] on button "button" at bounding box center [54, 51] width 15 height 15
type input "Week #32 ~ [DATE]"
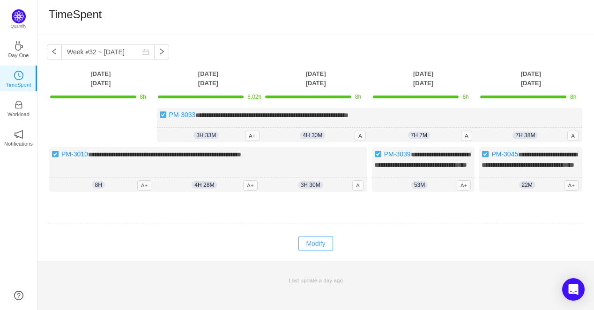
click at [308, 244] on button "Modify" at bounding box center [315, 243] width 34 height 15
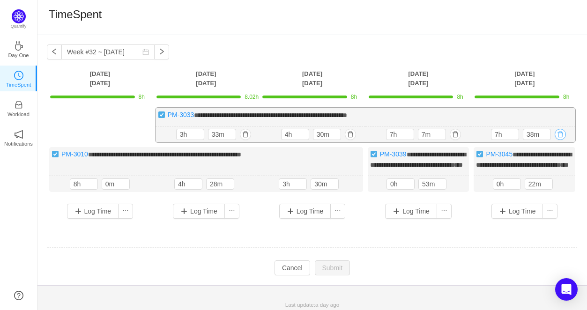
click at [560, 133] on button "button" at bounding box center [560, 134] width 11 height 11
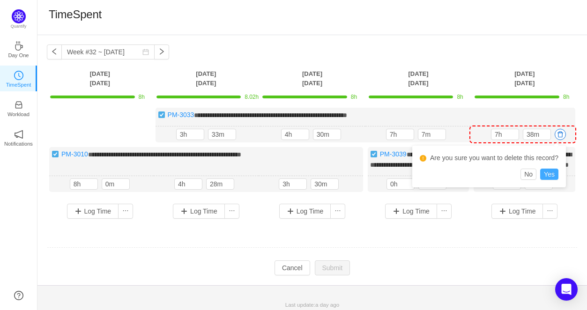
click at [547, 177] on button "Yes" at bounding box center [549, 174] width 18 height 11
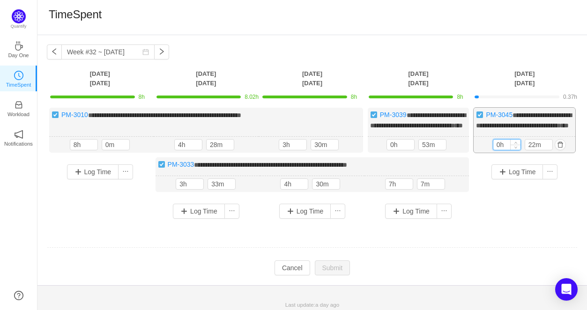
click at [497, 150] on input "0h" at bounding box center [506, 145] width 27 height 10
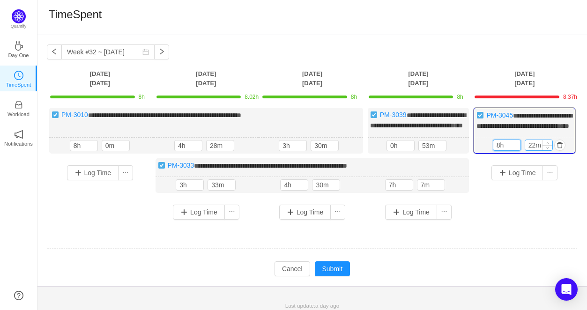
type input "8h"
drag, startPoint x: 534, startPoint y: 156, endPoint x: 527, endPoint y: 154, distance: 6.8
click at [527, 150] on input "22m" at bounding box center [538, 145] width 27 height 10
type input "0m"
click at [504, 210] on div "Log Time" at bounding box center [525, 184] width 102 height 52
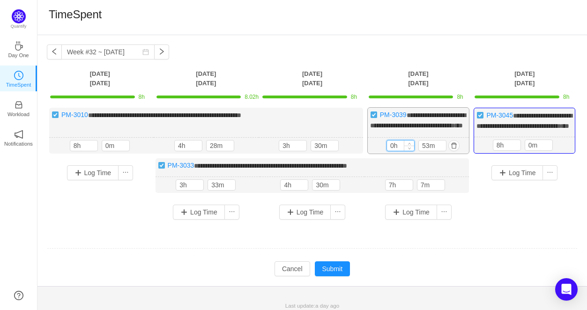
drag, startPoint x: 393, startPoint y: 158, endPoint x: 388, endPoint y: 157, distance: 4.8
click at [388, 151] on input "0h" at bounding box center [400, 146] width 27 height 10
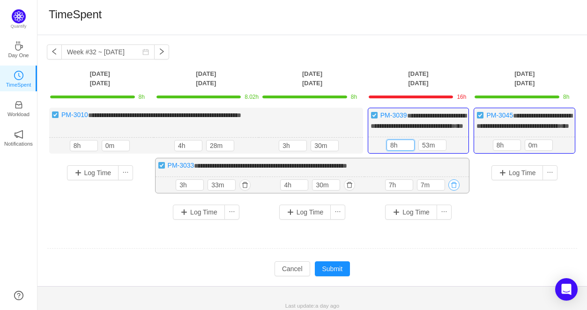
type input "8h"
click at [456, 191] on button "button" at bounding box center [453, 184] width 11 height 11
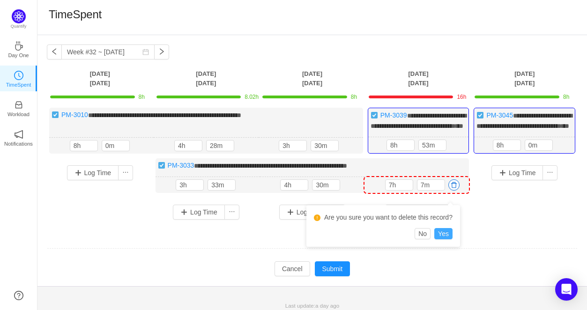
click at [437, 232] on button "Yes" at bounding box center [443, 233] width 18 height 11
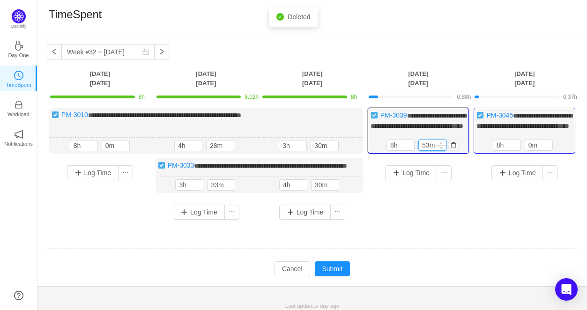
drag, startPoint x: 428, startPoint y: 155, endPoint x: 419, endPoint y: 154, distance: 9.0
click at [419, 150] on input "53m" at bounding box center [432, 145] width 27 height 10
type input "0m"
click at [439, 210] on div "Log Time" at bounding box center [419, 184] width 102 height 52
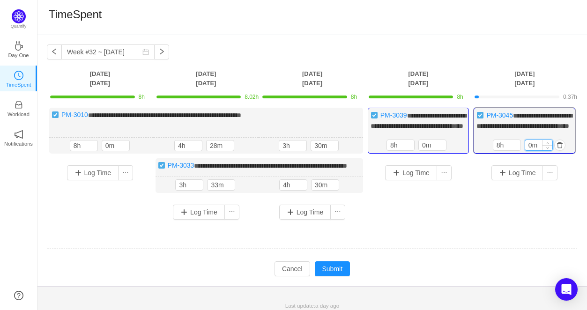
click at [526, 150] on input "0m" at bounding box center [538, 145] width 27 height 10
click at [487, 227] on div "**********" at bounding box center [312, 167] width 531 height 119
click at [344, 191] on button "button" at bounding box center [347, 184] width 11 height 11
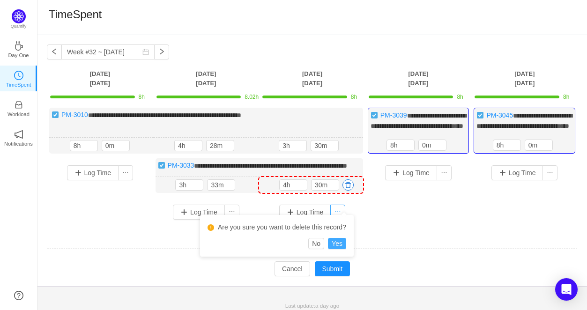
drag, startPoint x: 335, startPoint y: 246, endPoint x: 334, endPoint y: 232, distance: 14.6
click at [335, 245] on button "Yes" at bounding box center [337, 243] width 18 height 11
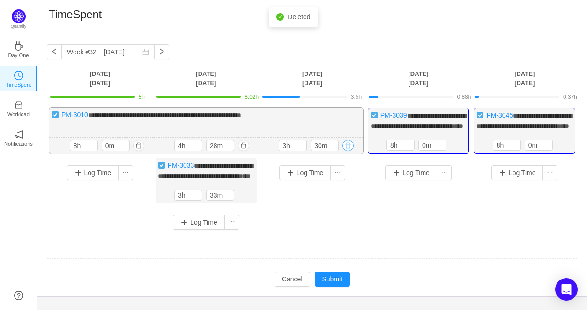
click at [348, 151] on button "button" at bounding box center [347, 145] width 11 height 11
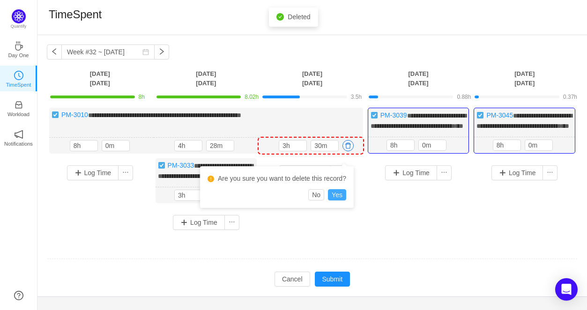
click at [339, 197] on button "Yes" at bounding box center [337, 194] width 18 height 11
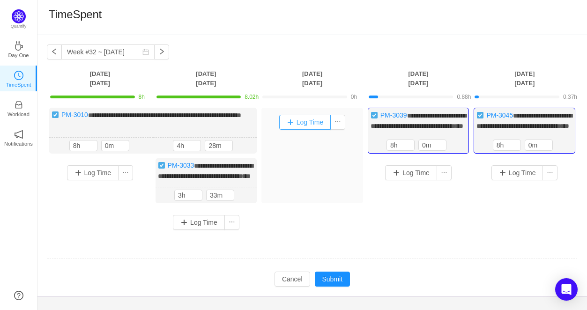
click at [295, 124] on button "Log Time" at bounding box center [305, 122] width 52 height 15
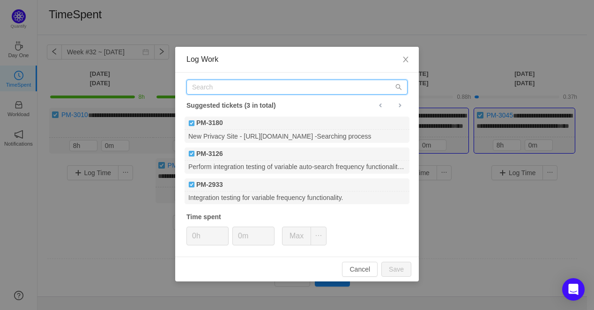
click at [219, 91] on input "text" at bounding box center [296, 87] width 221 height 15
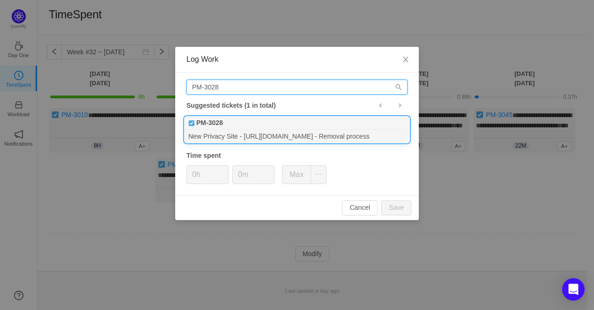
type input "PM-3028"
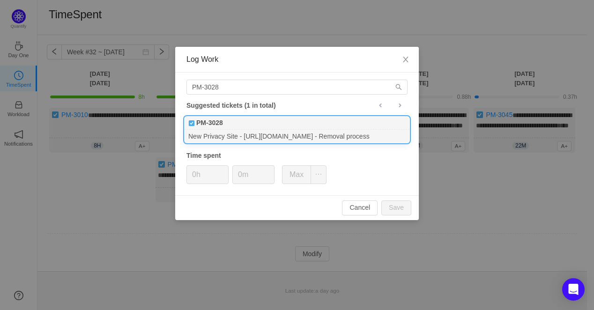
click at [225, 133] on div "New Privacy Site - https://cityfos.com/ - Removal process" at bounding box center [297, 136] width 225 height 13
click at [197, 174] on input "0h" at bounding box center [207, 175] width 41 height 18
drag, startPoint x: 197, startPoint y: 174, endPoint x: 189, endPoint y: 172, distance: 7.6
click at [190, 174] on input "0h" at bounding box center [207, 175] width 41 height 18
click at [407, 208] on button "Save" at bounding box center [396, 207] width 30 height 15
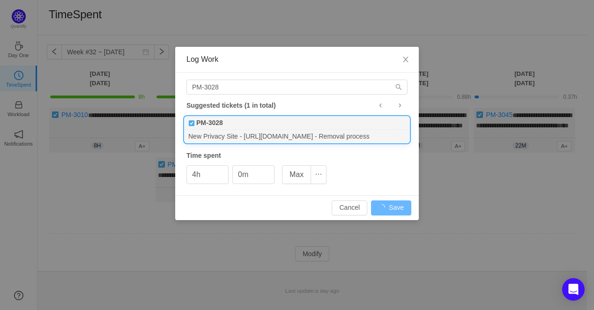
type input "0h"
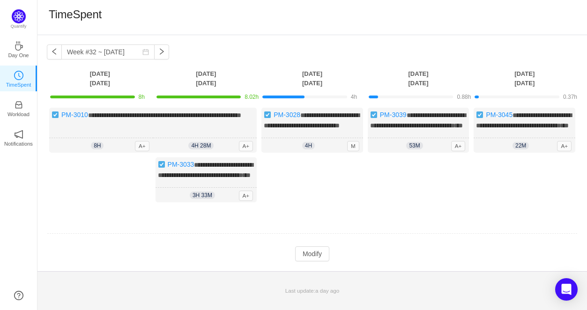
click at [312, 207] on div "Log Time" at bounding box center [312, 182] width 102 height 50
click at [322, 152] on div "4h 4h 0m M" at bounding box center [312, 145] width 102 height 15
click at [310, 261] on button "Modify" at bounding box center [312, 253] width 34 height 15
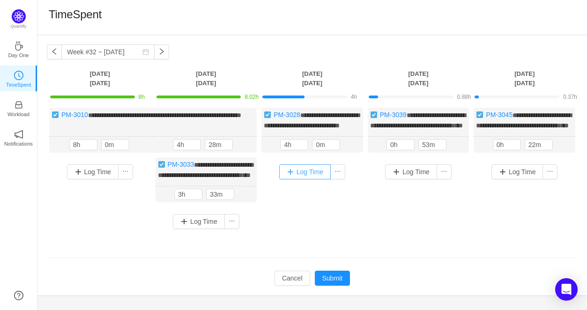
click at [311, 179] on button "Log Time" at bounding box center [305, 171] width 52 height 15
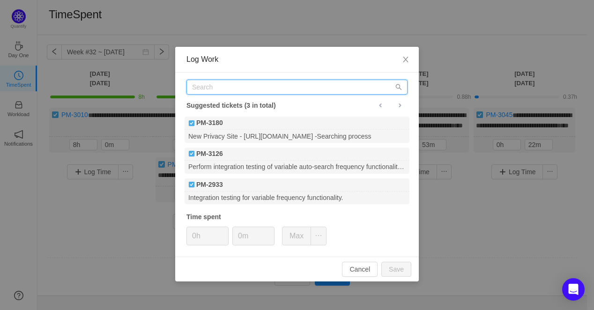
click at [204, 85] on input "text" at bounding box center [296, 87] width 221 height 15
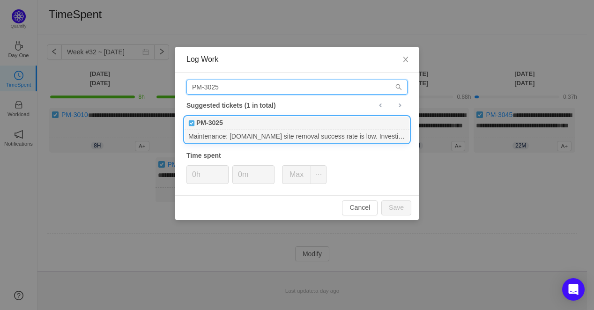
type input "PM-3025"
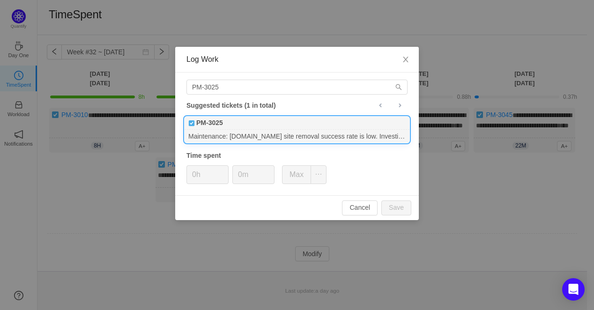
click at [255, 134] on div "Maintenance: privateeye.com site removal success rate is low. Investigate and f…" at bounding box center [297, 136] width 225 height 13
click at [397, 207] on button "Save" at bounding box center [396, 207] width 30 height 15
type input "0h"
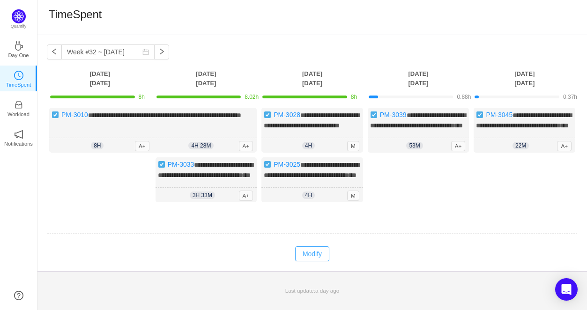
click at [317, 261] on button "Modify" at bounding box center [312, 253] width 34 height 15
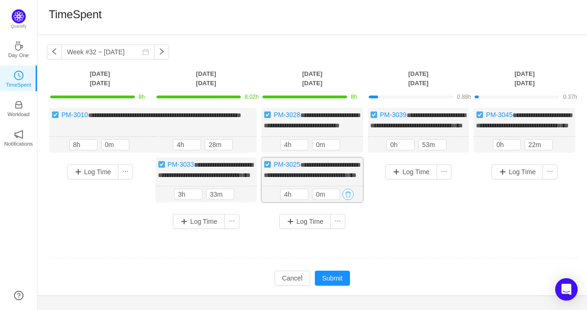
click at [349, 200] on button "button" at bounding box center [347, 194] width 11 height 11
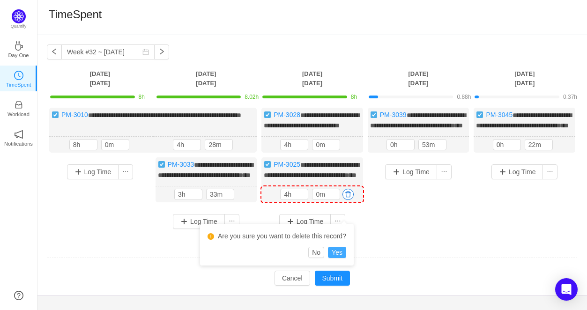
click at [337, 255] on button "Yes" at bounding box center [337, 252] width 18 height 11
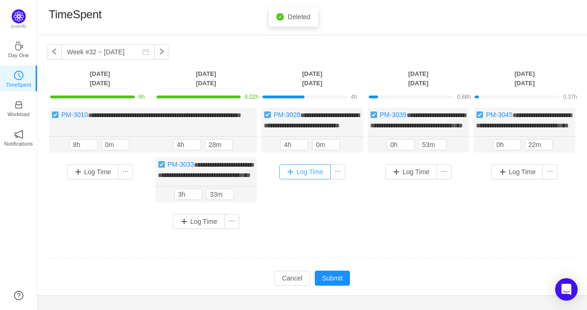
click at [313, 179] on button "Log Time" at bounding box center [305, 171] width 52 height 15
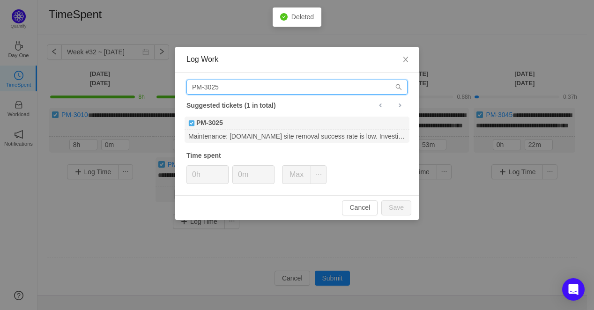
click at [229, 89] on input "PM-3025" at bounding box center [296, 87] width 221 height 15
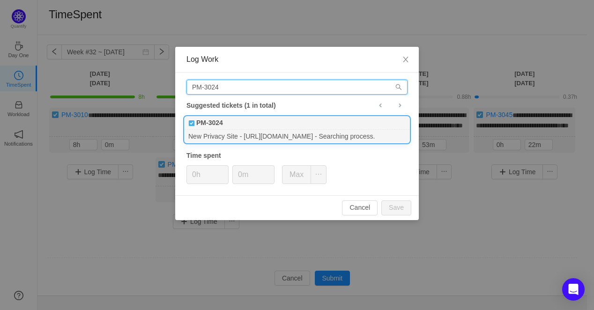
type input "PM-3024"
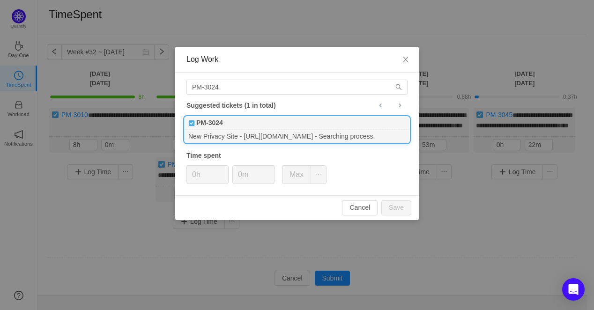
click at [246, 130] on div "New Privacy Site - https://cityfos.com/ - Searching process." at bounding box center [297, 136] width 225 height 13
click at [406, 205] on button "Save" at bounding box center [396, 207] width 30 height 15
type input "0h"
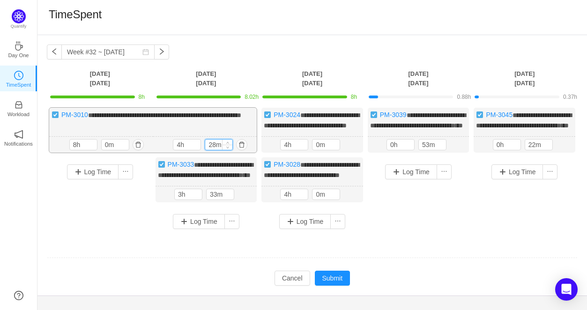
drag, startPoint x: 215, startPoint y: 152, endPoint x: 206, endPoint y: 152, distance: 9.4
click at [206, 150] on input "28m" at bounding box center [218, 145] width 27 height 10
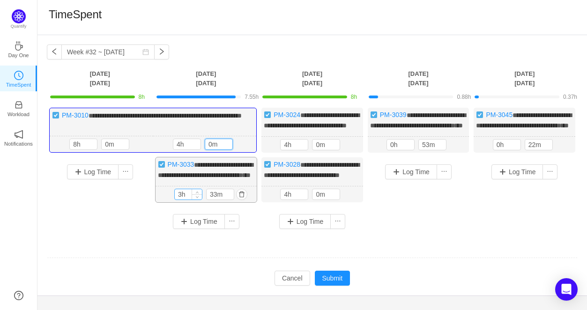
type input "0m"
click at [181, 200] on input "3h" at bounding box center [188, 194] width 27 height 10
click at [176, 200] on input "3h" at bounding box center [188, 194] width 27 height 10
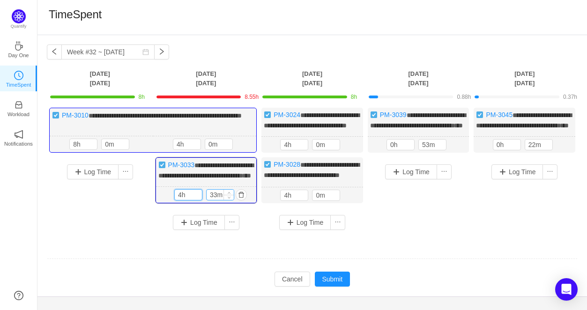
type input "4h"
drag, startPoint x: 215, startPoint y: 214, endPoint x: 208, endPoint y: 215, distance: 6.1
click at [208, 200] on input "33m" at bounding box center [220, 195] width 27 height 10
drag, startPoint x: 215, startPoint y: 211, endPoint x: 209, endPoint y: 213, distance: 6.1
click at [209, 200] on input "33m" at bounding box center [220, 195] width 27 height 10
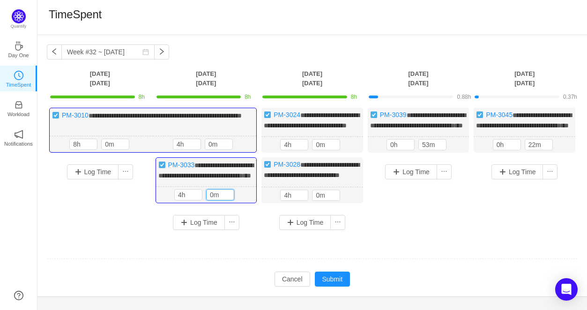
type input "0m"
click at [256, 268] on td at bounding box center [312, 259] width 531 height 24
click at [397, 150] on input "0h" at bounding box center [400, 145] width 27 height 10
drag, startPoint x: 393, startPoint y: 150, endPoint x: 386, endPoint y: 153, distance: 7.6
click at [387, 150] on input "0h" at bounding box center [400, 145] width 27 height 10
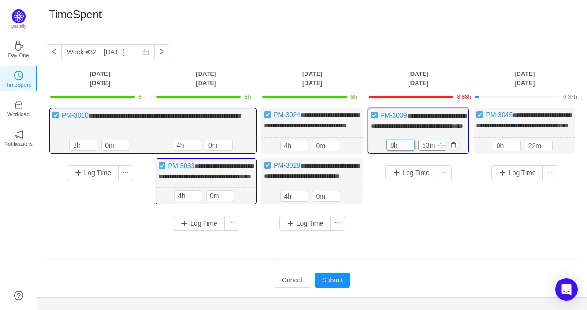
type input "8h"
click at [422, 150] on input "53m" at bounding box center [432, 145] width 27 height 10
type input "0m"
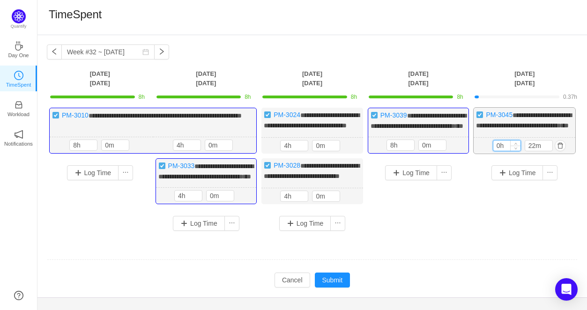
click at [498, 151] on input "0h" at bounding box center [506, 146] width 27 height 10
drag, startPoint x: 500, startPoint y: 154, endPoint x: 495, endPoint y: 155, distance: 5.2
click at [495, 151] on input "0h" at bounding box center [506, 146] width 27 height 10
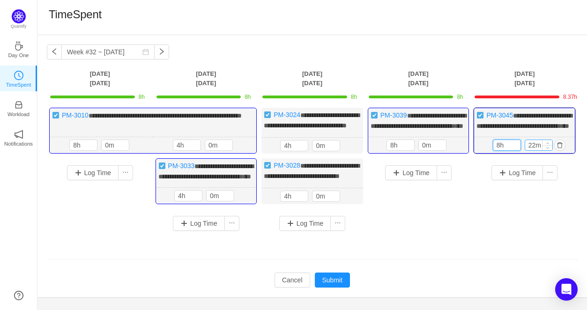
type input "8h"
drag, startPoint x: 533, startPoint y: 152, endPoint x: 523, endPoint y: 150, distance: 10.1
click at [523, 150] on div "8h 22m" at bounding box center [525, 145] width 64 height 11
drag, startPoint x: 535, startPoint y: 153, endPoint x: 527, endPoint y: 152, distance: 8.5
click at [527, 150] on input "22m" at bounding box center [538, 145] width 27 height 10
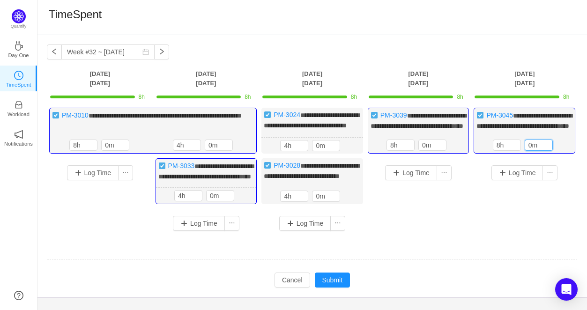
type input "0m"
click at [443, 221] on div "Log Time" at bounding box center [419, 189] width 102 height 63
click at [339, 288] on button "Submit" at bounding box center [333, 280] width 36 height 15
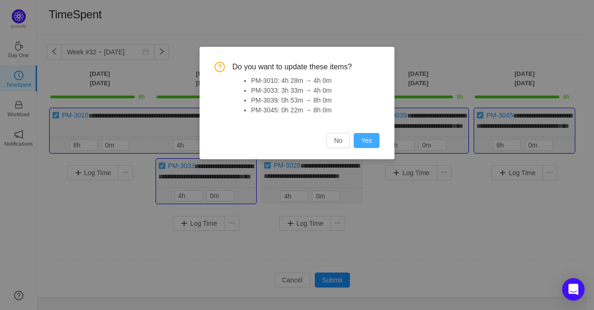
click at [364, 143] on button "Yes" at bounding box center [367, 140] width 26 height 15
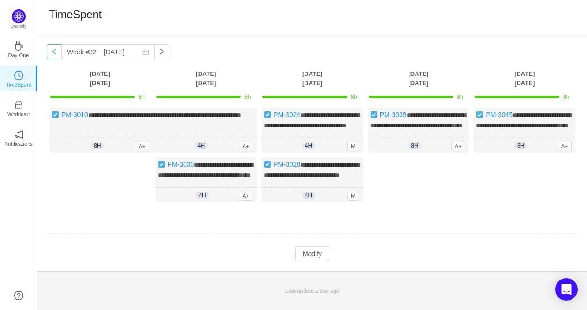
click at [54, 55] on button "button" at bounding box center [54, 51] width 15 height 15
type input "Week #31 ~ [DATE]"
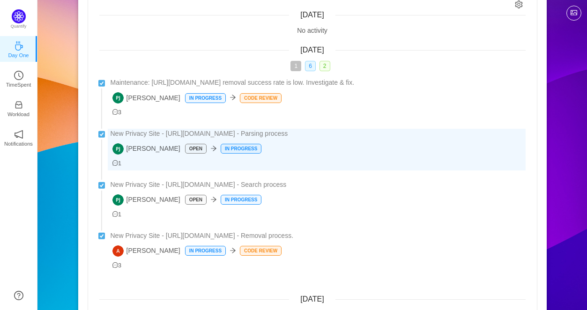
scroll to position [94, 0]
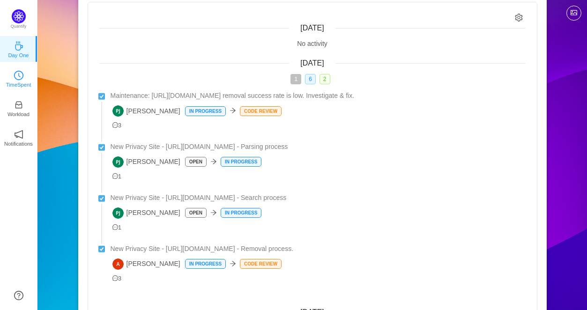
click at [18, 82] on p "TimeSpent" at bounding box center [18, 85] width 25 height 8
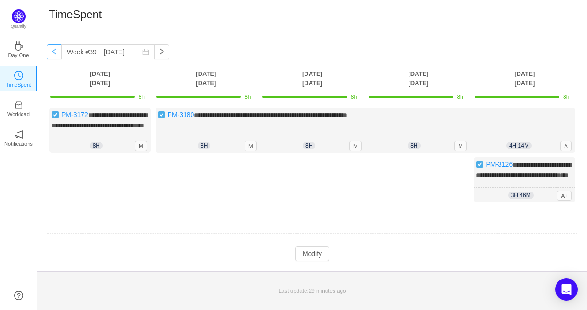
click at [52, 52] on button "button" at bounding box center [54, 51] width 15 height 15
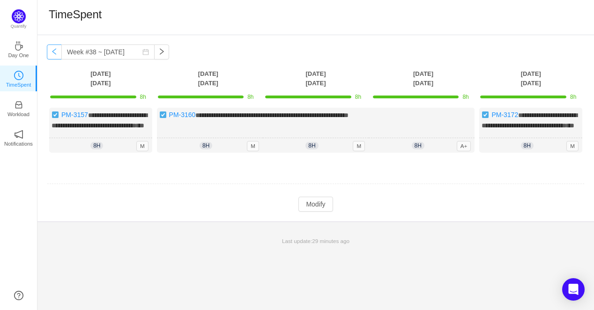
click at [53, 53] on button "button" at bounding box center [54, 51] width 15 height 15
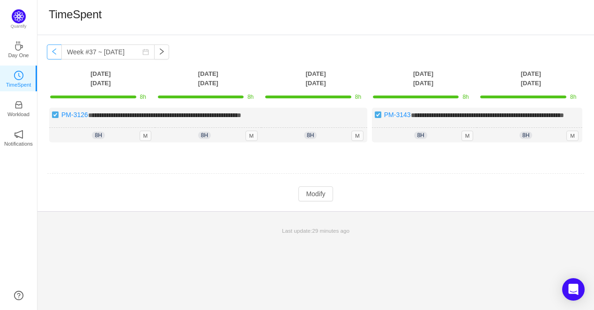
click at [53, 53] on button "button" at bounding box center [54, 51] width 15 height 15
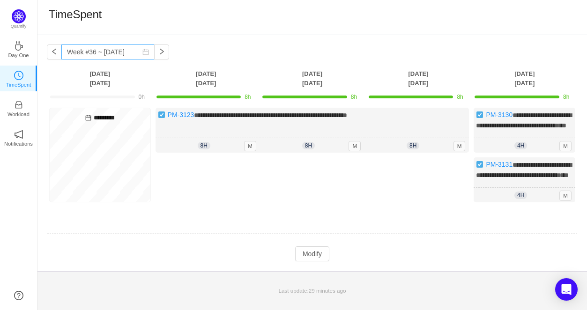
click at [143, 52] on icon "icon: calendar" at bounding box center [146, 52] width 6 height 6
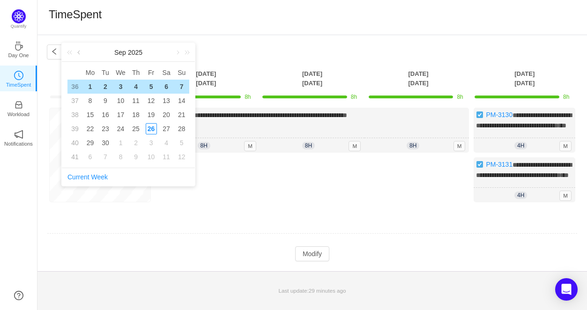
click at [79, 54] on link at bounding box center [79, 52] width 8 height 19
click at [152, 88] on div "1" at bounding box center [151, 86] width 11 height 11
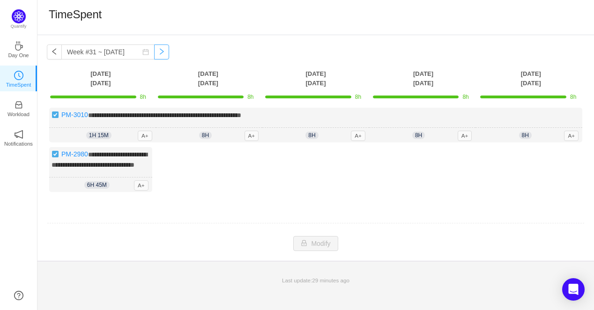
click at [156, 52] on button "button" at bounding box center [161, 51] width 15 height 15
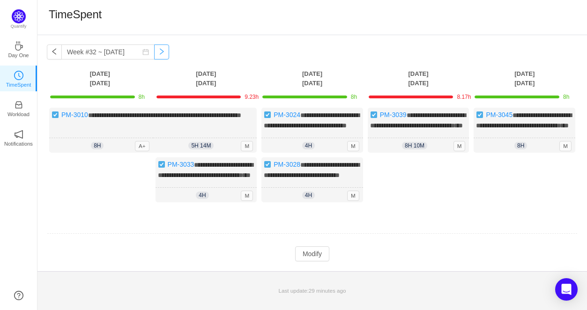
click at [154, 49] on button "button" at bounding box center [161, 51] width 15 height 15
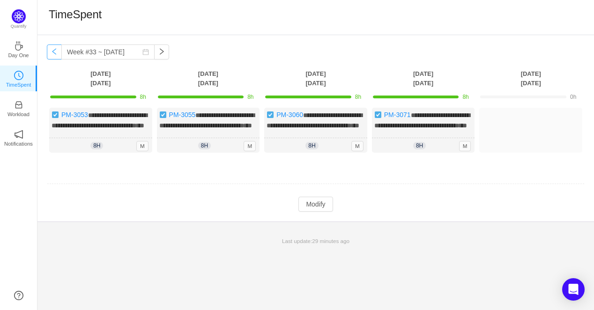
click at [59, 54] on button "button" at bounding box center [54, 51] width 15 height 15
type input "Week #32 ~ [DATE]"
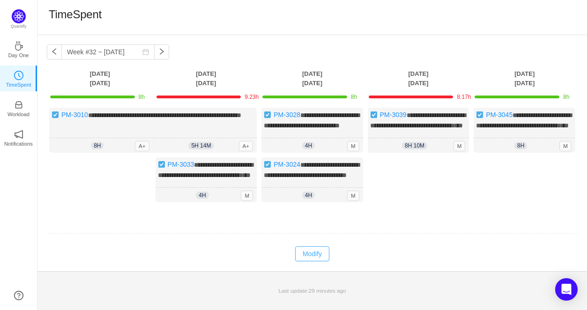
click at [307, 261] on button "Modify" at bounding box center [312, 253] width 34 height 15
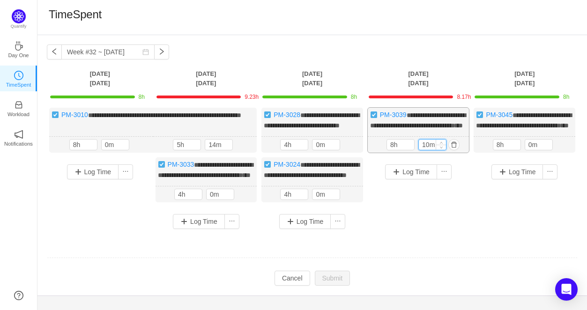
drag, startPoint x: 429, startPoint y: 152, endPoint x: 422, endPoint y: 150, distance: 7.2
click at [422, 150] on input "10m" at bounding box center [432, 145] width 27 height 10
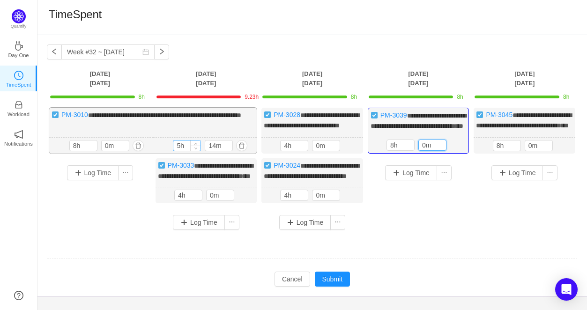
type input "0m"
drag, startPoint x: 180, startPoint y: 152, endPoint x: 176, endPoint y: 152, distance: 4.7
click at [176, 151] on input "5h" at bounding box center [186, 146] width 27 height 10
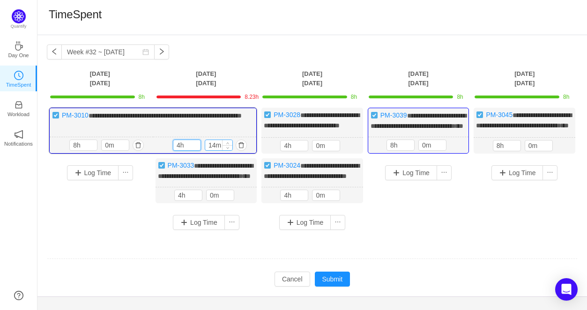
type input "4h"
drag, startPoint x: 216, startPoint y: 156, endPoint x: 206, endPoint y: 156, distance: 10.3
click at [206, 150] on input "14m" at bounding box center [218, 145] width 27 height 10
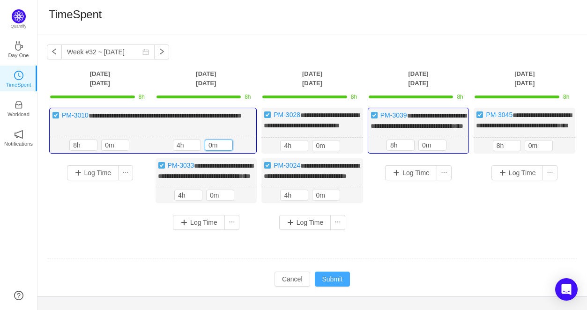
type input "0m"
click at [337, 287] on button "Submit" at bounding box center [333, 279] width 36 height 15
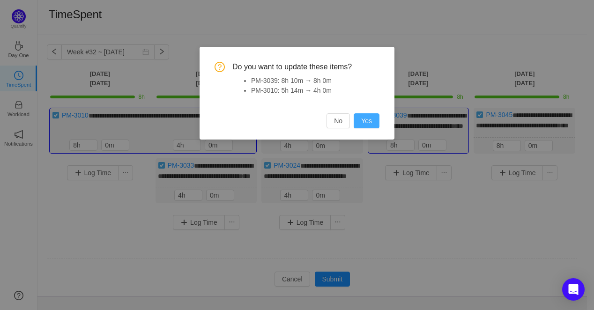
click at [362, 120] on button "Yes" at bounding box center [367, 120] width 26 height 15
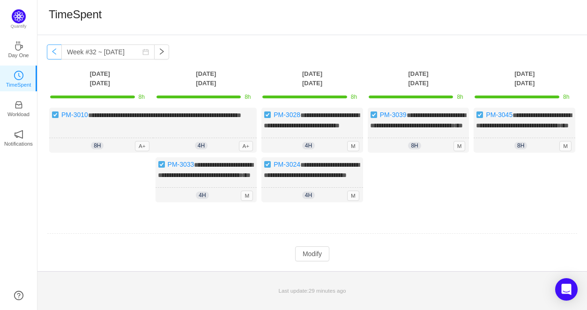
click at [53, 54] on button "button" at bounding box center [54, 51] width 15 height 15
type input "Week #31 ~ [DATE]"
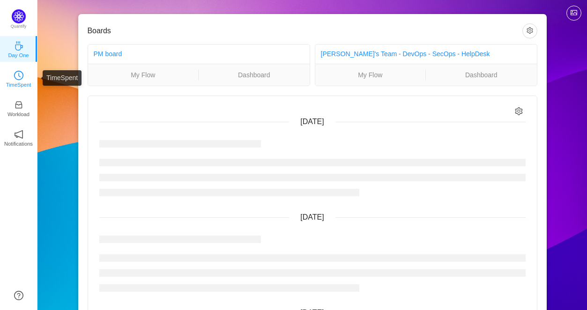
click at [18, 79] on icon "icon: clock-circle" at bounding box center [18, 75] width 9 height 9
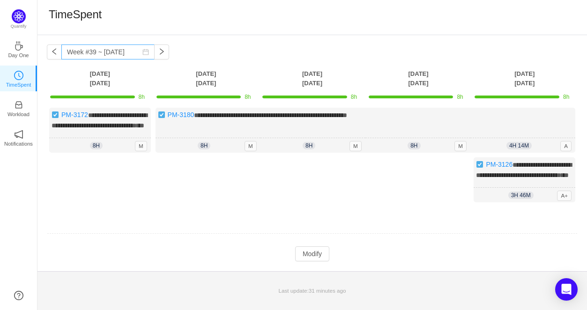
click at [142, 53] on icon "icon: calendar" at bounding box center [145, 52] width 7 height 7
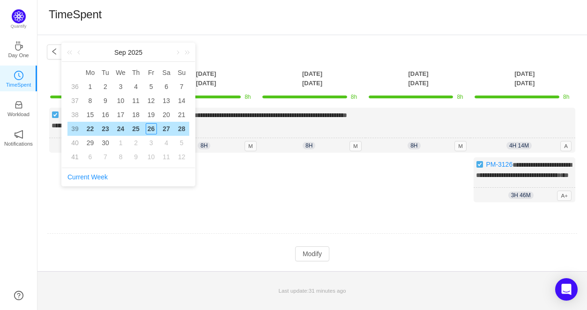
drag, startPoint x: 76, startPoint y: 52, endPoint x: 90, endPoint y: 58, distance: 14.7
click at [90, 57] on div "Sep 2025" at bounding box center [128, 52] width 133 height 19
drag, startPoint x: 92, startPoint y: 58, endPoint x: 96, endPoint y: 61, distance: 5.7
click at [94, 59] on div "Sep 2025" at bounding box center [128, 52] width 133 height 19
click at [77, 53] on link at bounding box center [79, 52] width 8 height 19
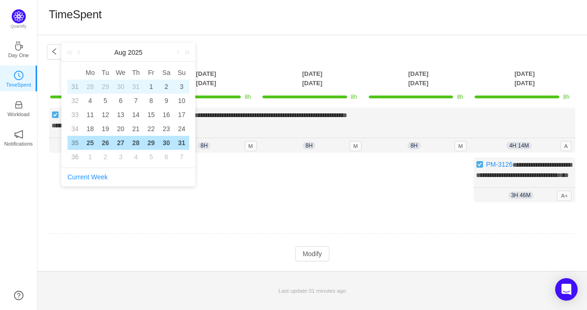
click at [147, 86] on div "1" at bounding box center [151, 86] width 11 height 11
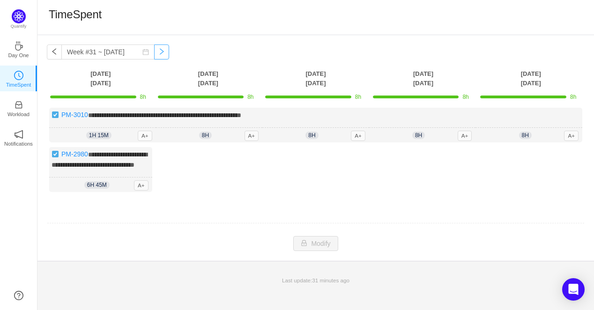
click at [154, 55] on button "button" at bounding box center [161, 51] width 15 height 15
type input "Week #32 ~ [DATE]"
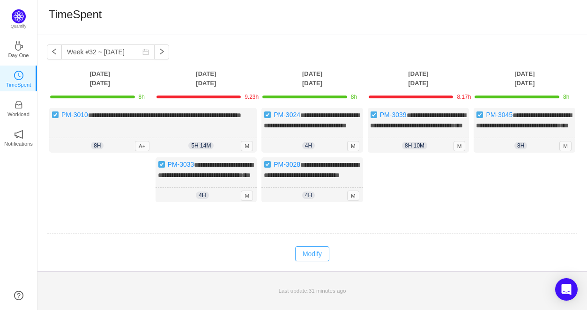
click at [307, 261] on button "Modify" at bounding box center [312, 253] width 34 height 15
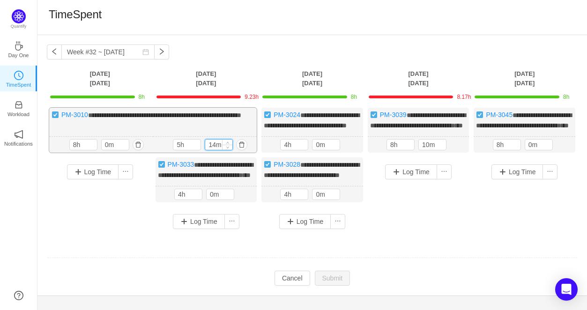
drag, startPoint x: 215, startPoint y: 150, endPoint x: 209, endPoint y: 150, distance: 6.6
click at [209, 150] on input "14m" at bounding box center [218, 145] width 27 height 10
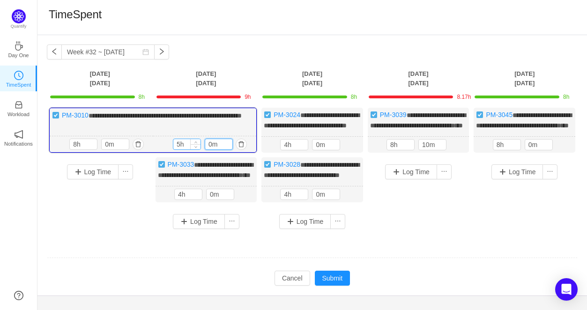
type input "0m"
click at [175, 149] on input "5h" at bounding box center [186, 144] width 27 height 10
type input "4h"
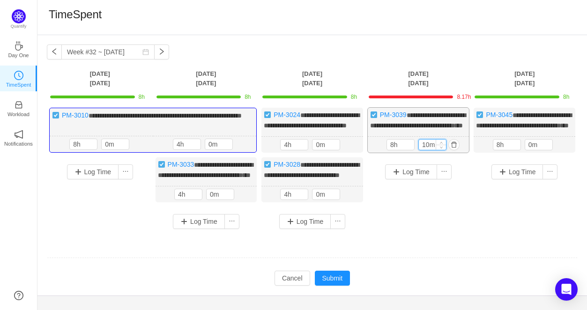
drag, startPoint x: 427, startPoint y: 155, endPoint x: 418, endPoint y: 154, distance: 9.4
click at [418, 150] on div "10m" at bounding box center [432, 144] width 28 height 11
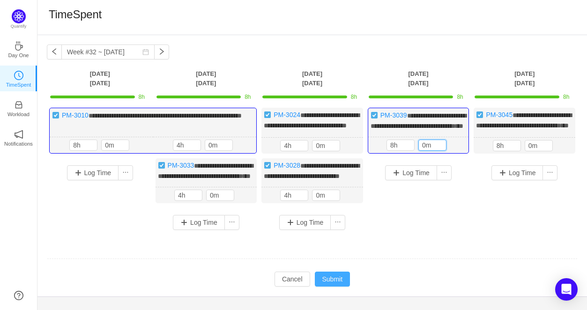
type input "0m"
click at [322, 287] on button "Submit" at bounding box center [333, 279] width 36 height 15
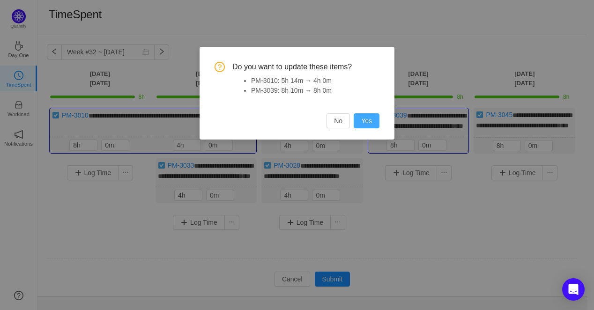
click at [363, 121] on button "Yes" at bounding box center [367, 120] width 26 height 15
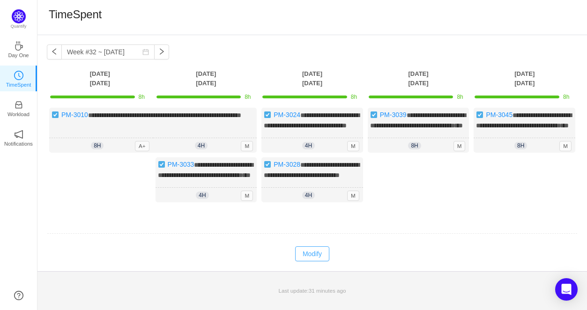
click at [311, 261] on button "Modify" at bounding box center [312, 253] width 34 height 15
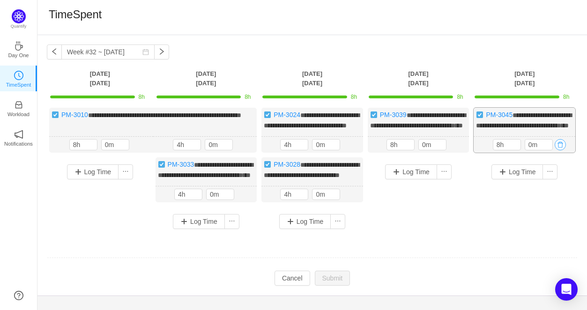
click at [562, 150] on button "button" at bounding box center [560, 144] width 11 height 11
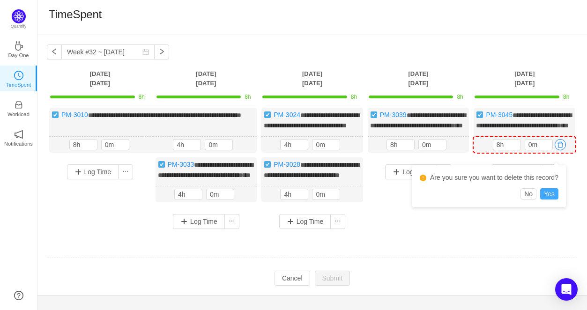
click at [549, 188] on button "Yes" at bounding box center [549, 193] width 18 height 11
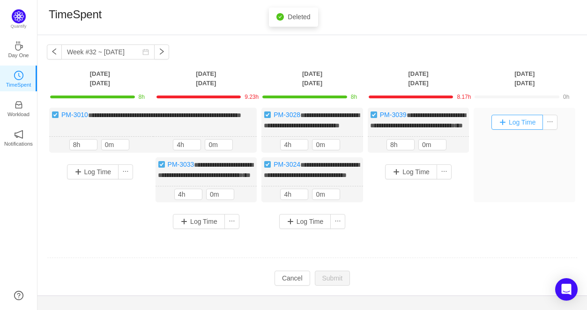
click at [506, 120] on button "Log Time" at bounding box center [517, 122] width 52 height 15
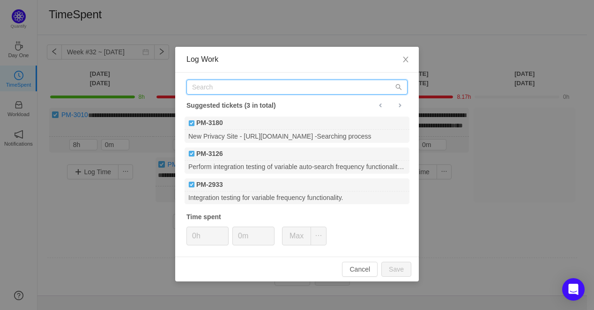
click at [237, 89] on input "text" at bounding box center [296, 87] width 221 height 15
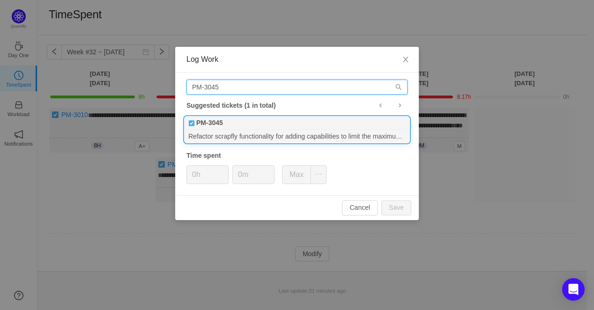
type input "PM-3045"
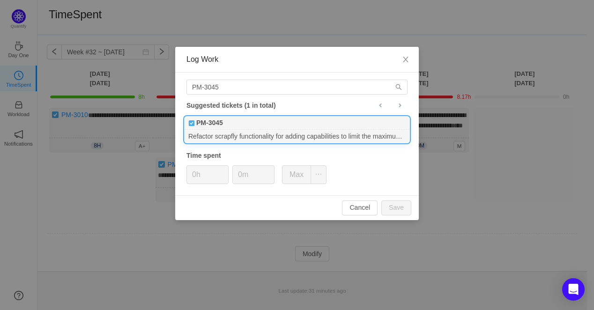
click at [250, 133] on div "Refactor scrapfly functionality for adding capabilities to limit the maximum AP…" at bounding box center [297, 136] width 225 height 13
click at [200, 178] on input "0h" at bounding box center [207, 175] width 41 height 18
drag, startPoint x: 195, startPoint y: 176, endPoint x: 189, endPoint y: 176, distance: 5.6
click at [189, 176] on input "0h" at bounding box center [207, 175] width 41 height 18
click at [305, 174] on button "Max" at bounding box center [296, 174] width 29 height 19
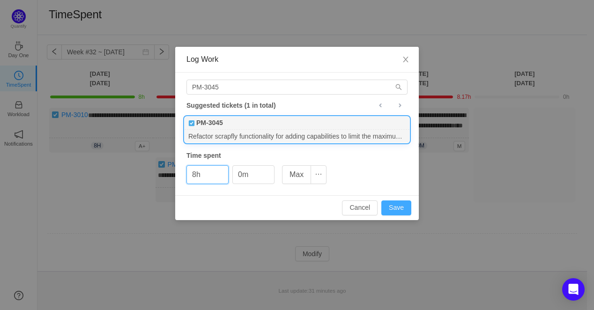
click at [393, 207] on button "Save" at bounding box center [396, 207] width 30 height 15
type input "0h"
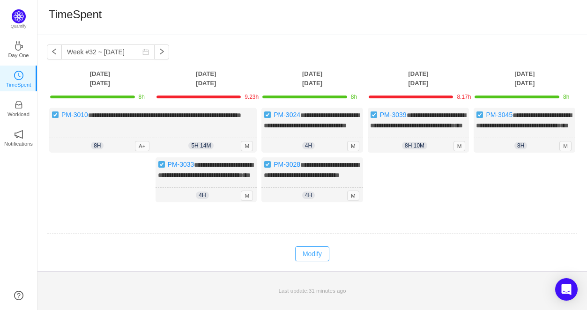
drag, startPoint x: 319, startPoint y: 270, endPoint x: 337, endPoint y: 240, distance: 35.4
click at [317, 261] on button "Modify" at bounding box center [312, 253] width 34 height 15
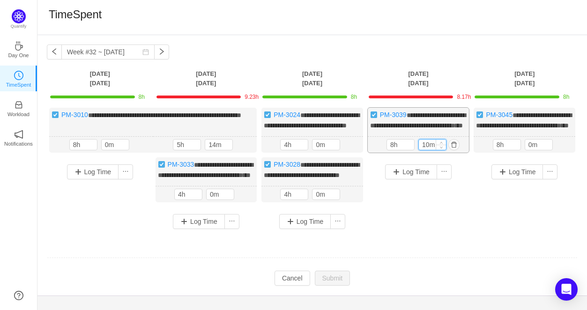
drag, startPoint x: 428, startPoint y: 156, endPoint x: 418, endPoint y: 155, distance: 9.4
click at [419, 150] on input "10m" at bounding box center [432, 145] width 27 height 10
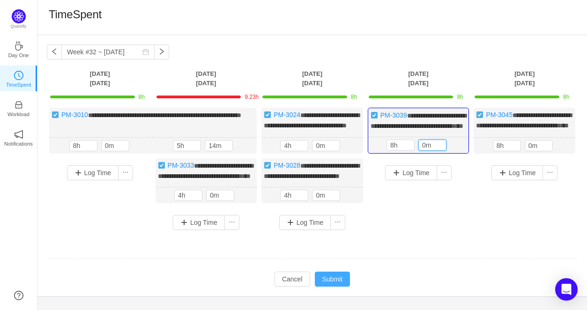
type input "0m"
click at [332, 287] on td "Modify Cancel Submit" at bounding box center [312, 279] width 531 height 16
click at [331, 287] on button "Submit" at bounding box center [333, 279] width 36 height 15
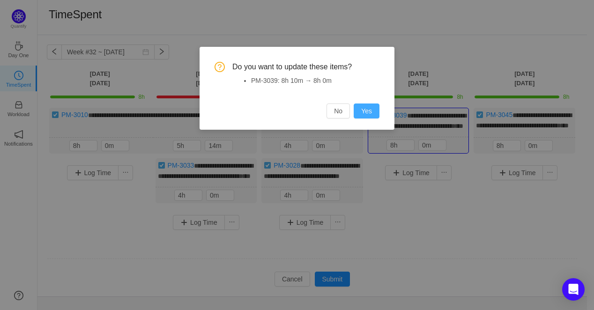
click at [362, 110] on button "Yes" at bounding box center [367, 111] width 26 height 15
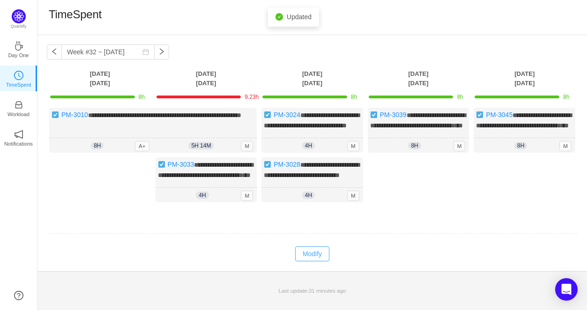
click at [303, 261] on button "Modify" at bounding box center [312, 253] width 34 height 15
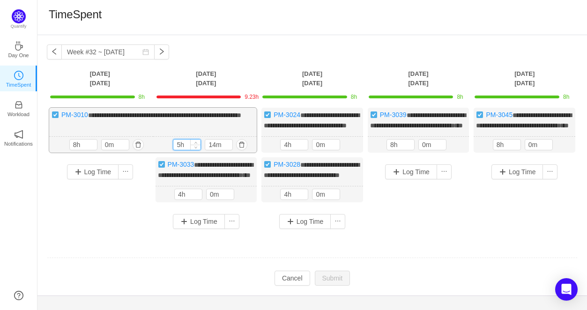
drag, startPoint x: 179, startPoint y: 153, endPoint x: 175, endPoint y: 155, distance: 4.8
click at [175, 150] on input "5h" at bounding box center [186, 145] width 27 height 10
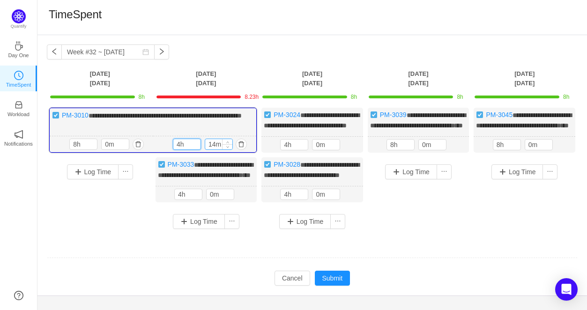
type input "4h"
drag, startPoint x: 215, startPoint y: 153, endPoint x: 207, endPoint y: 152, distance: 8.4
click at [207, 149] on input "14m" at bounding box center [218, 144] width 27 height 10
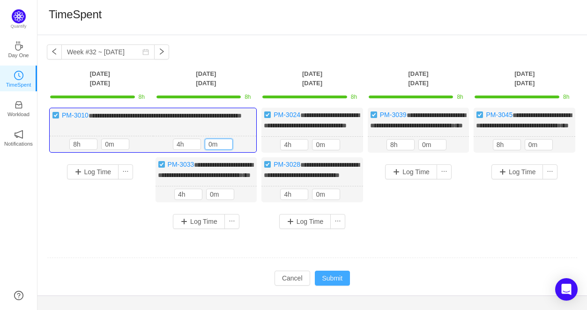
type input "0m"
click at [325, 286] on button "Submit" at bounding box center [333, 278] width 36 height 15
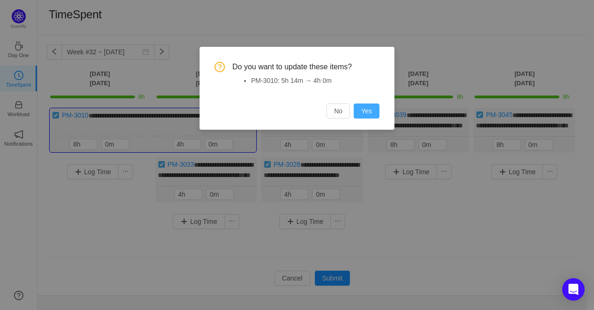
click at [368, 109] on button "Yes" at bounding box center [367, 111] width 26 height 15
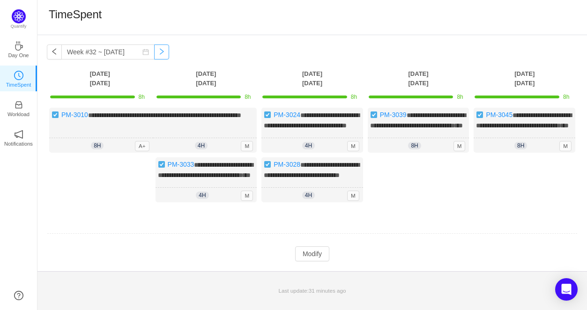
click at [154, 52] on button "button" at bounding box center [161, 51] width 15 height 15
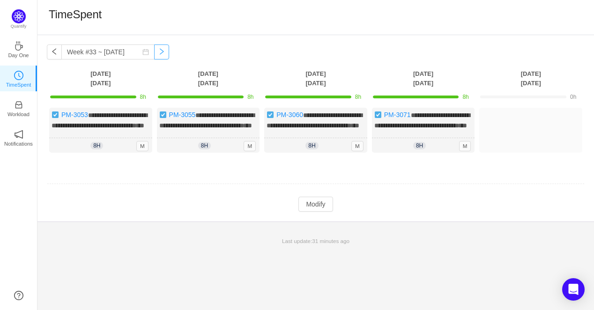
click at [154, 53] on button "button" at bounding box center [161, 51] width 15 height 15
type input "Week #34 ~ Aug 18"
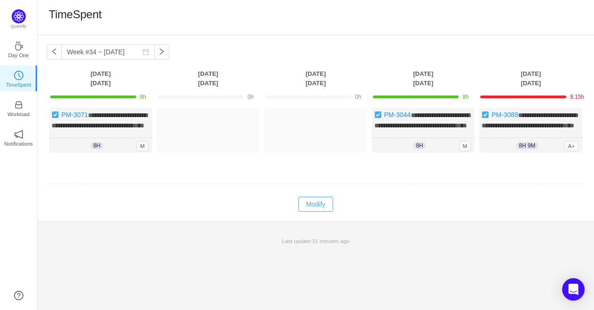
click at [317, 212] on td "Modify Cancel Submit" at bounding box center [316, 204] width 538 height 16
click at [317, 212] on button "Modify" at bounding box center [315, 204] width 34 height 15
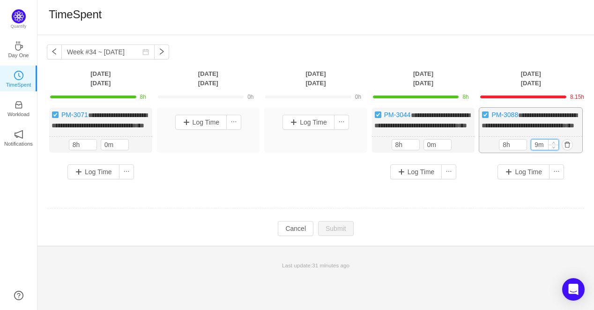
drag, startPoint x: 537, startPoint y: 165, endPoint x: 531, endPoint y: 163, distance: 6.2
click at [531, 150] on input "9m" at bounding box center [544, 145] width 27 height 10
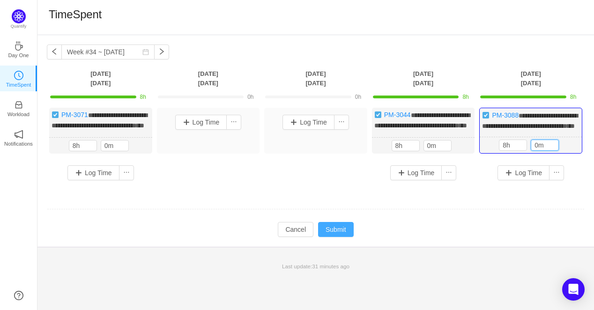
type input "0m"
click at [335, 237] on button "Submit" at bounding box center [336, 229] width 36 height 15
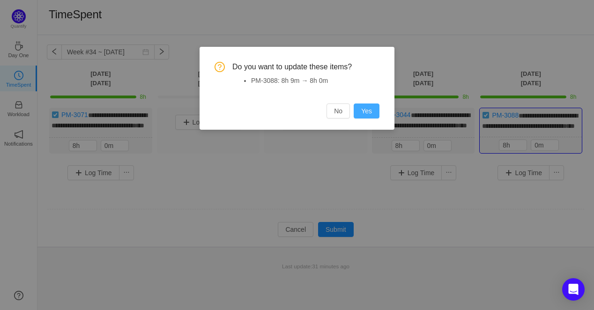
click at [360, 109] on button "Yes" at bounding box center [367, 111] width 26 height 15
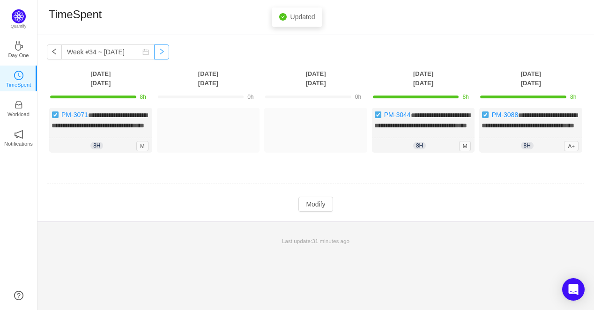
click at [156, 52] on button "button" at bounding box center [161, 51] width 15 height 15
type input "Week #35 ~ Aug 25"
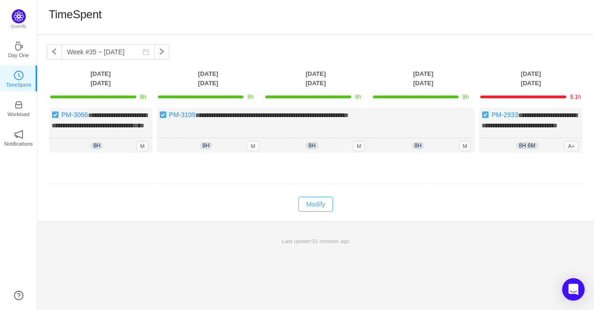
click at [310, 212] on button "Modify" at bounding box center [315, 204] width 34 height 15
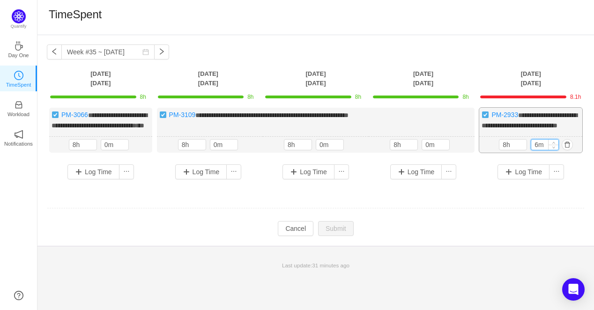
drag, startPoint x: 538, startPoint y: 149, endPoint x: 532, endPoint y: 149, distance: 5.6
click at [532, 149] on input "6m" at bounding box center [544, 145] width 27 height 10
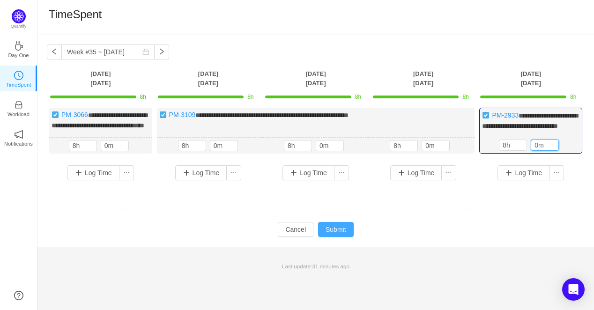
type input "0m"
click at [339, 237] on button "Submit" at bounding box center [336, 229] width 36 height 15
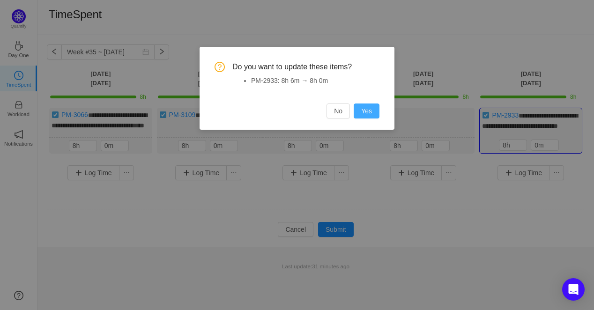
click at [363, 111] on button "Yes" at bounding box center [367, 111] width 26 height 15
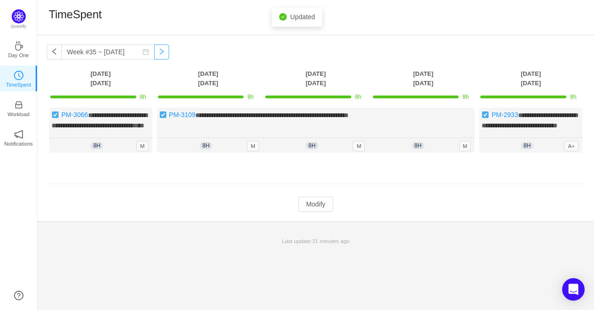
click at [156, 50] on button "button" at bounding box center [161, 51] width 15 height 15
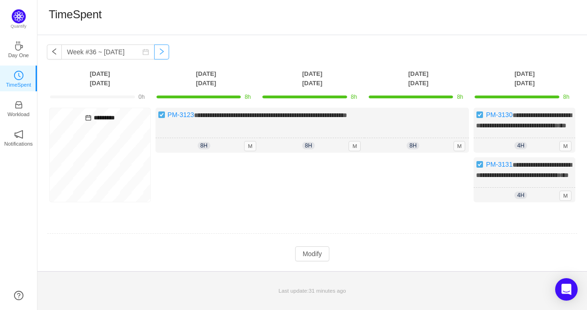
click at [154, 53] on button "button" at bounding box center [161, 51] width 15 height 15
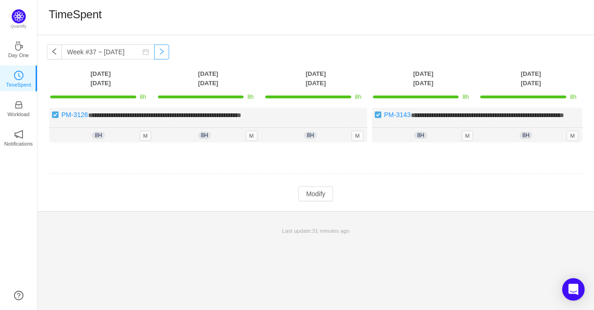
click at [155, 52] on button "button" at bounding box center [161, 51] width 15 height 15
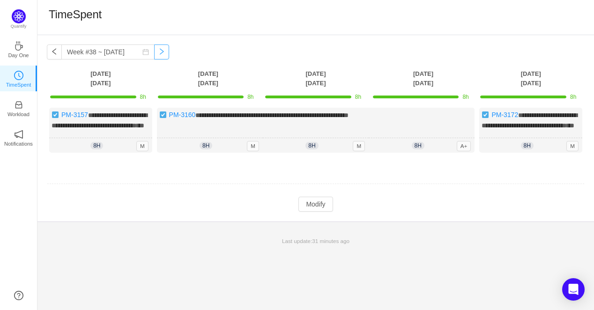
click at [154, 53] on button "button" at bounding box center [161, 51] width 15 height 15
type input "Week #39 ~ Sep 22"
